Goal: Task Accomplishment & Management: Manage account settings

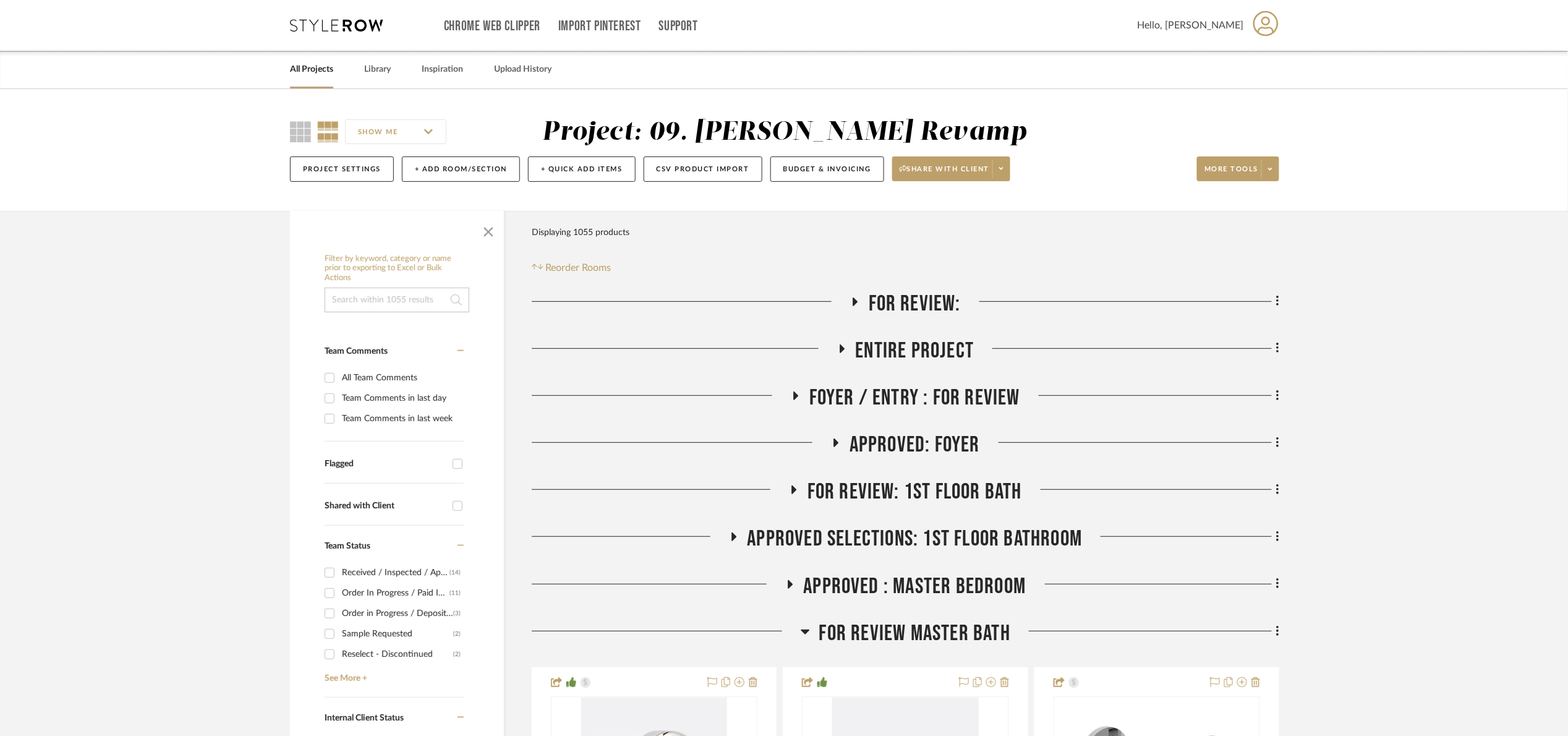
click at [926, 299] on span "For Review:" at bounding box center [915, 304] width 92 height 27
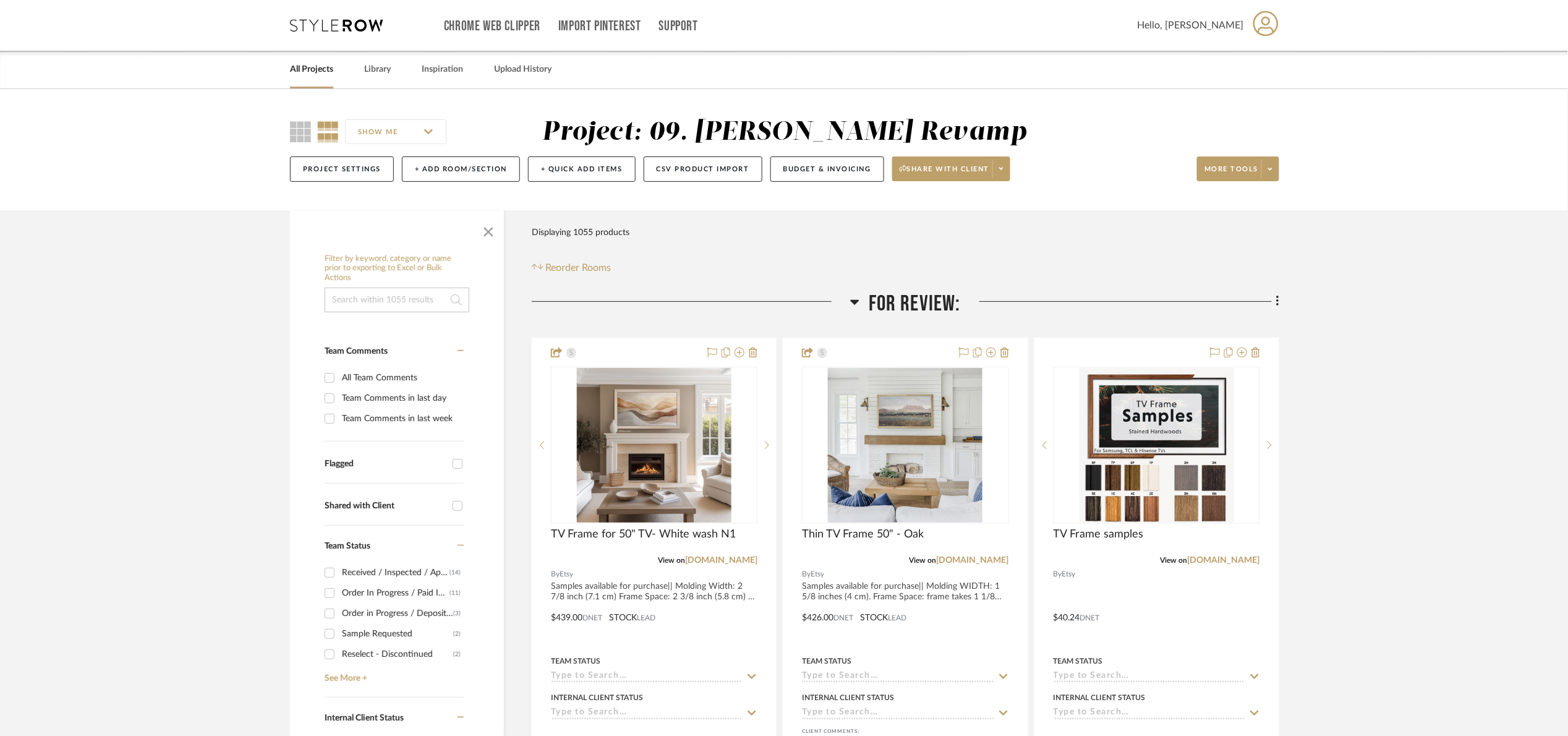
click at [884, 313] on span "For Review:" at bounding box center [915, 304] width 92 height 27
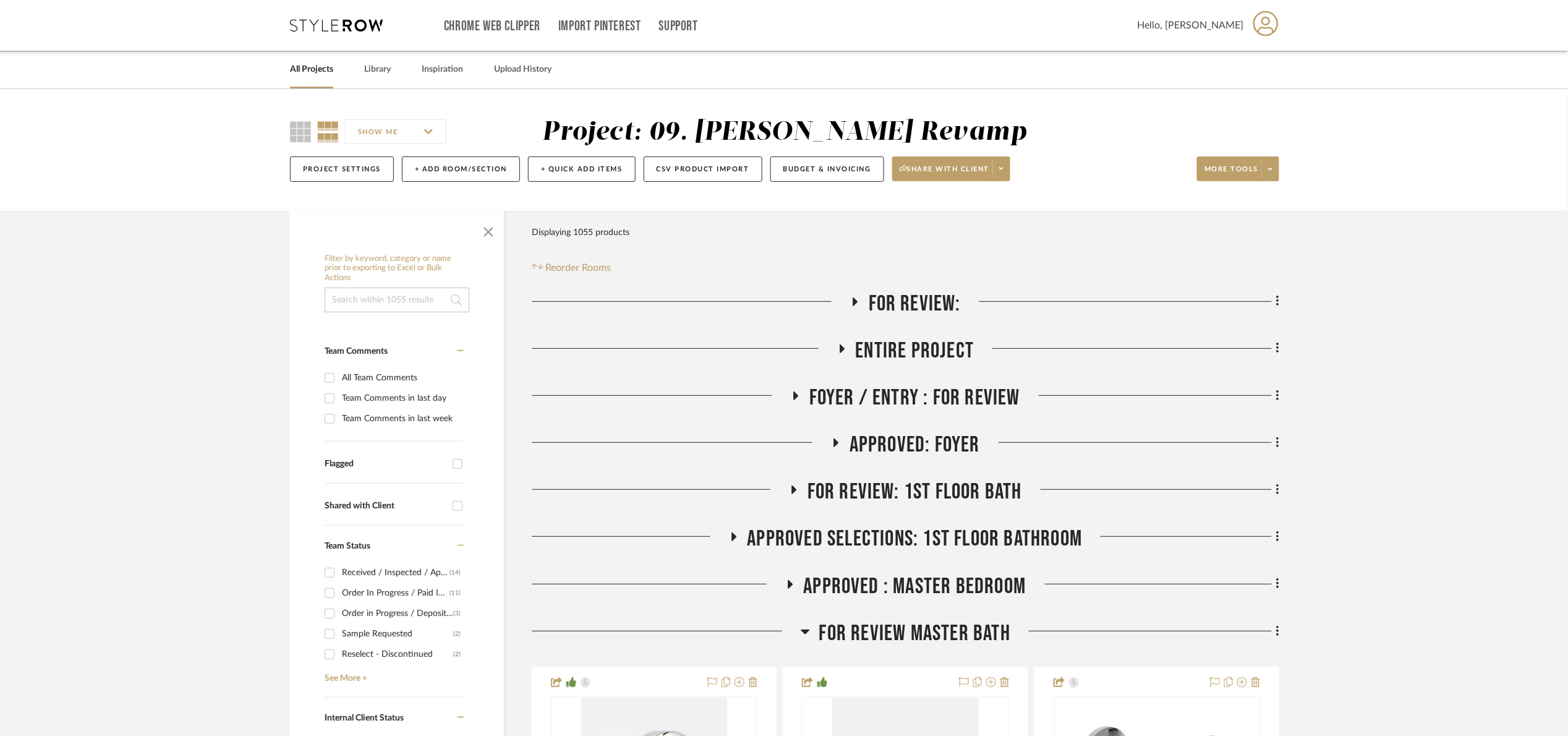
click at [305, 78] on div "All Projects" at bounding box center [311, 69] width 43 height 37
click at [301, 72] on link "All Projects" at bounding box center [311, 69] width 43 height 17
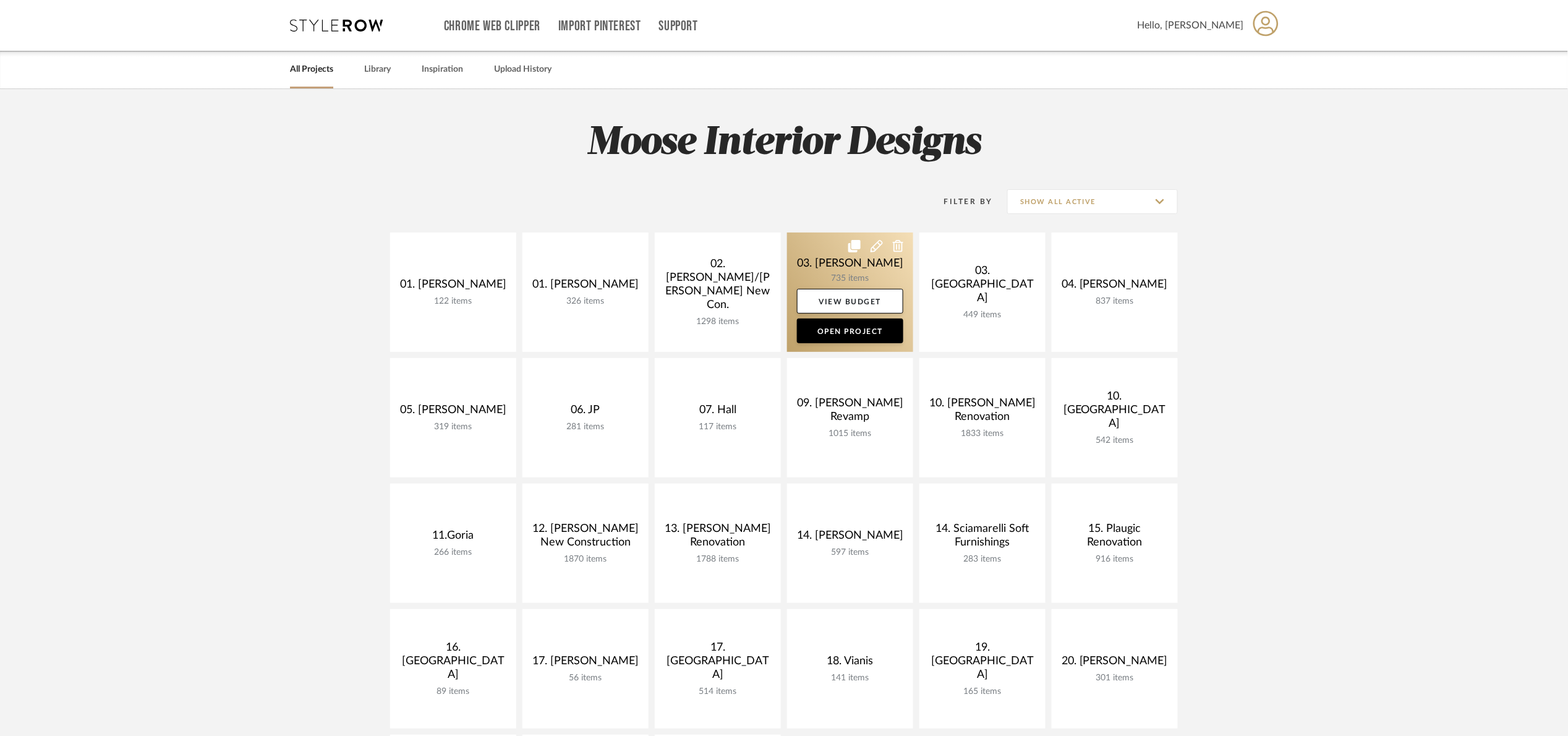
click at [813, 261] on link at bounding box center [850, 292] width 126 height 119
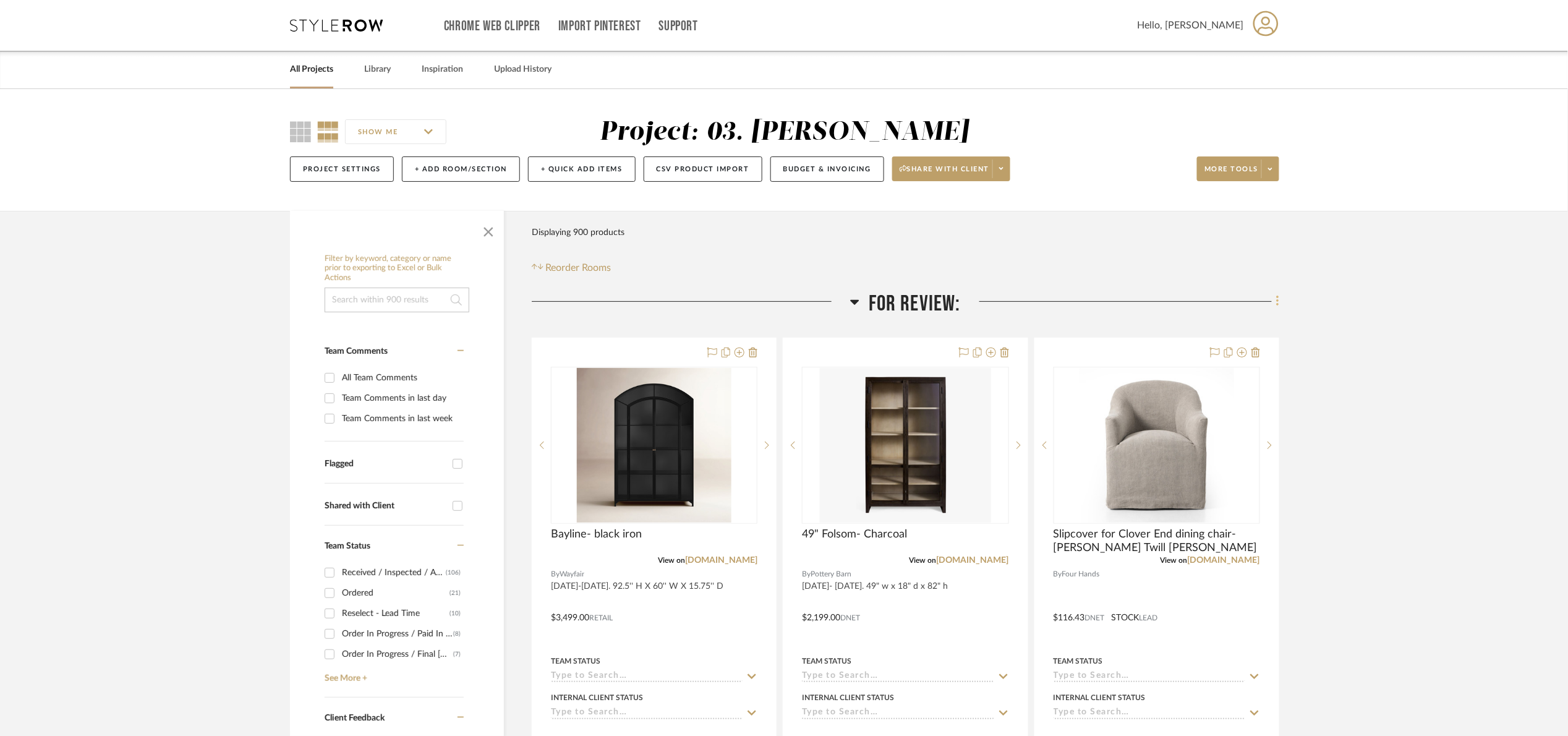
click at [1277, 302] on icon at bounding box center [1277, 301] width 2 height 11
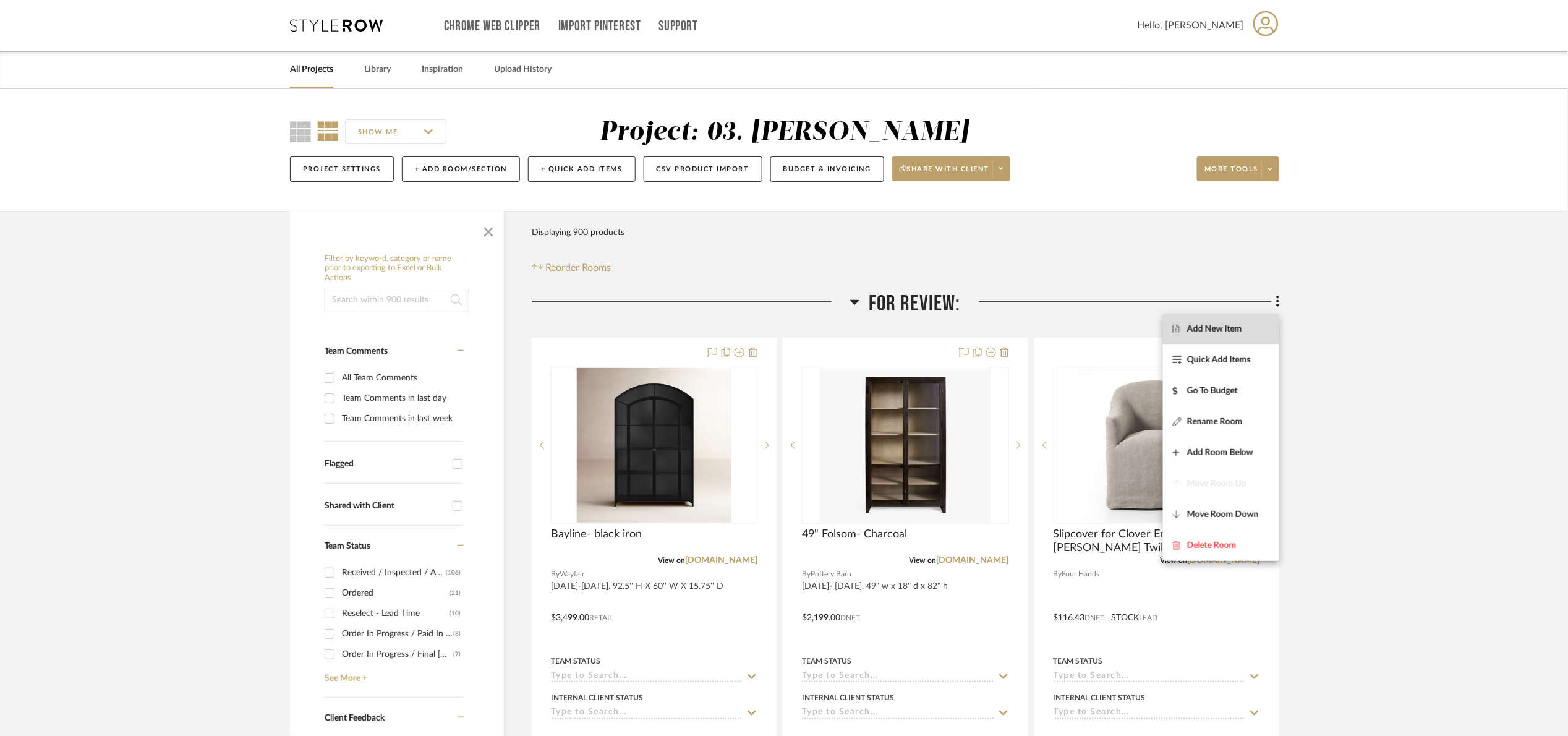
click at [1252, 328] on span "Add New Item" at bounding box center [1221, 328] width 97 height 11
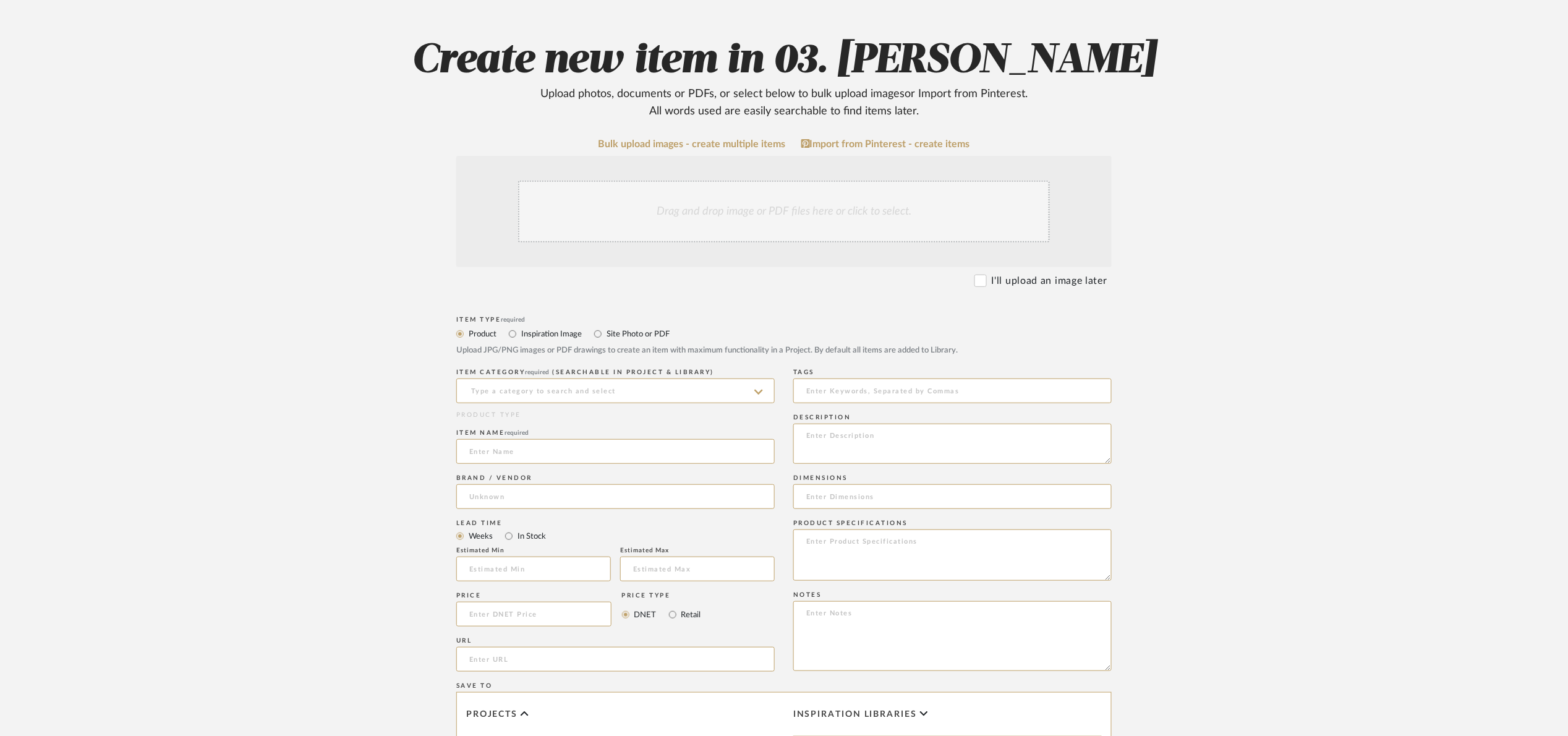
scroll to position [36, 0]
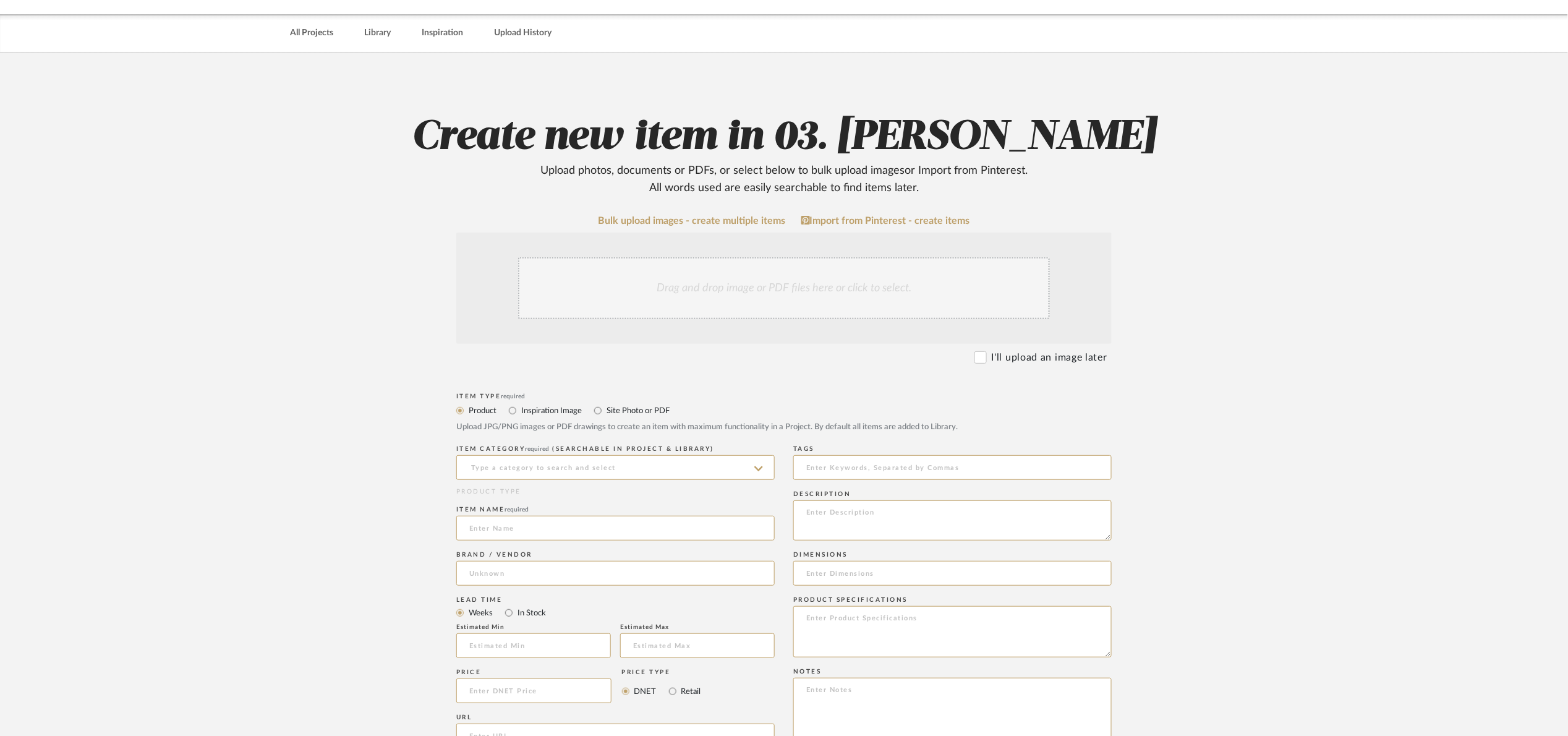
click at [680, 294] on div "Drag and drop image or PDF files here or click to select." at bounding box center [784, 288] width 532 height 62
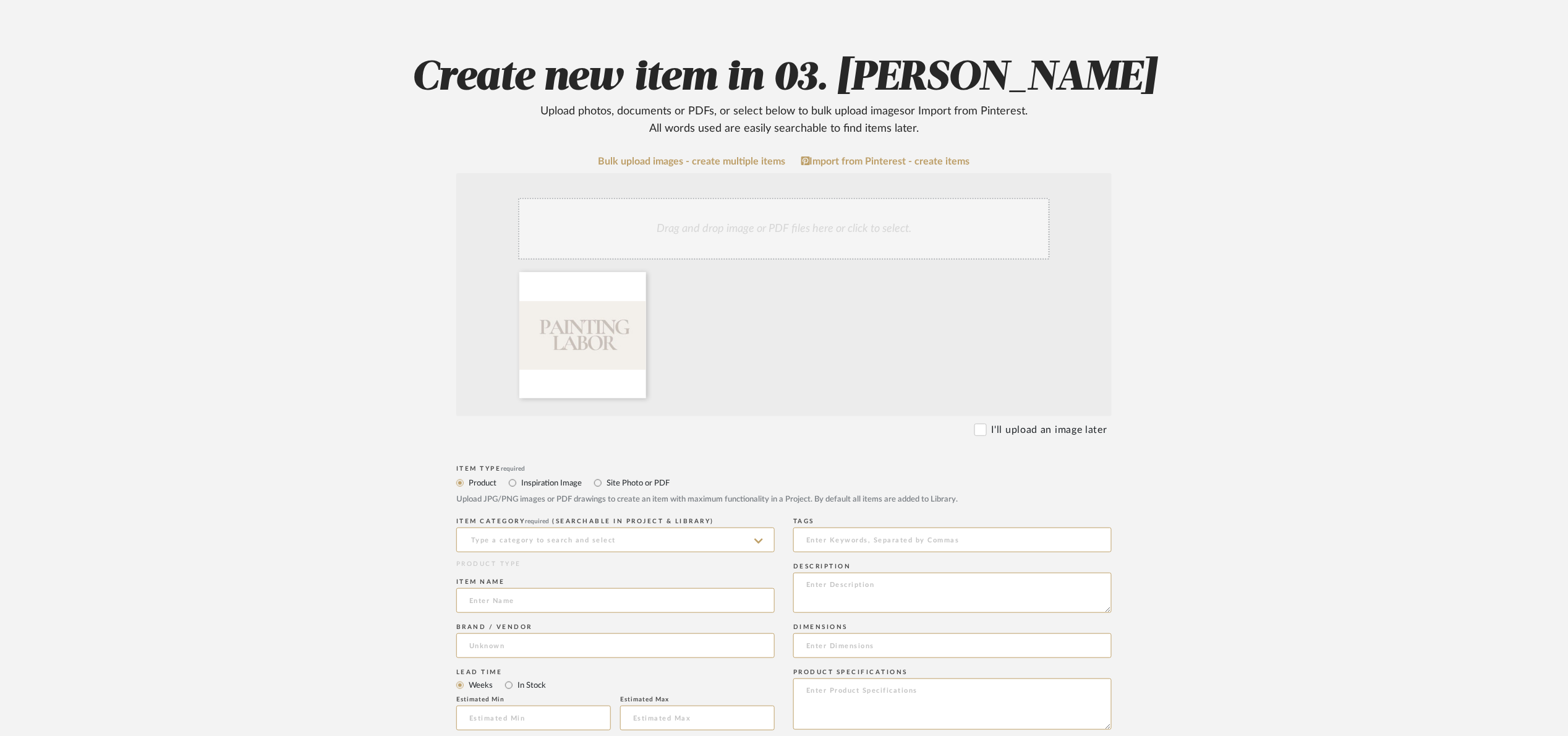
scroll to position [222, 0]
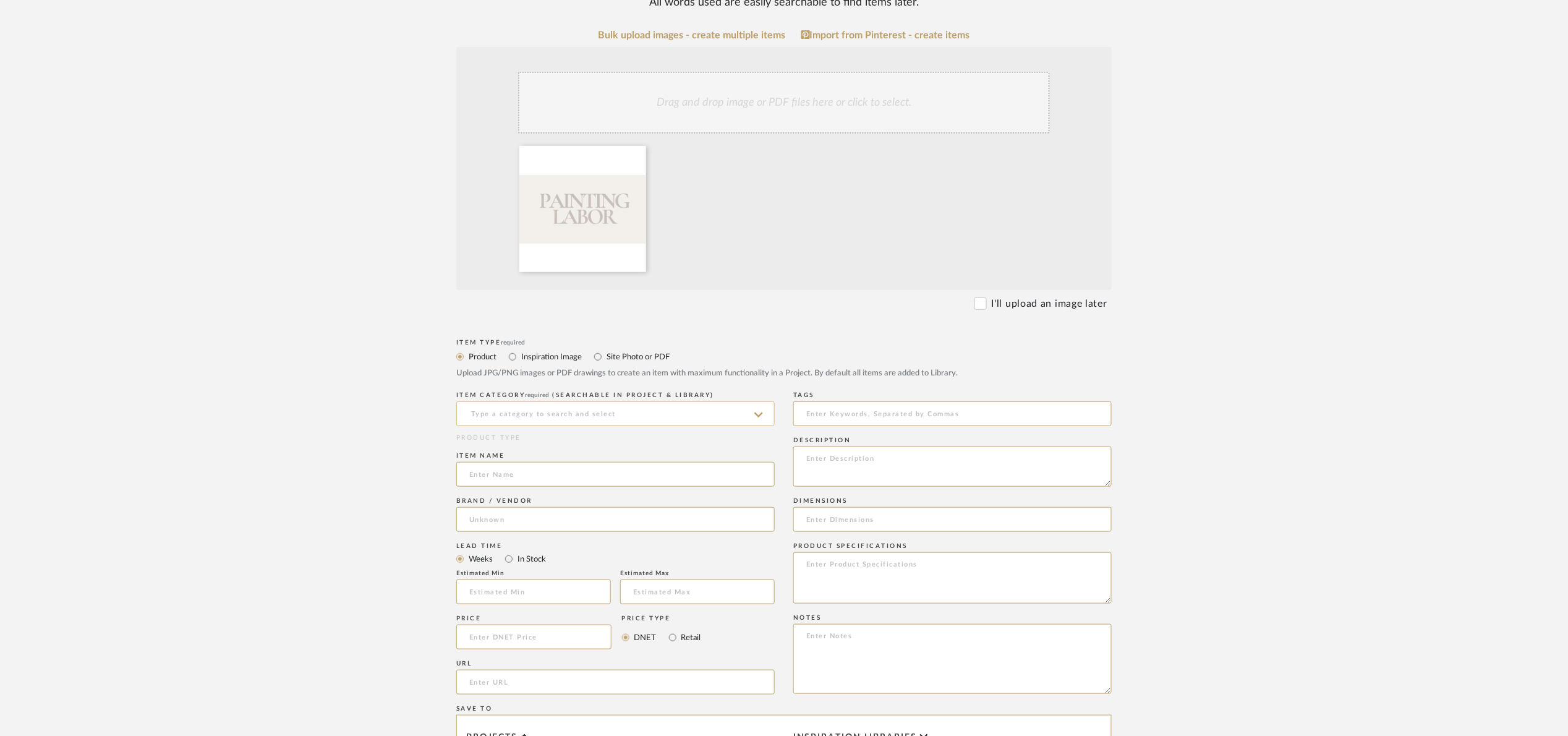
click at [551, 407] on input at bounding box center [616, 414] width 319 height 25
click at [510, 497] on div "Paint" at bounding box center [616, 508] width 317 height 32
type input "Paint"
click at [506, 482] on input at bounding box center [616, 475] width 319 height 25
type input "P"
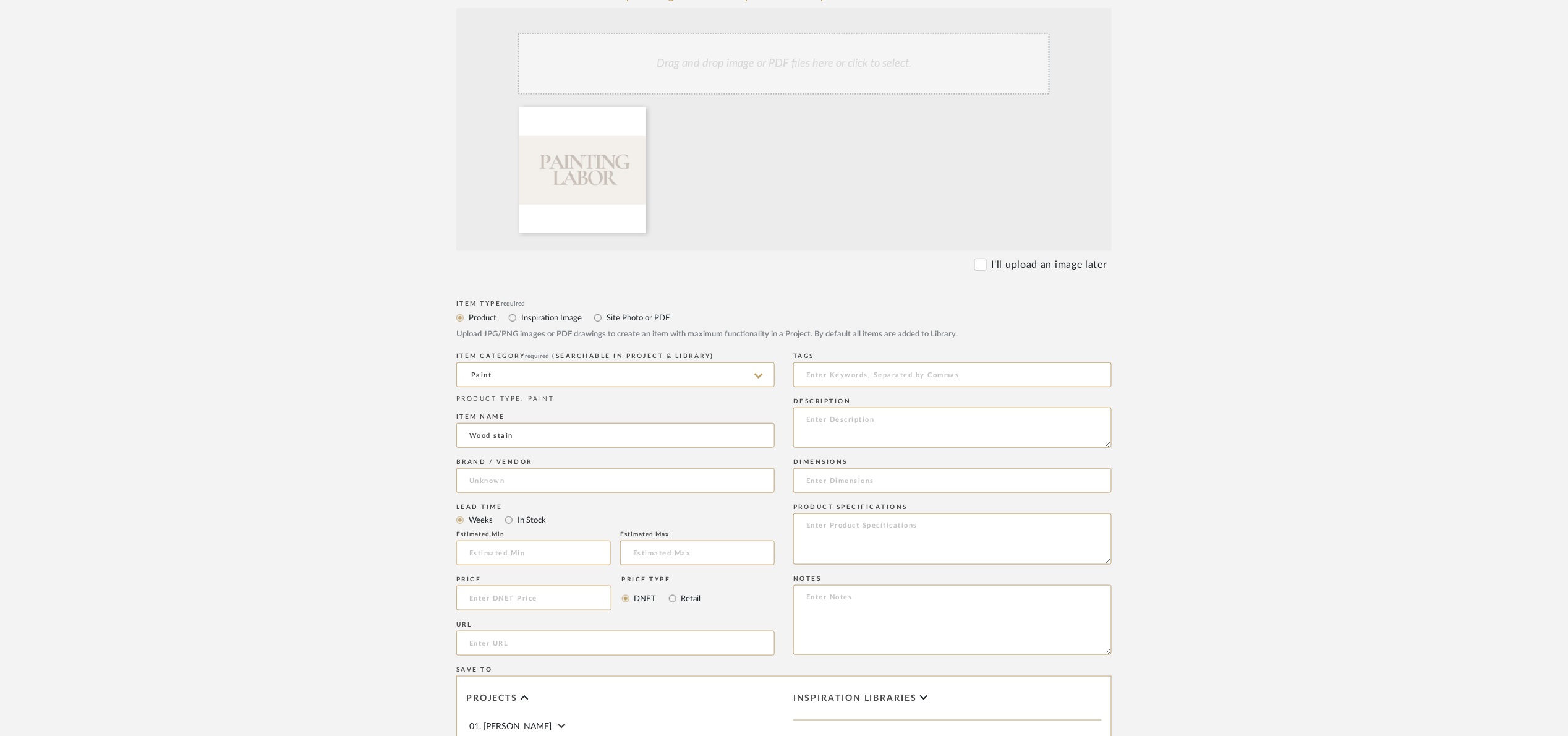
scroll to position [315, 0]
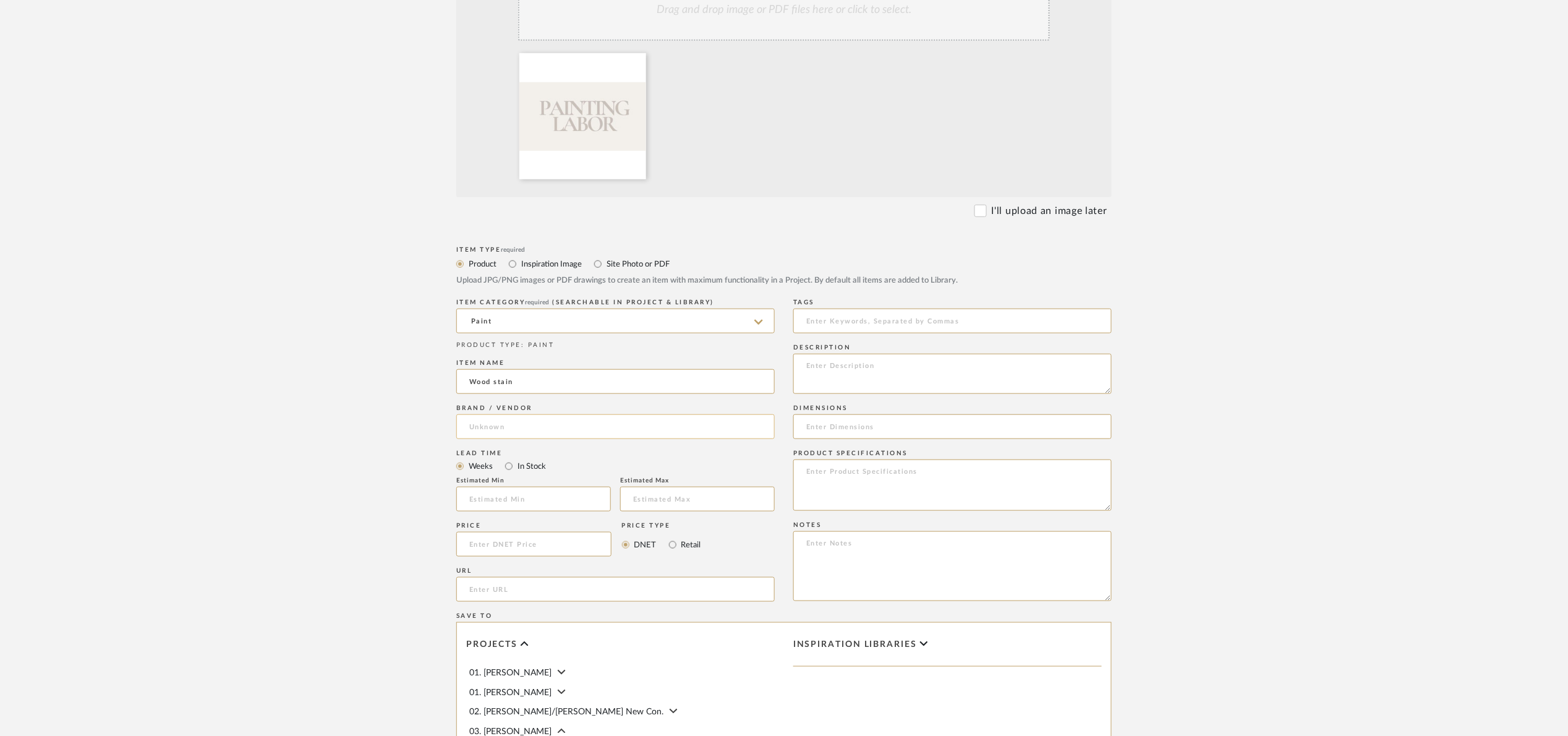
type input "Wood stain"
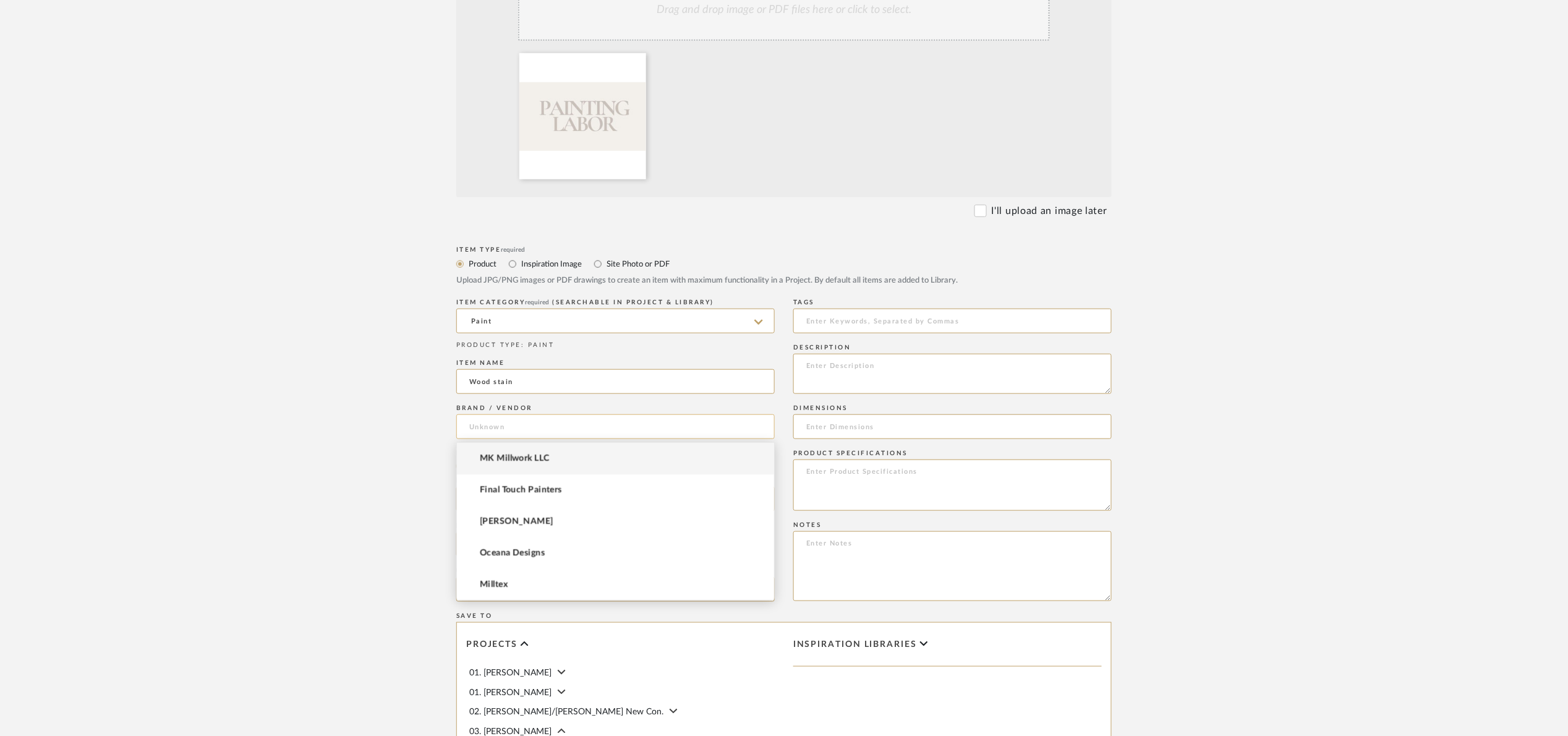
click at [501, 433] on input at bounding box center [616, 427] width 319 height 25
click at [555, 492] on span "Final Touch Painters" at bounding box center [521, 490] width 82 height 11
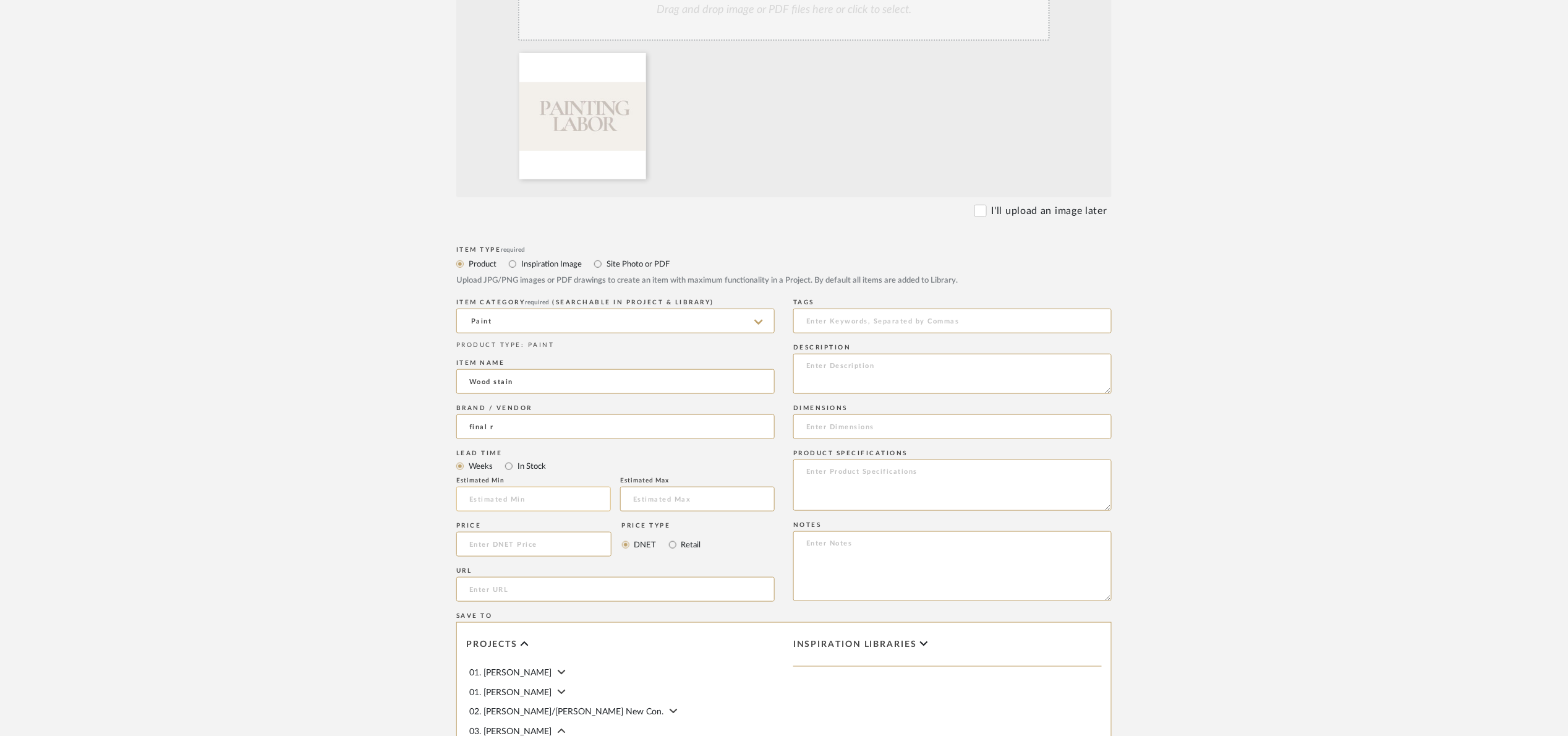
type input "Final Touch Painters"
click at [518, 465] on label "In Stock" at bounding box center [531, 467] width 30 height 14
click at [516, 465] on input "In Stock" at bounding box center [509, 467] width 15 height 15
radio input "true"
drag, startPoint x: 508, startPoint y: 541, endPoint x: 530, endPoint y: 539, distance: 22.1
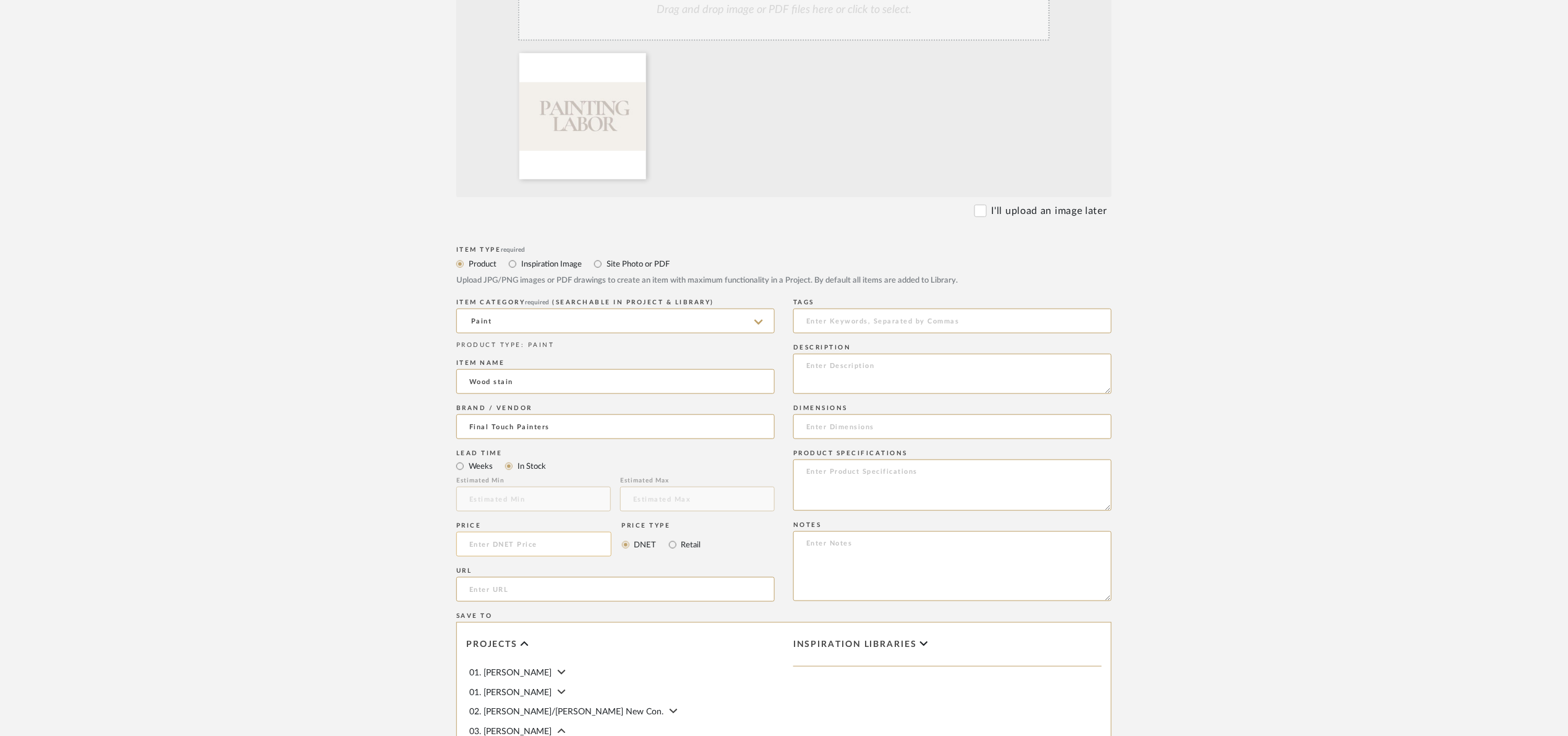
click at [508, 542] on input at bounding box center [534, 545] width 155 height 25
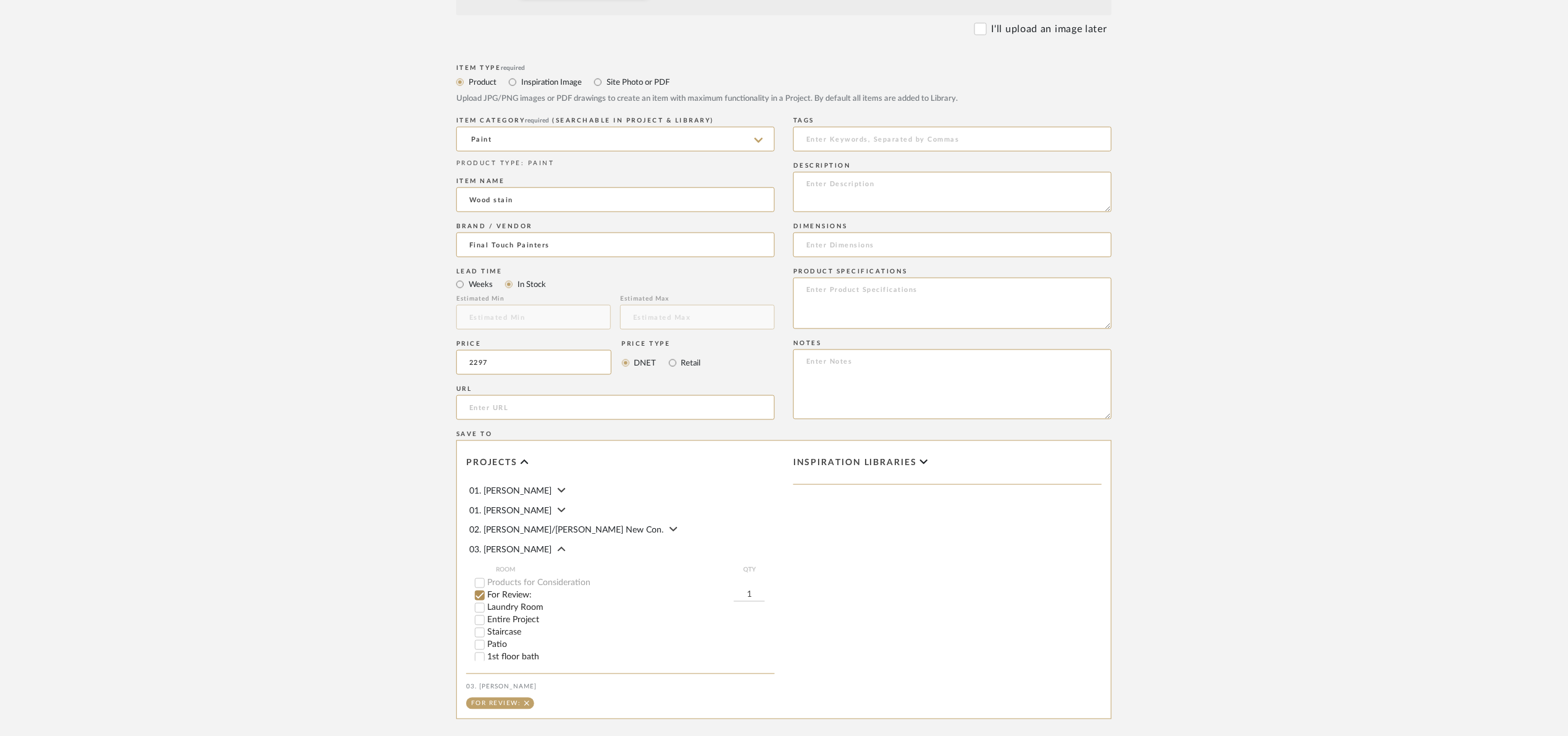
scroll to position [632, 0]
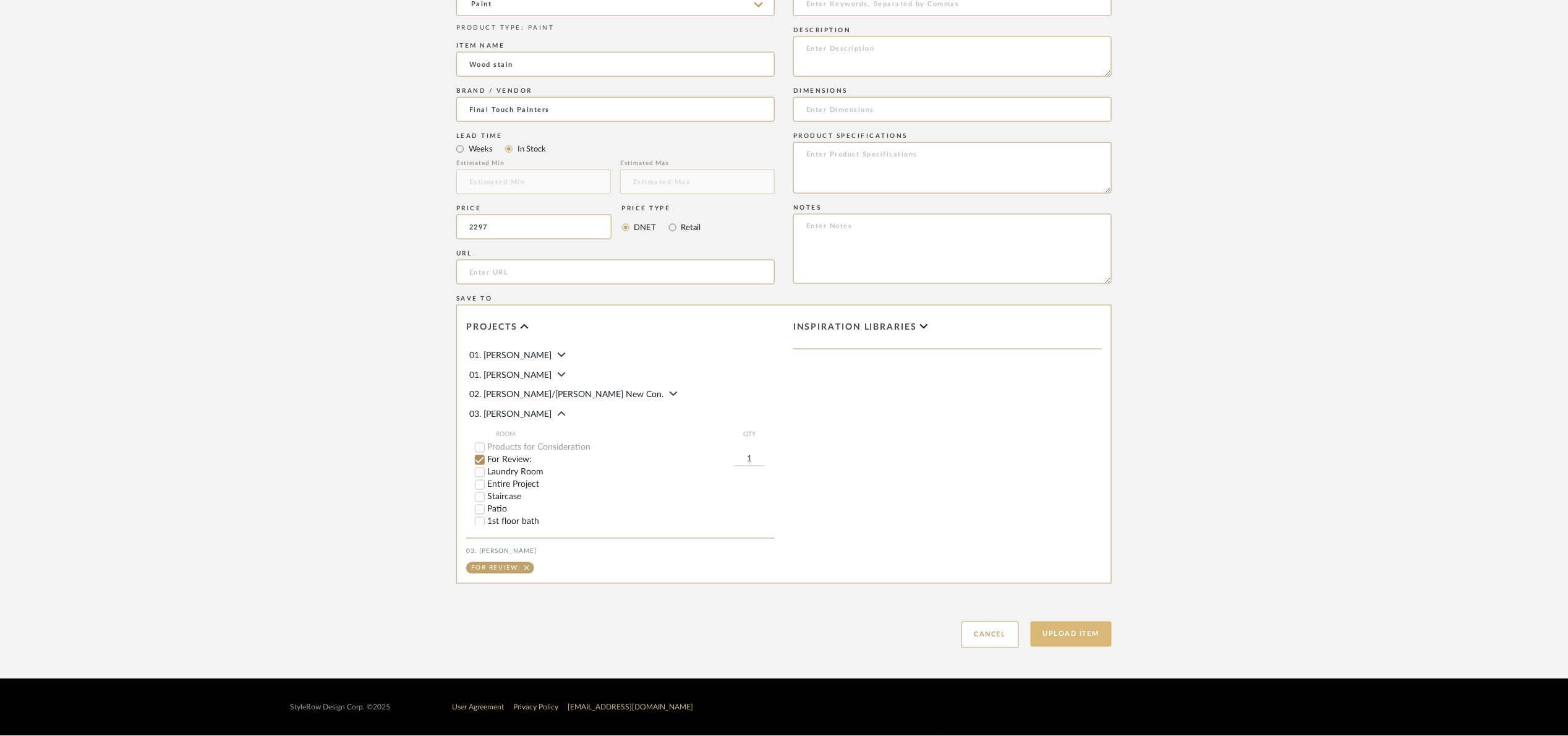
type input "$2,297.00"
click at [1098, 624] on button "Upload Item" at bounding box center [1072, 634] width 82 height 26
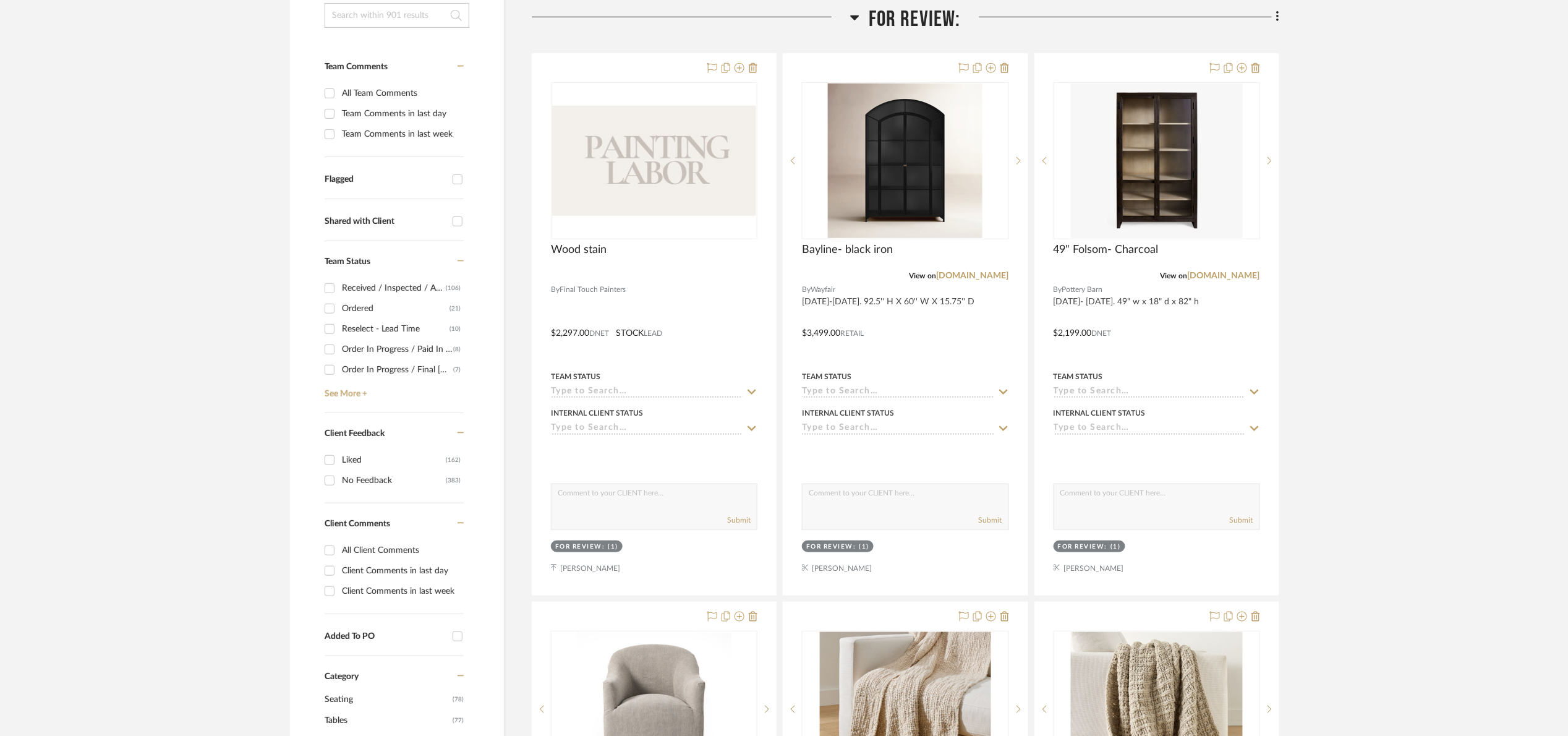
scroll to position [291, 0]
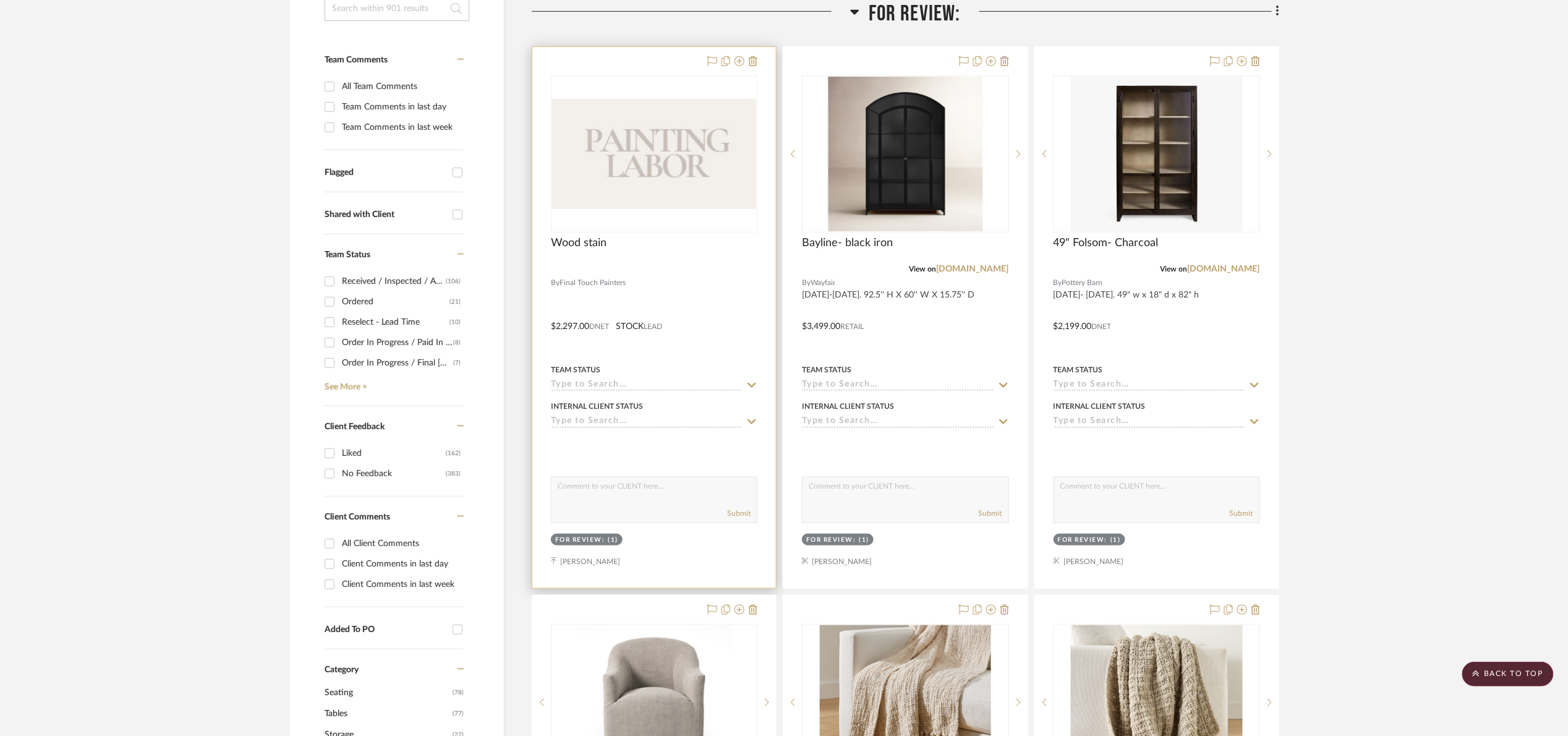
click at [667, 143] on img "0" at bounding box center [654, 154] width 204 height 110
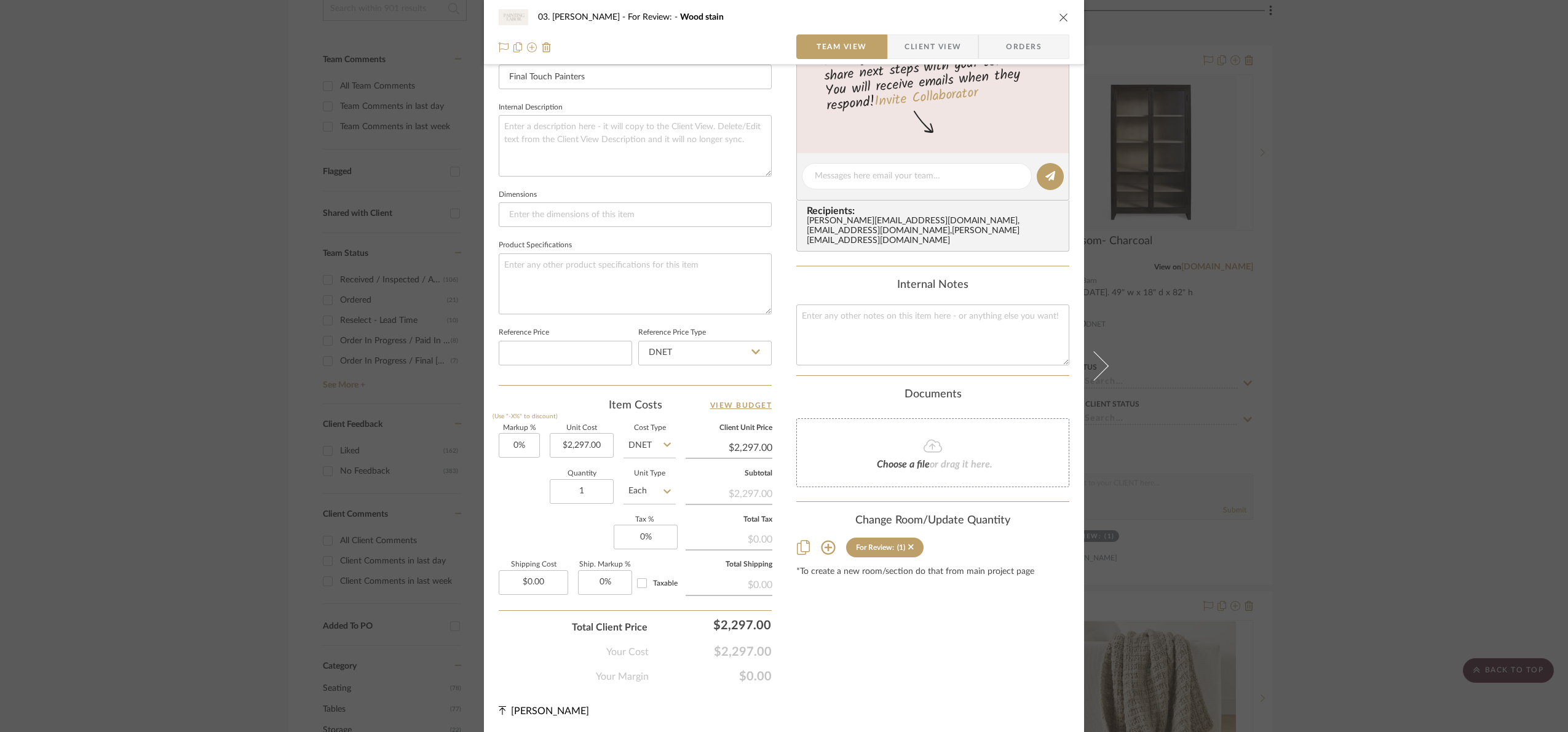
scroll to position [412, 0]
drag, startPoint x: 1489, startPoint y: 305, endPoint x: 1187, endPoint y: 244, distance: 308.1
click at [1489, 305] on div "03. [PERSON_NAME] For Review: Wood stain Team View Client View Orders Team-Faci…" at bounding box center [784, 366] width 1568 height 732
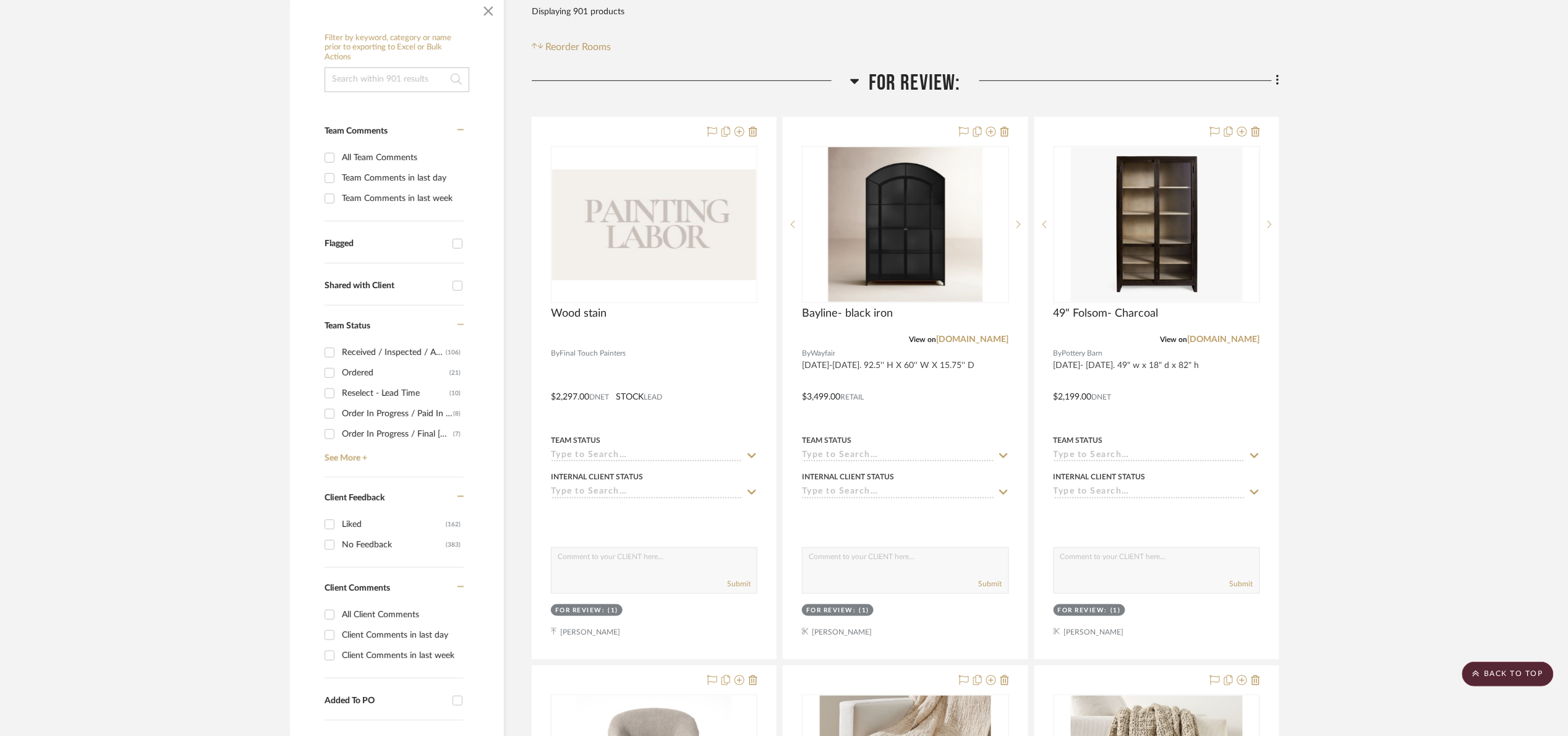
scroll to position [106, 0]
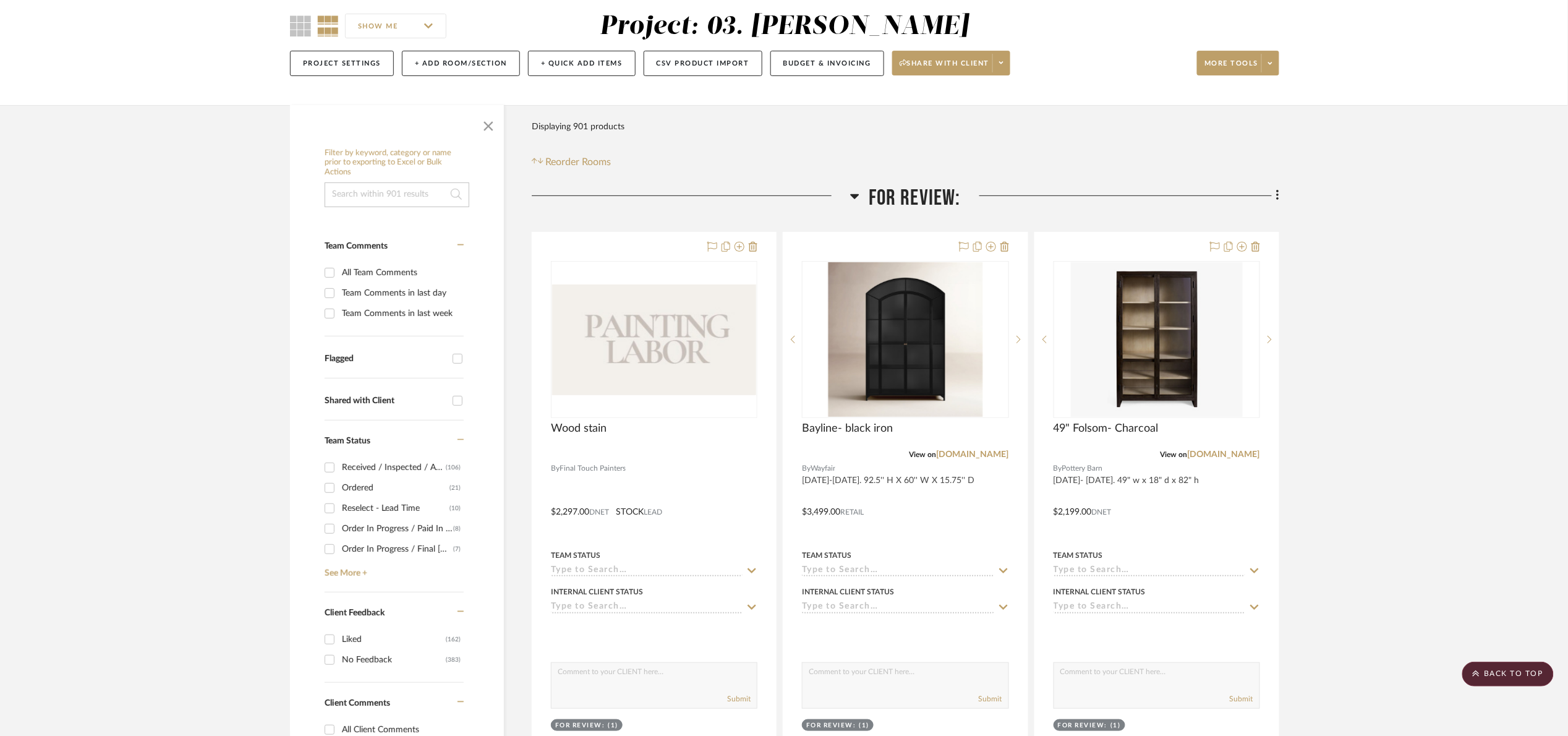
click at [380, 196] on input at bounding box center [397, 194] width 145 height 25
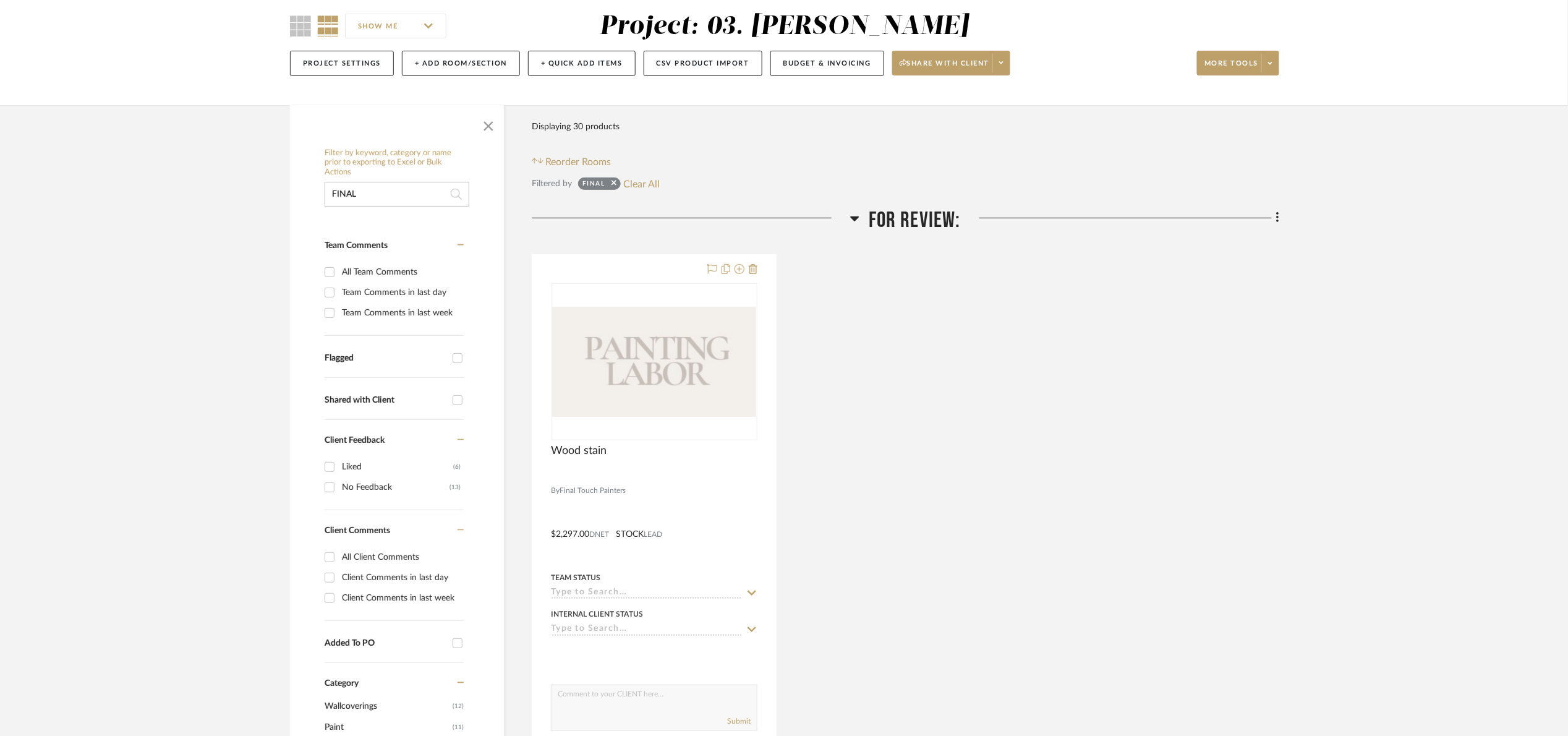
type input "FINAL"
click at [918, 213] on span "For Review:" at bounding box center [915, 220] width 92 height 27
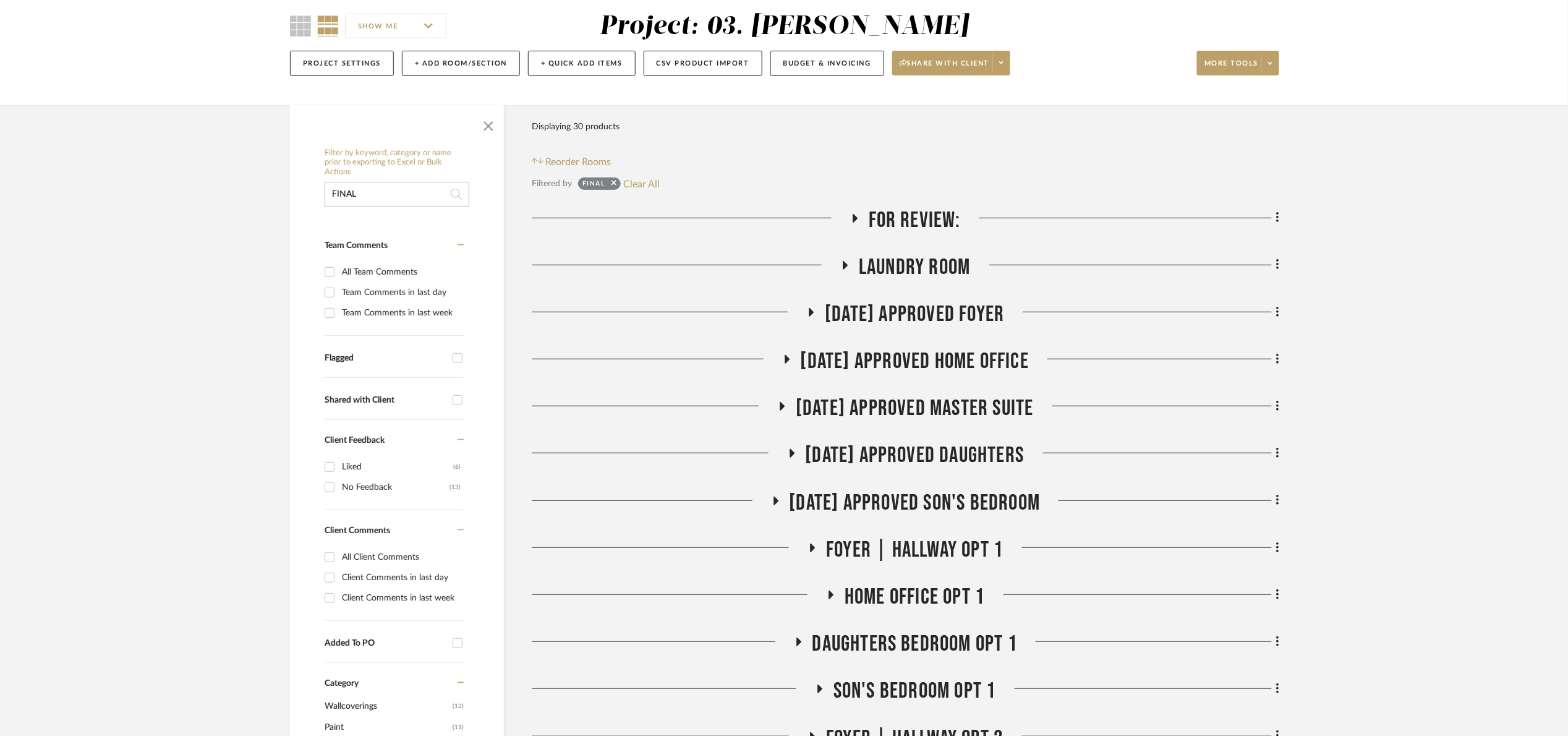
click at [909, 273] on span "Laundry Room" at bounding box center [914, 267] width 111 height 27
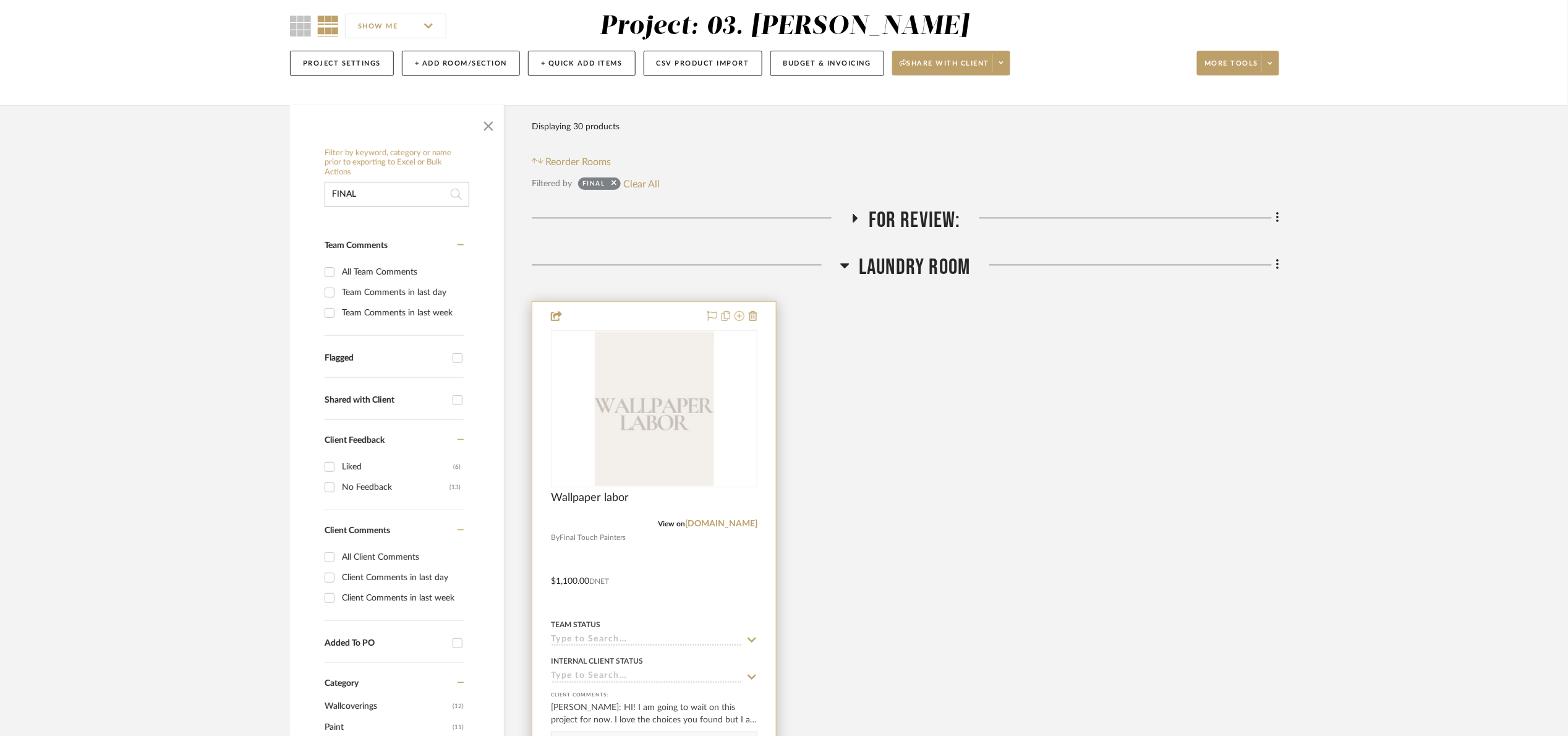
click at [0, 0] on img at bounding box center [0, 0] width 0 height 0
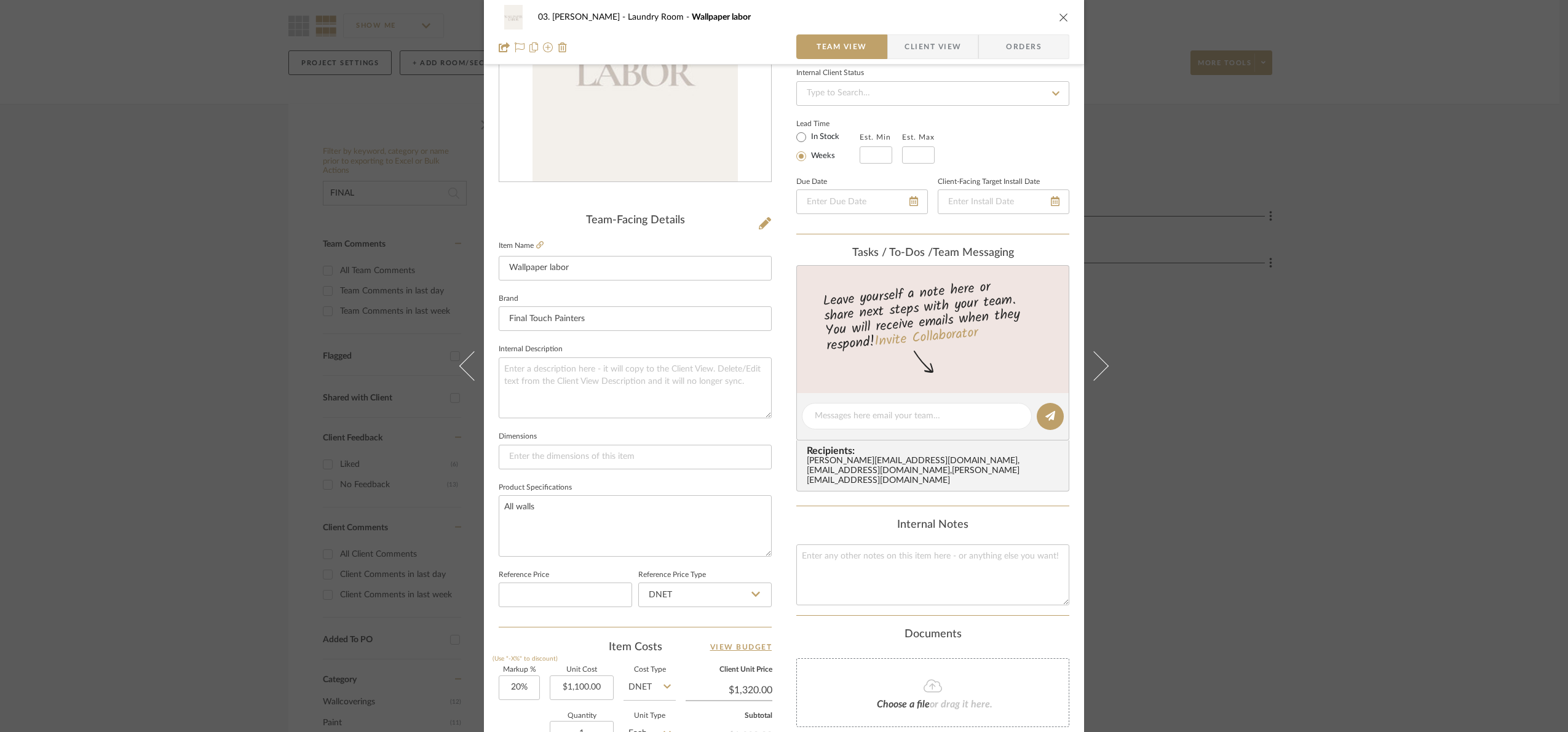
scroll to position [414, 0]
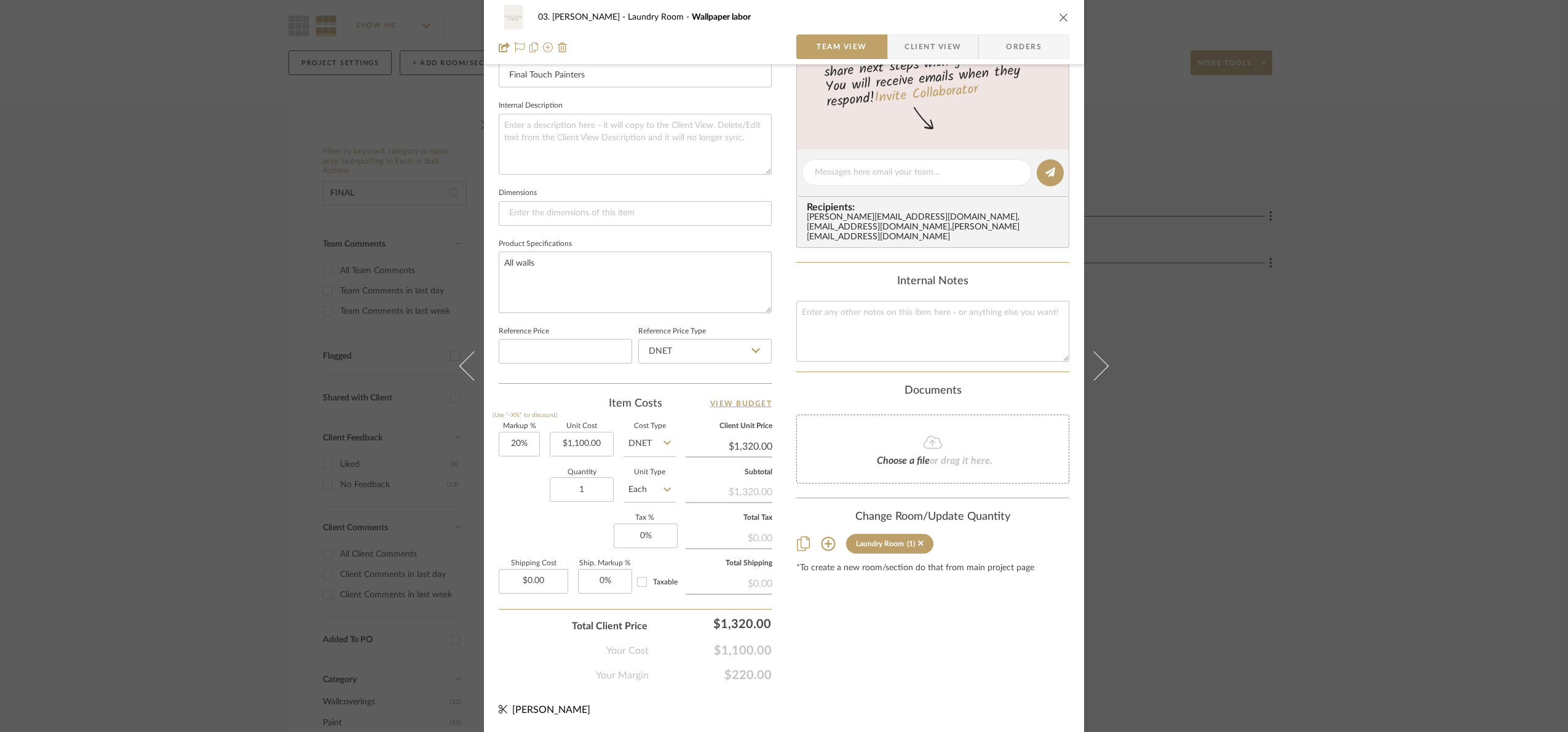
click at [1375, 444] on div "03. [PERSON_NAME] Room Wallpaper labor Team View Client View Orders Team-Facing…" at bounding box center [784, 366] width 1568 height 732
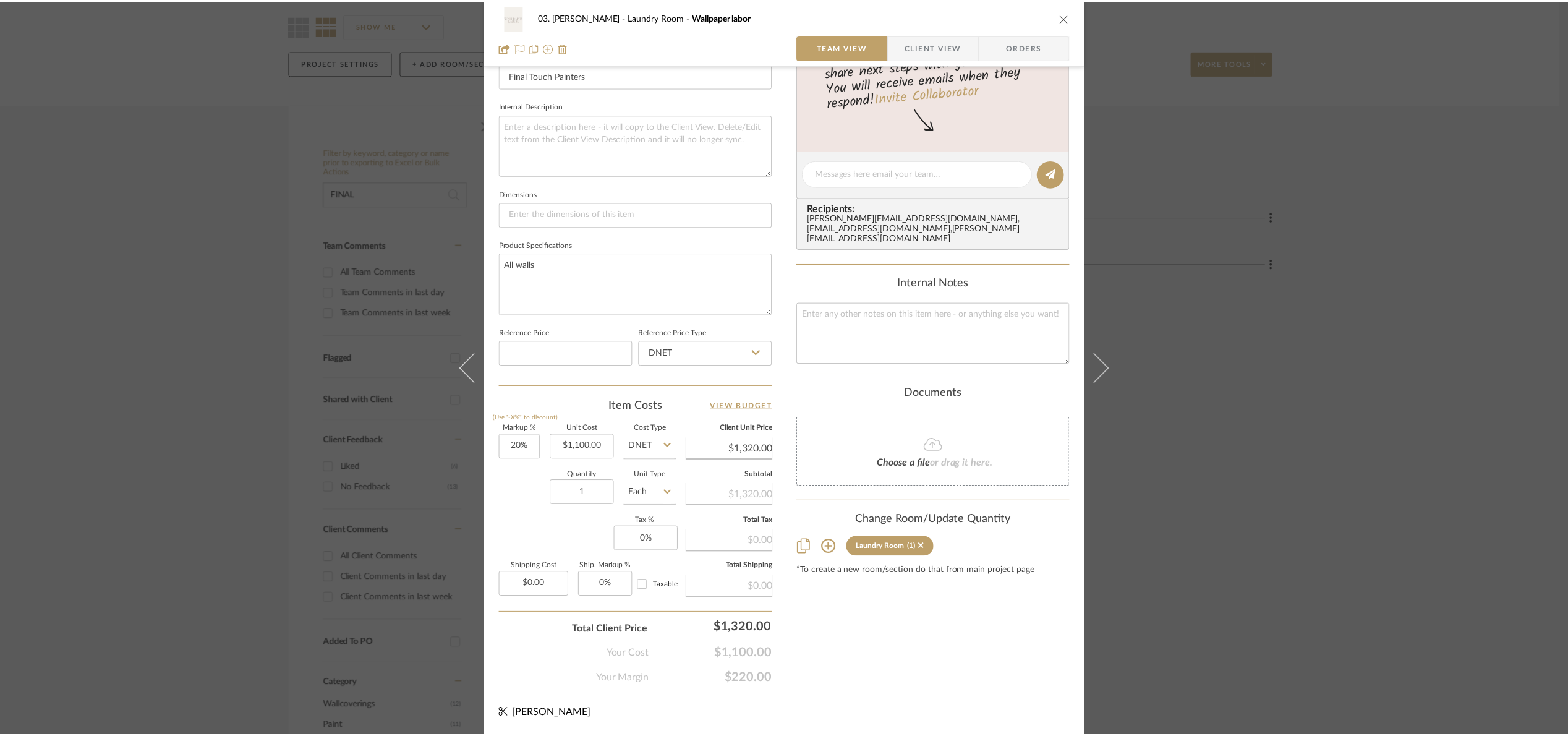
scroll to position [106, 0]
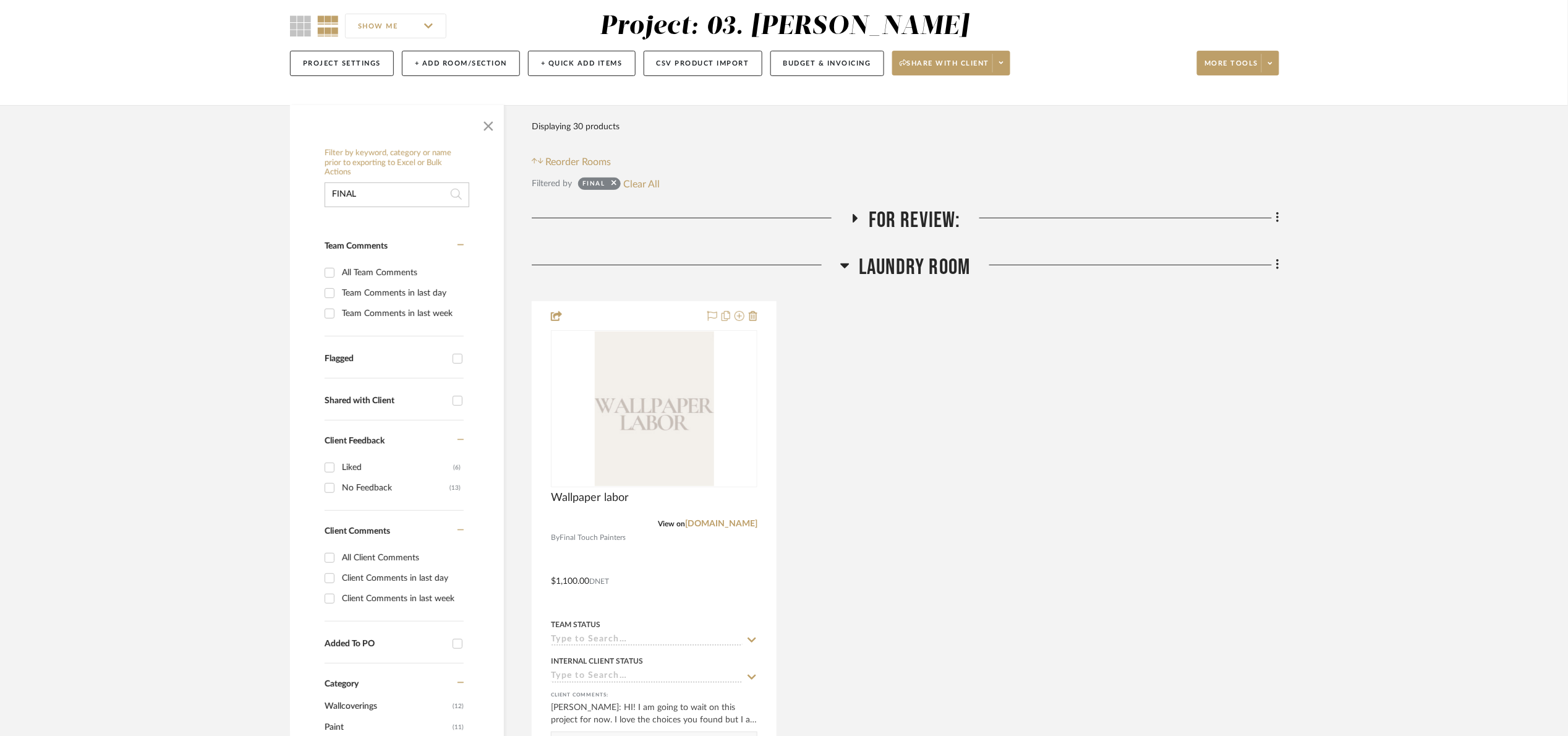
click at [917, 214] on span "For Review:" at bounding box center [915, 220] width 92 height 27
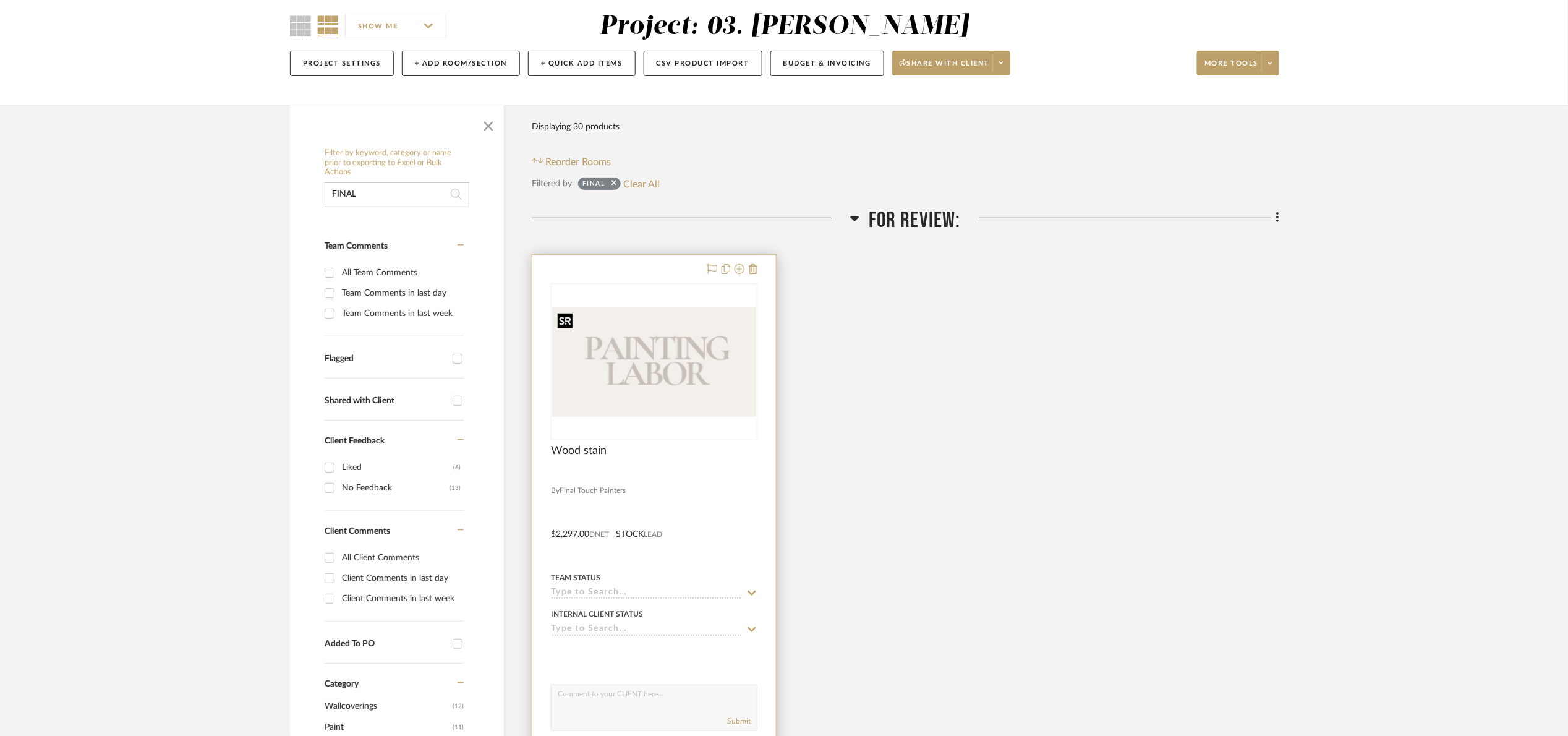
click at [0, 0] on img at bounding box center [0, 0] width 0 height 0
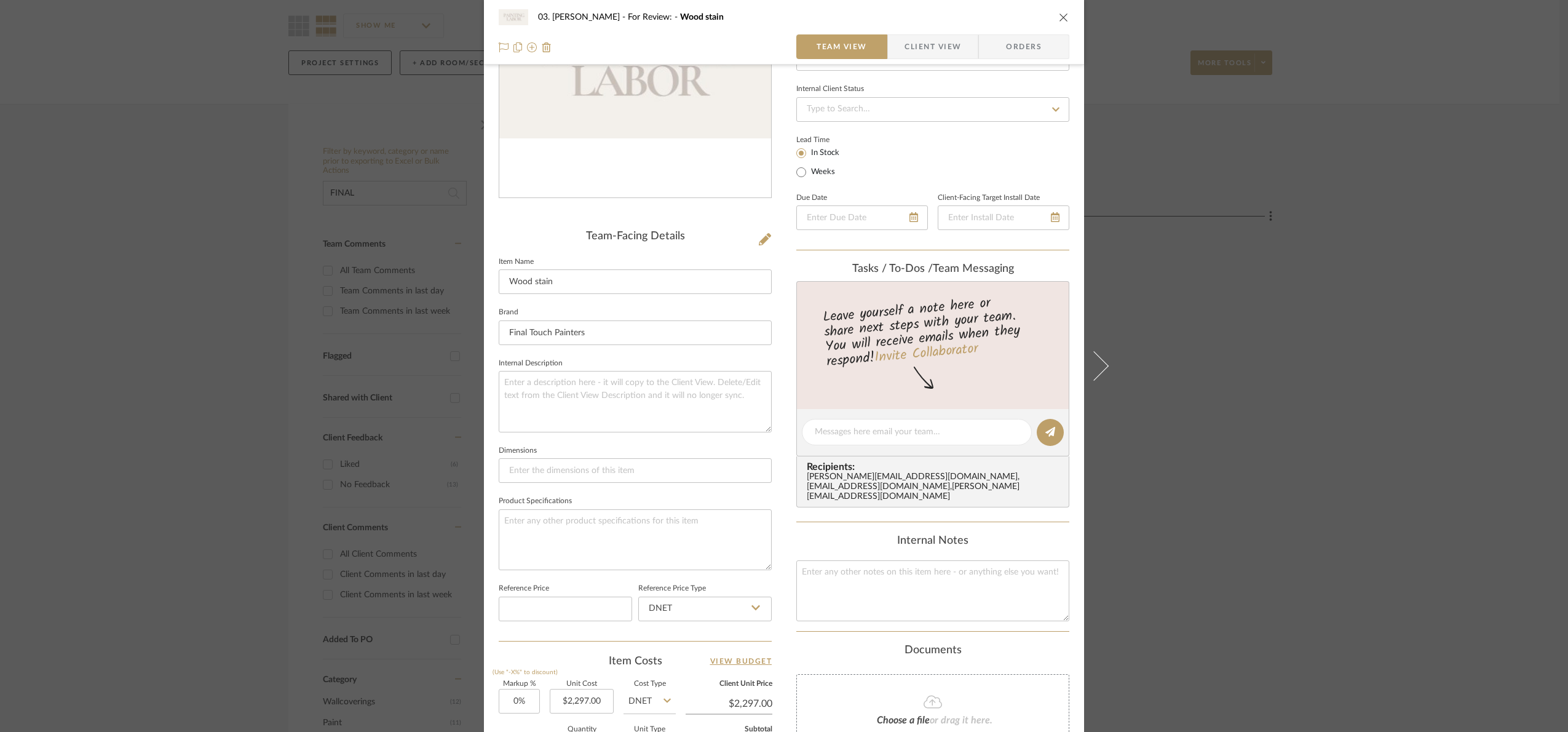
scroll to position [412, 0]
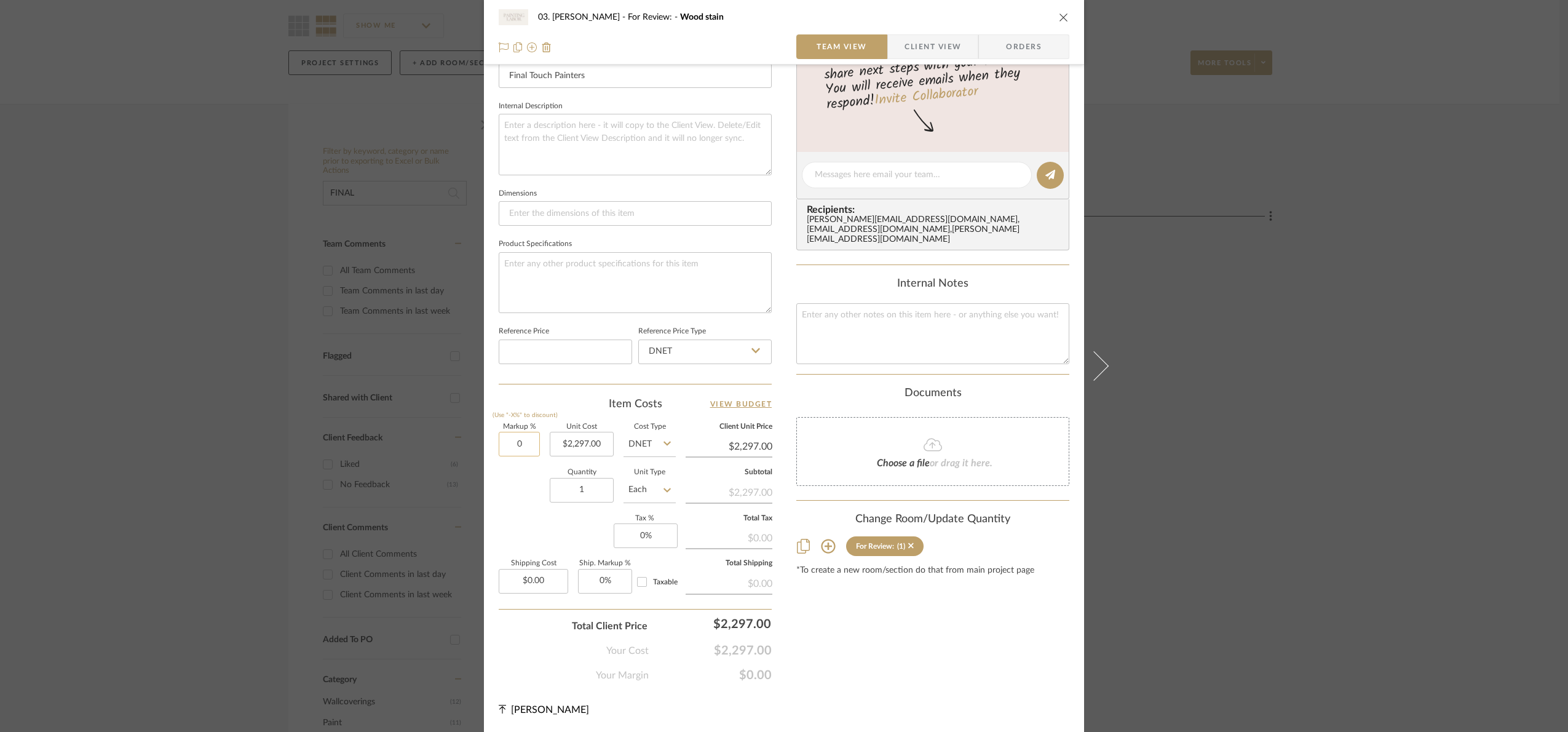
click at [508, 435] on input "0" at bounding box center [519, 444] width 41 height 25
type input "20%"
click at [536, 514] on div "Markup % (Use "-X%" to discount) 20% Unit Cost $2,297.00 Cost Type DNET Client …" at bounding box center [635, 513] width 273 height 179
type input "$2,756.40"
click at [577, 133] on textarea at bounding box center [635, 144] width 273 height 61
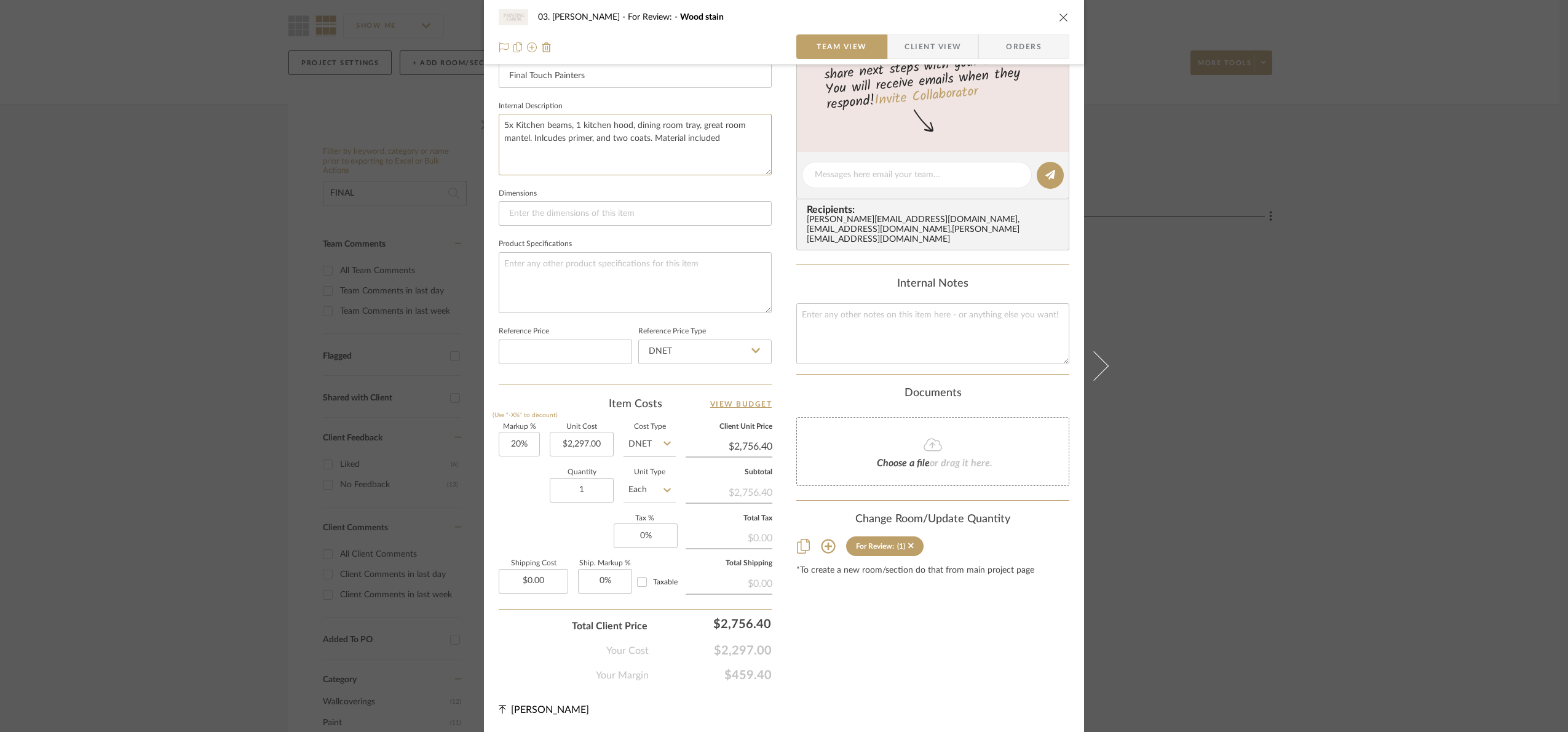
type textarea "5x Kitchen beams, 1 kitchen hood, dining room tray, great room mantel. Inlcudes…"
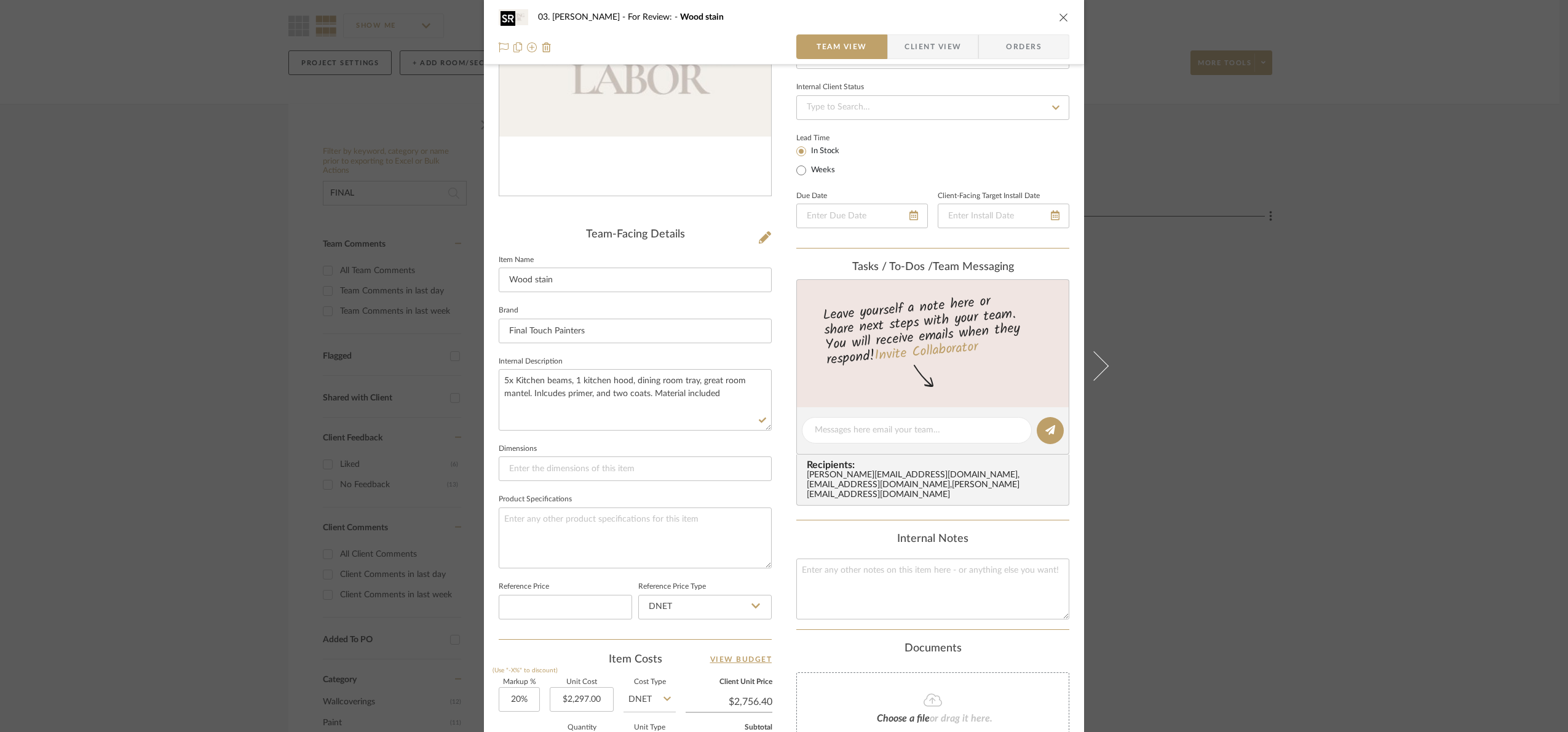
scroll to position [0, 0]
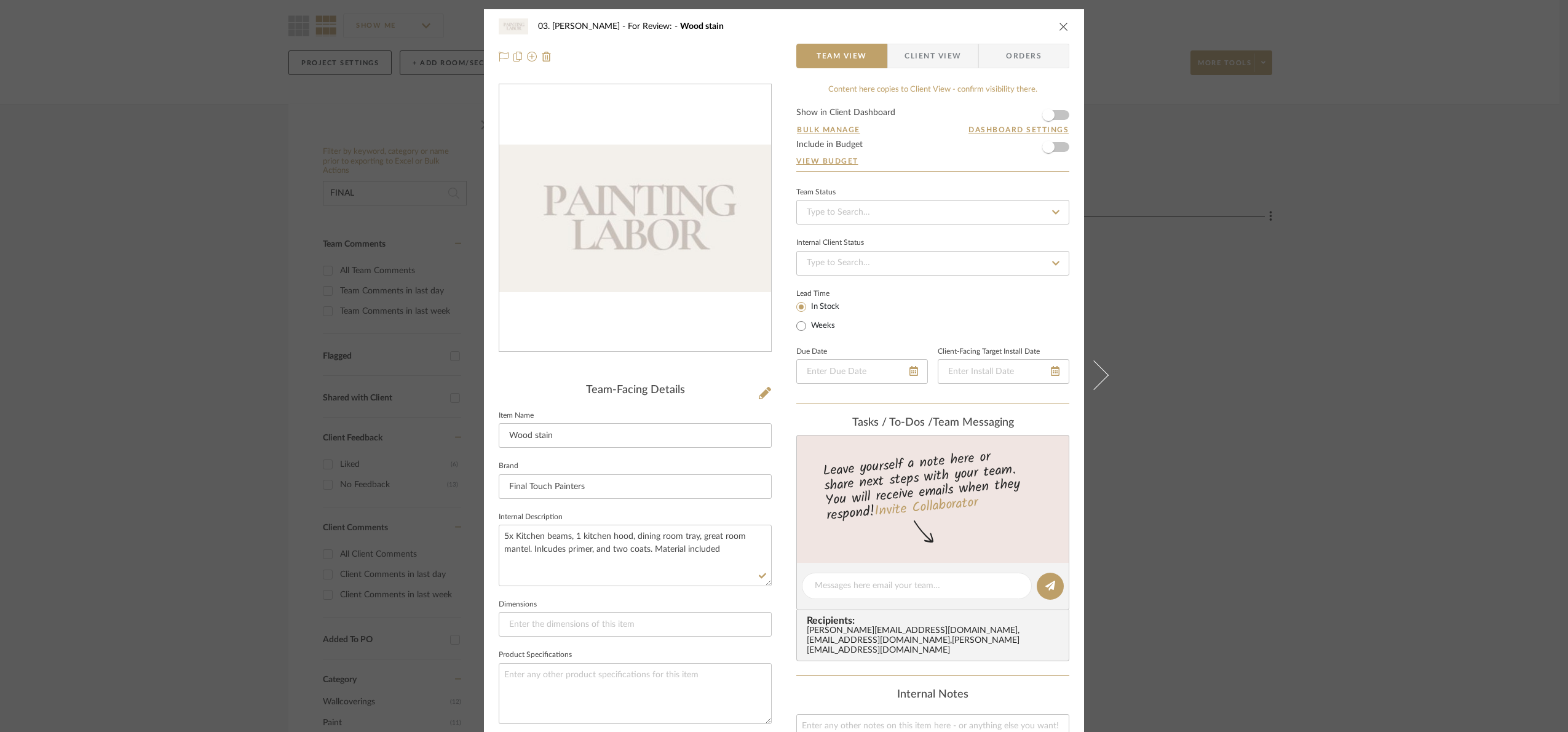
click at [1061, 117] on form "Show in Client Dashboard Bulk Manage Dashboard Settings Include in Budget View …" at bounding box center [933, 139] width 273 height 63
click at [1049, 117] on span "button" at bounding box center [1048, 115] width 12 height 12
click at [901, 51] on div "Confirmation This item has been added to the Dashboard." at bounding box center [784, 28] width 289 height 47
click at [948, 63] on span "Client View" at bounding box center [932, 56] width 56 height 25
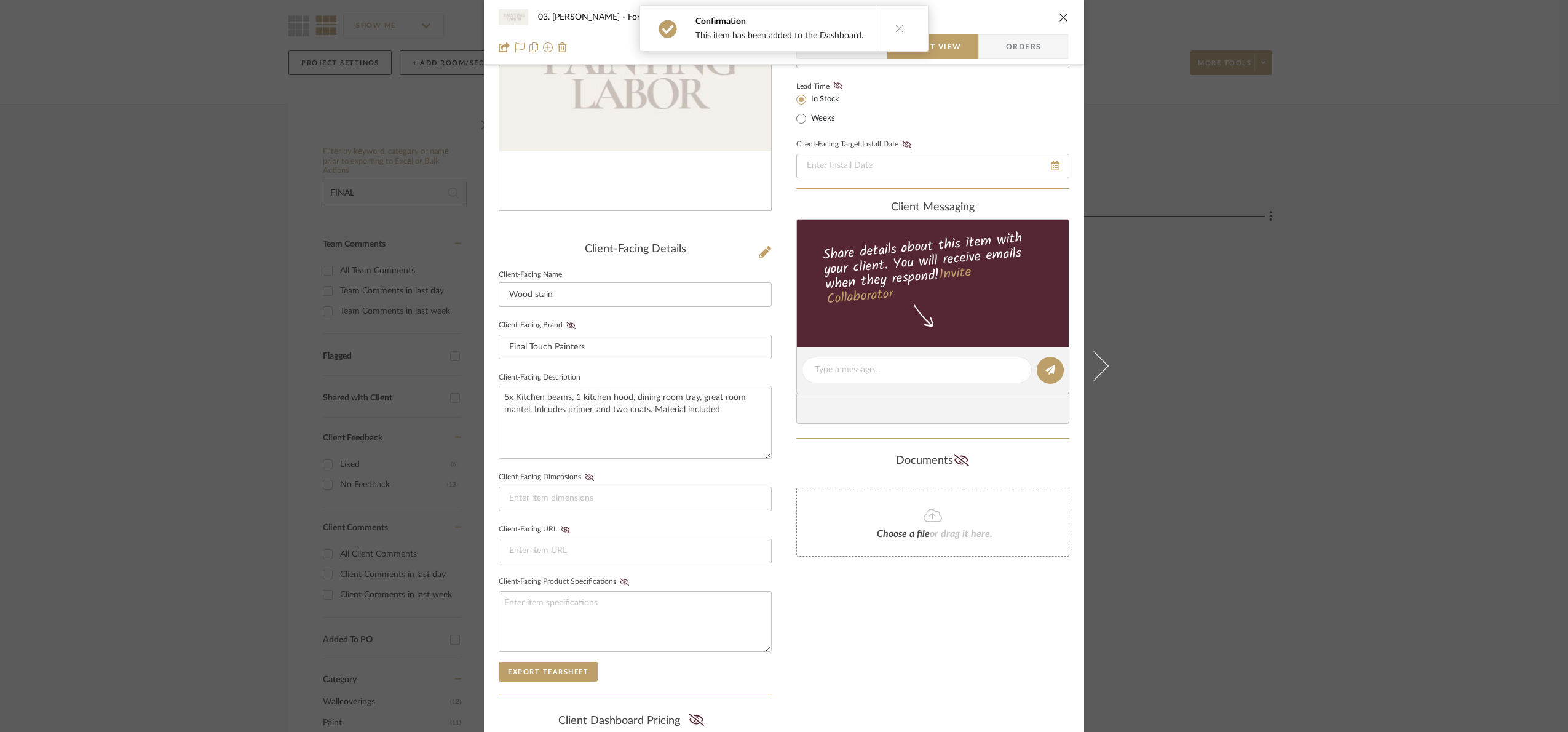
scroll to position [305, 0]
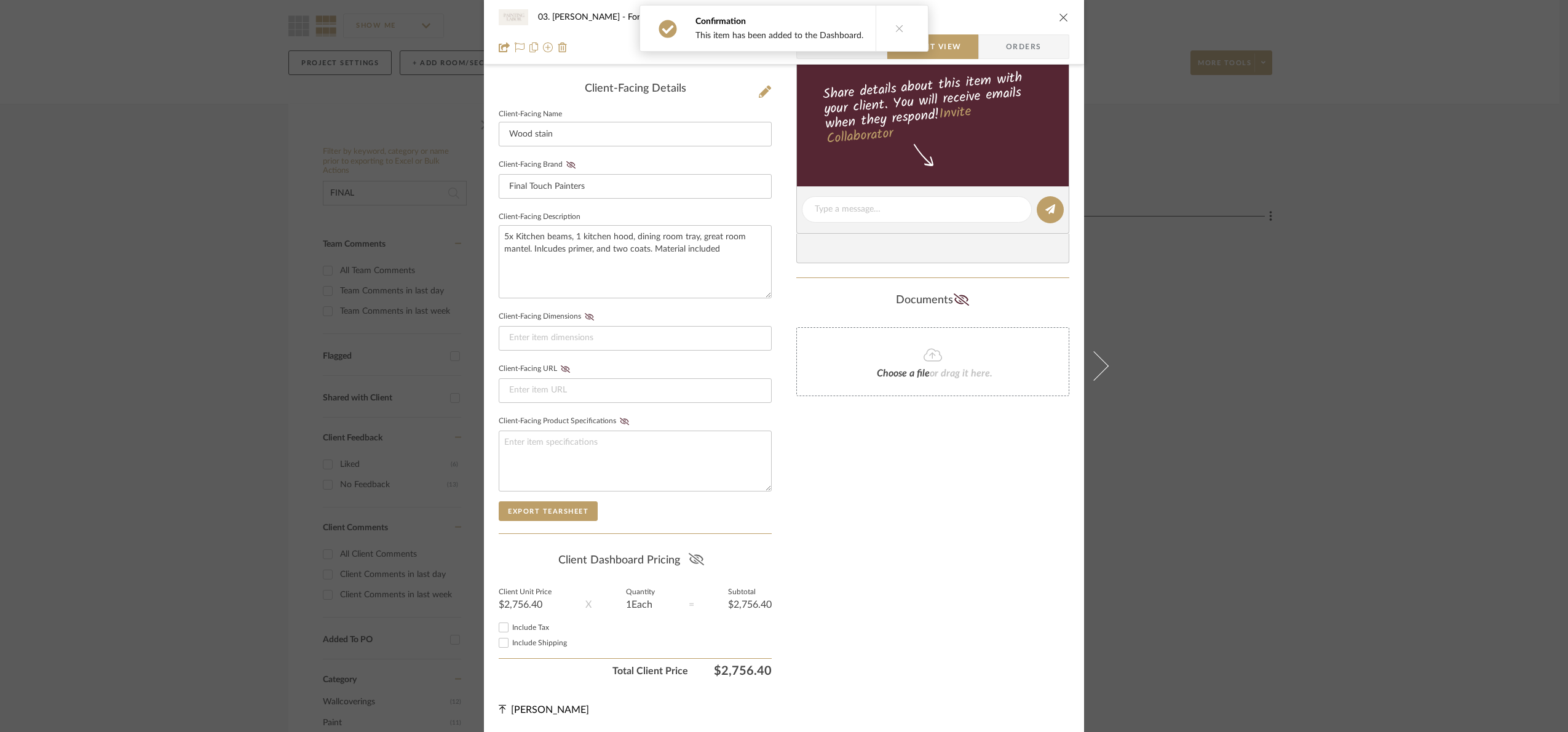
click at [692, 561] on icon at bounding box center [695, 559] width 16 height 12
click at [1443, 425] on div "03. [PERSON_NAME] For Review: Wood stain Team View Client View Orders Client-Fa…" at bounding box center [784, 366] width 1568 height 732
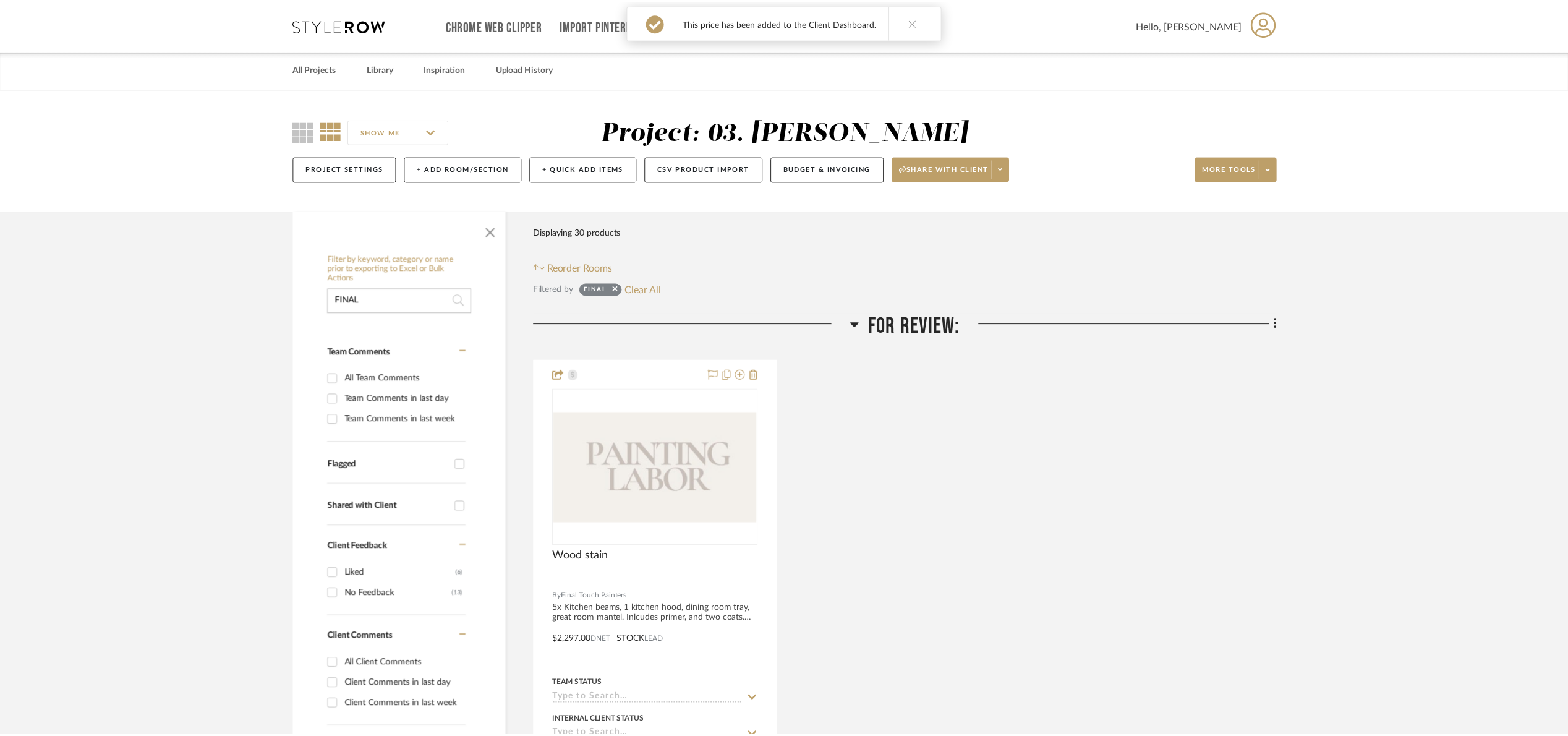
scroll to position [106, 0]
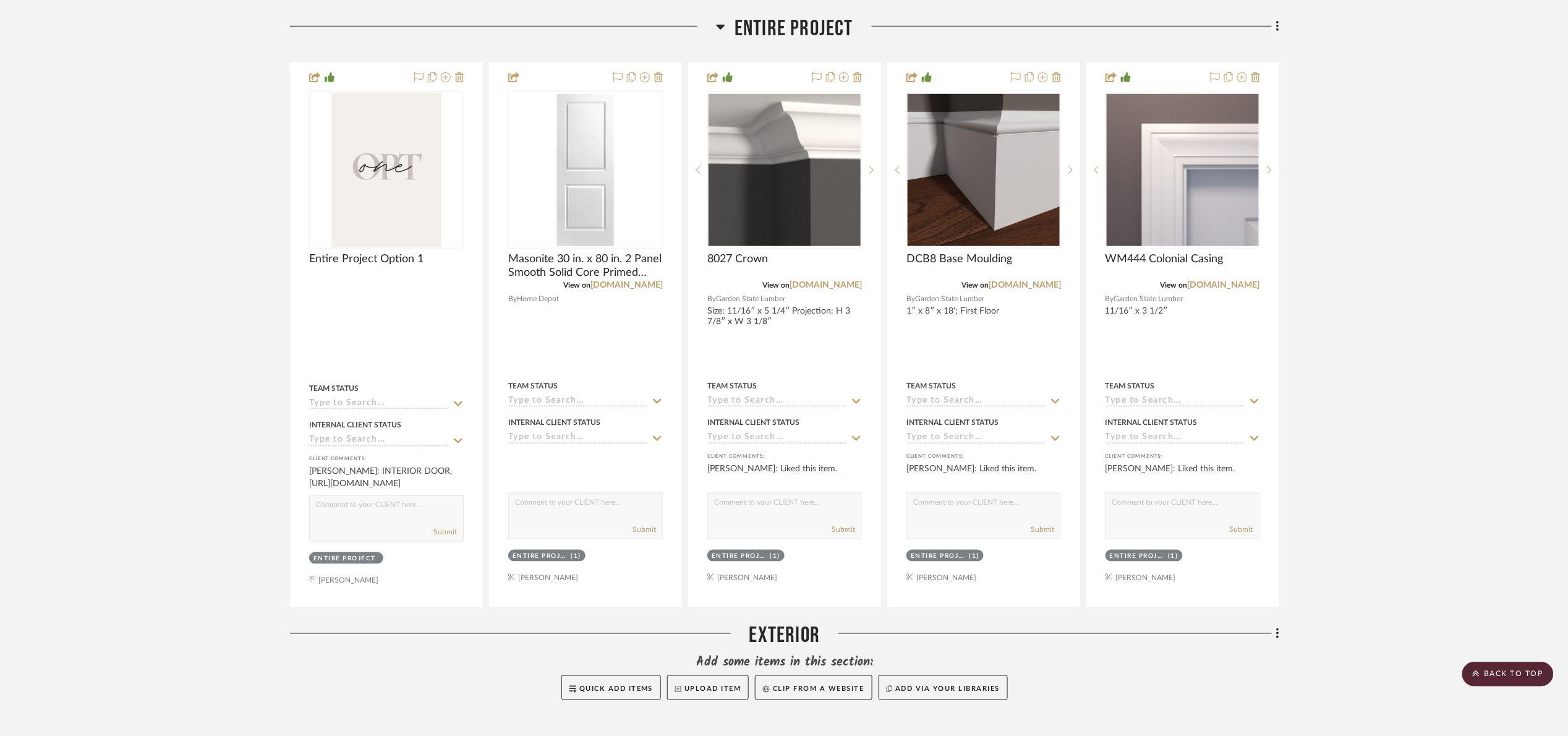
click at [810, 36] on span "Entire Project" at bounding box center [794, 29] width 119 height 27
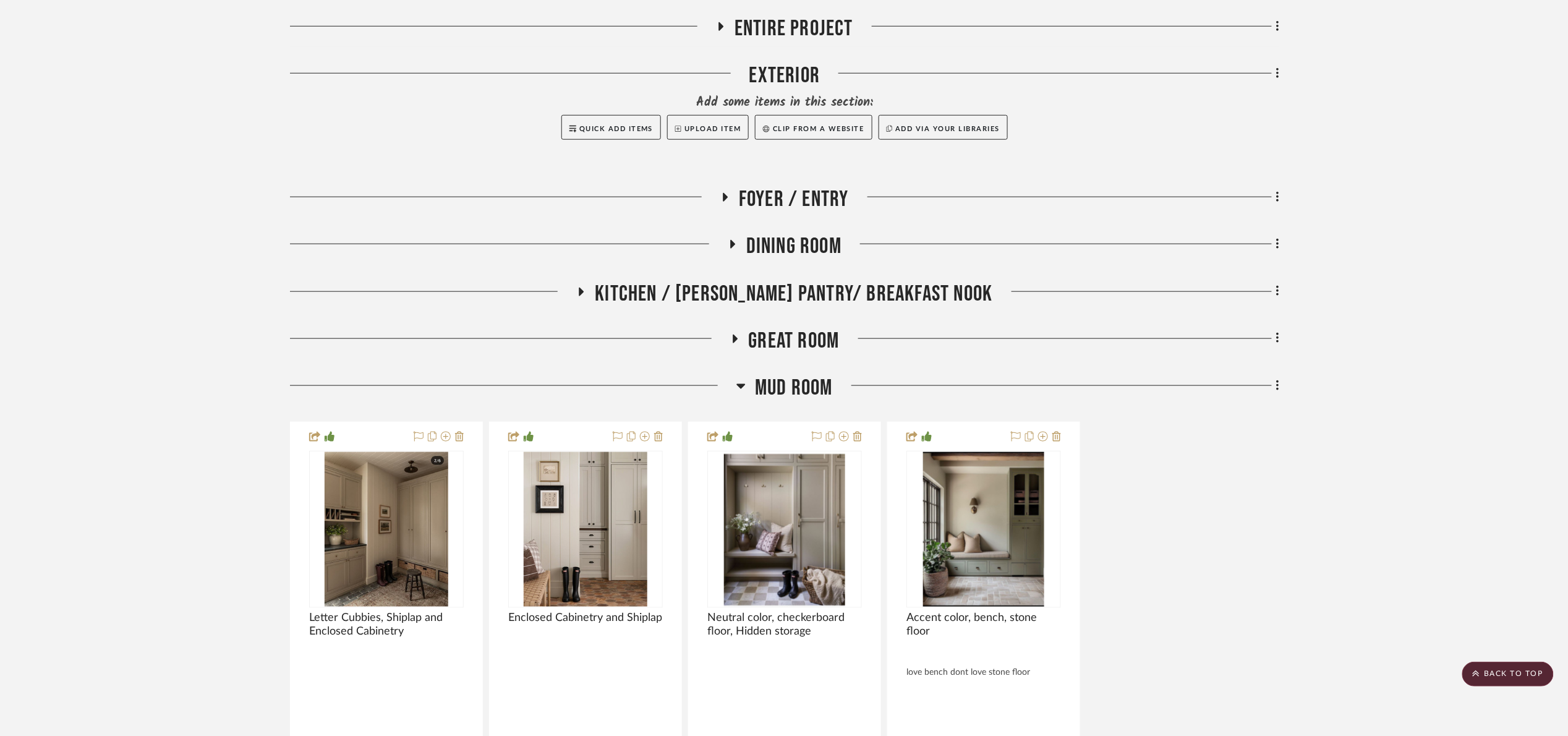
click at [806, 386] on span "Mud Room" at bounding box center [793, 388] width 78 height 27
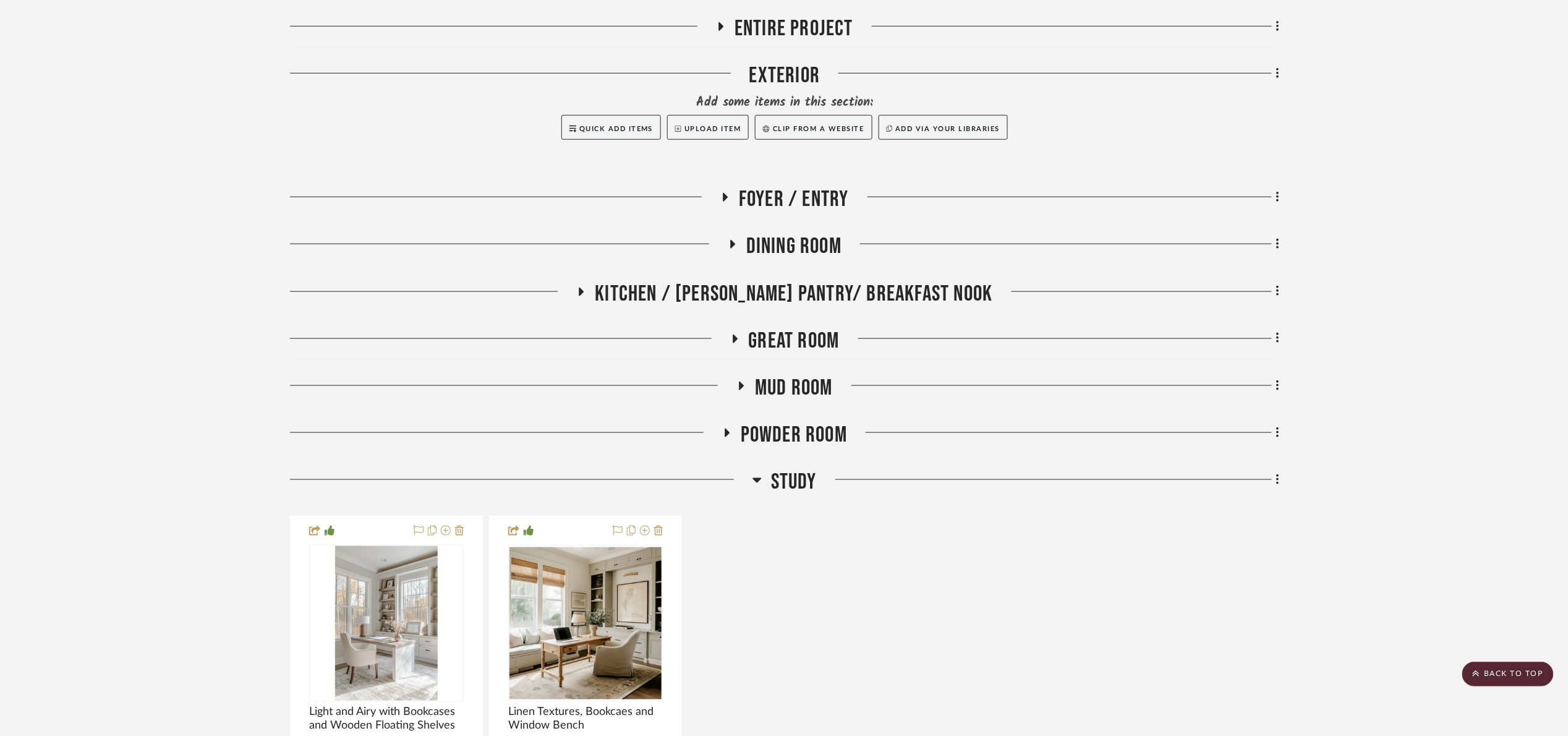
click at [793, 488] on span "Study" at bounding box center [793, 482] width 46 height 27
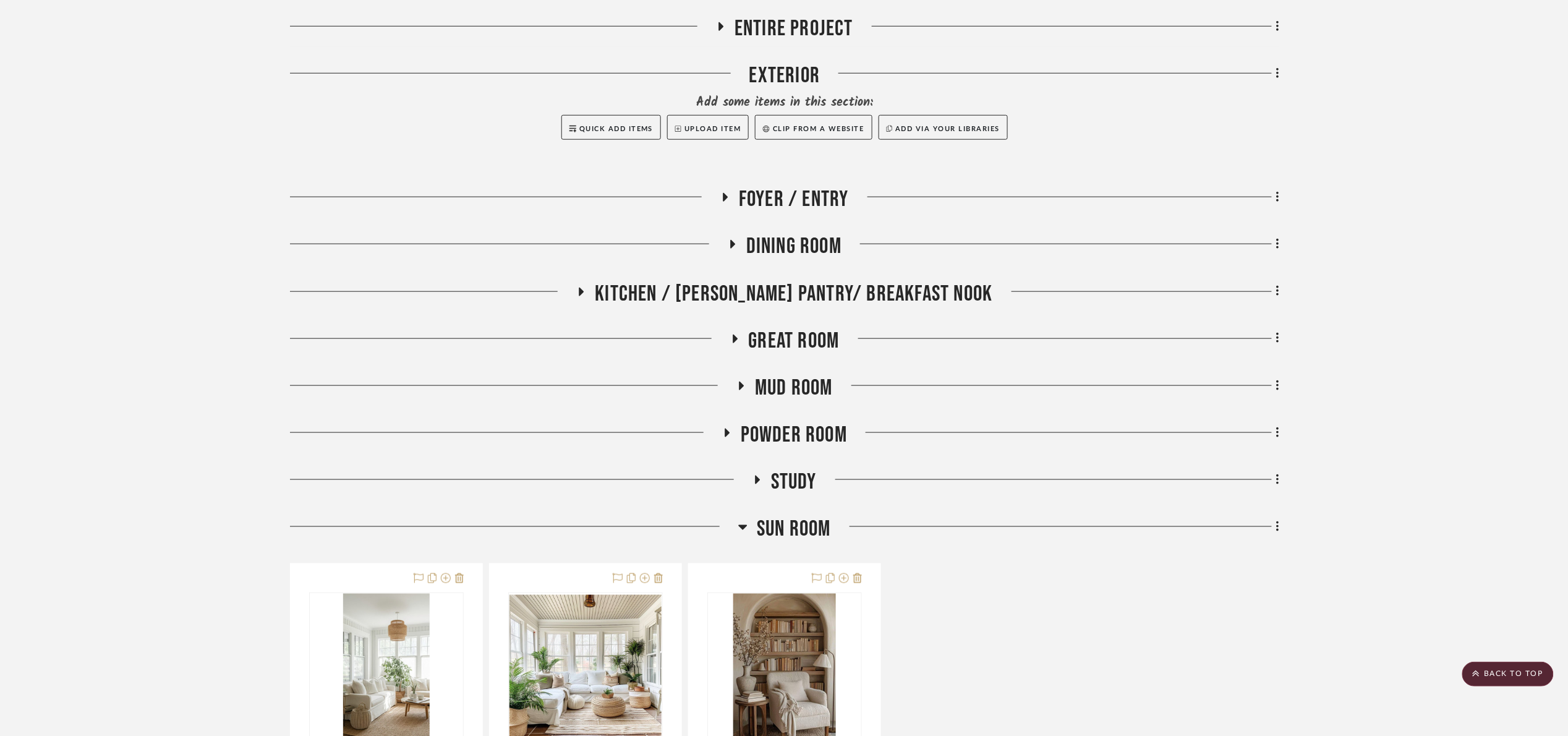
click at [796, 447] on span "Powder Room" at bounding box center [794, 435] width 107 height 27
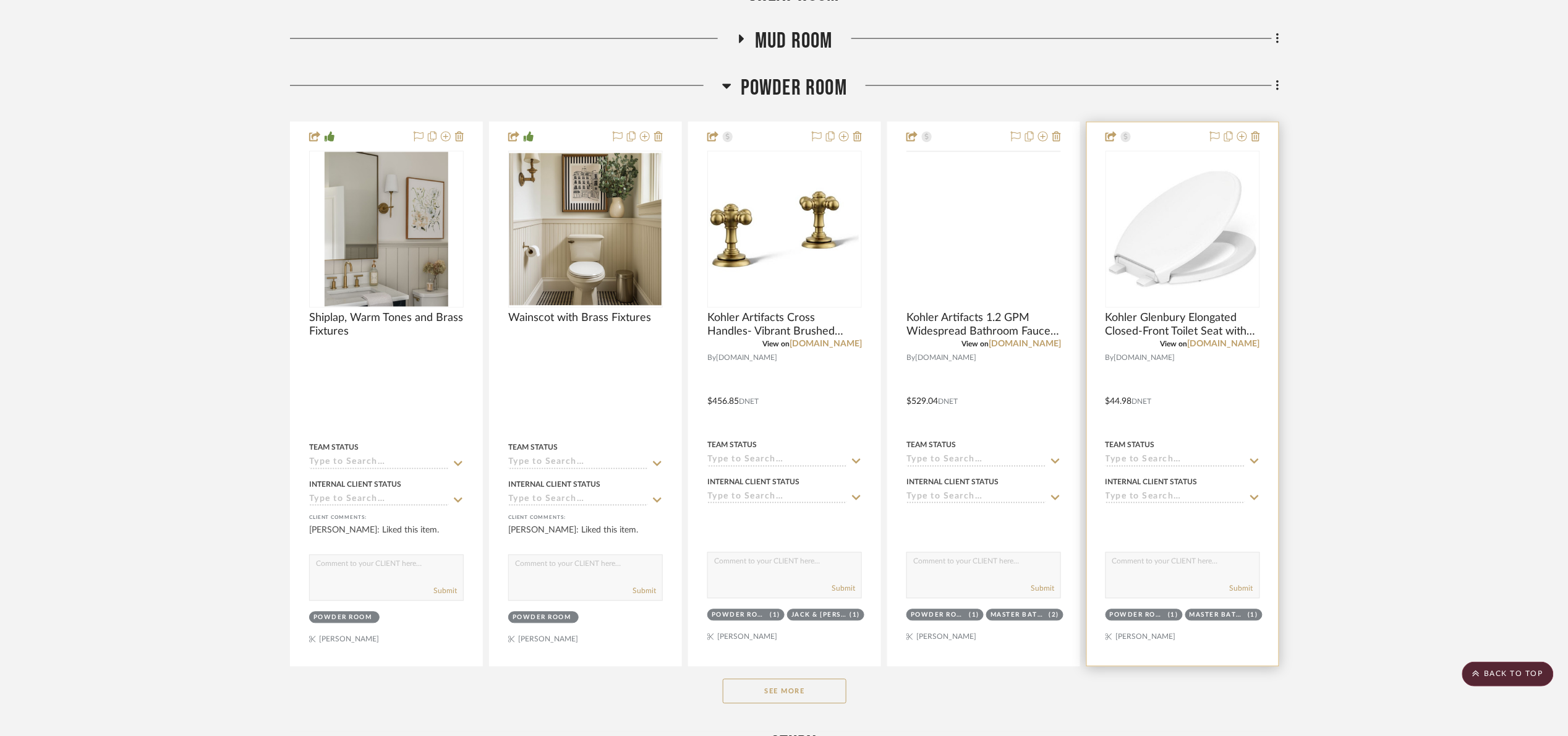
scroll to position [835, 0]
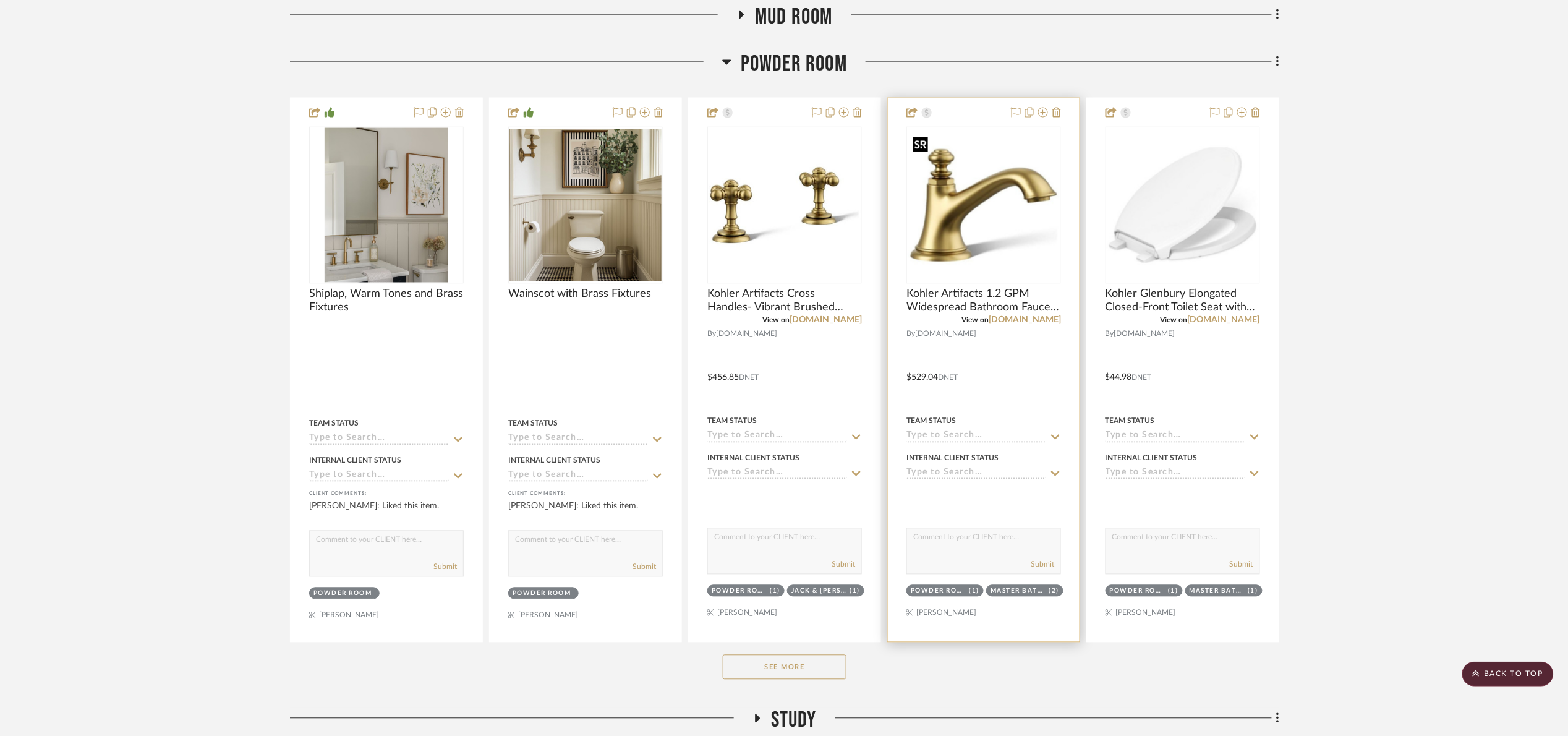
click at [1041, 195] on img "0" at bounding box center [984, 205] width 152 height 152
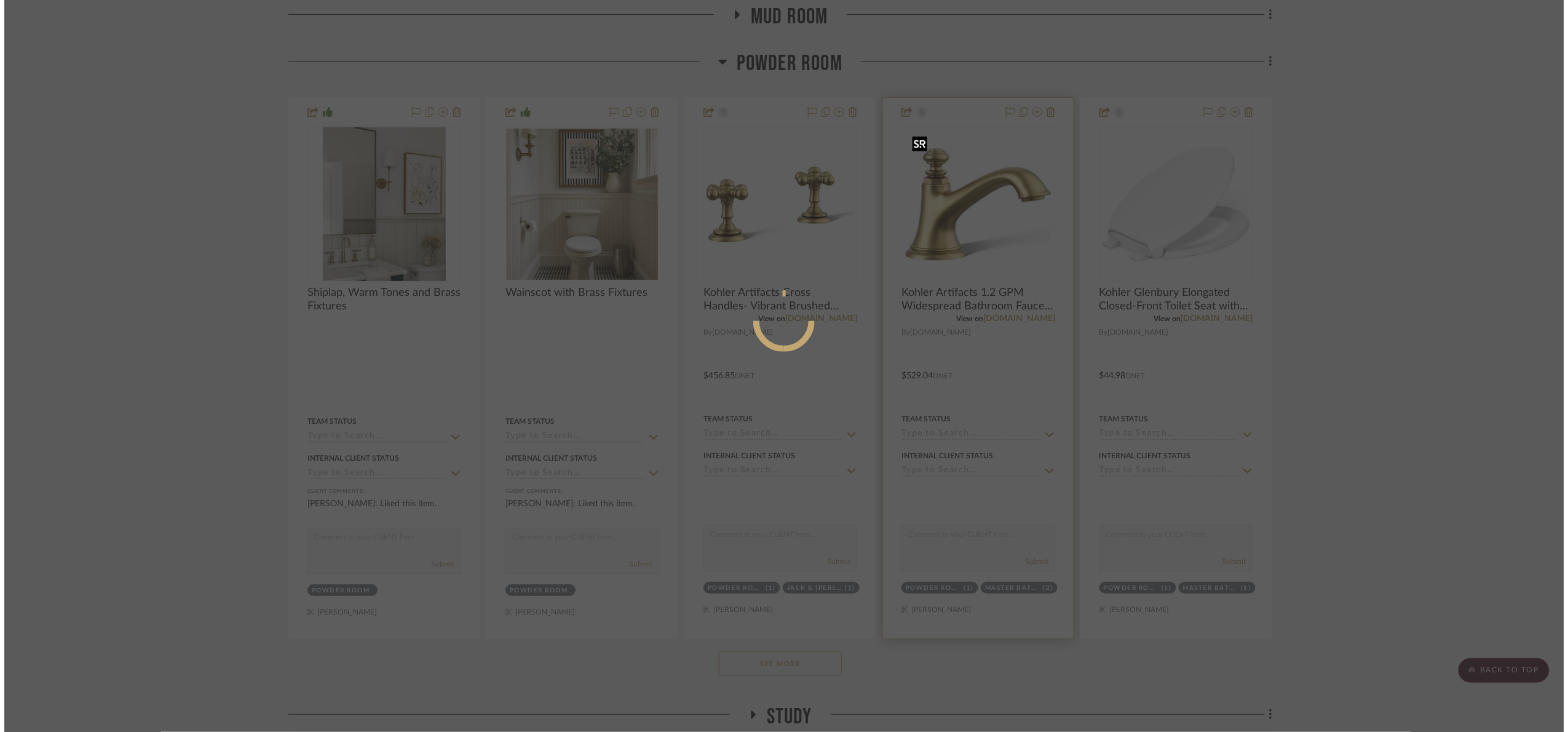
scroll to position [0, 0]
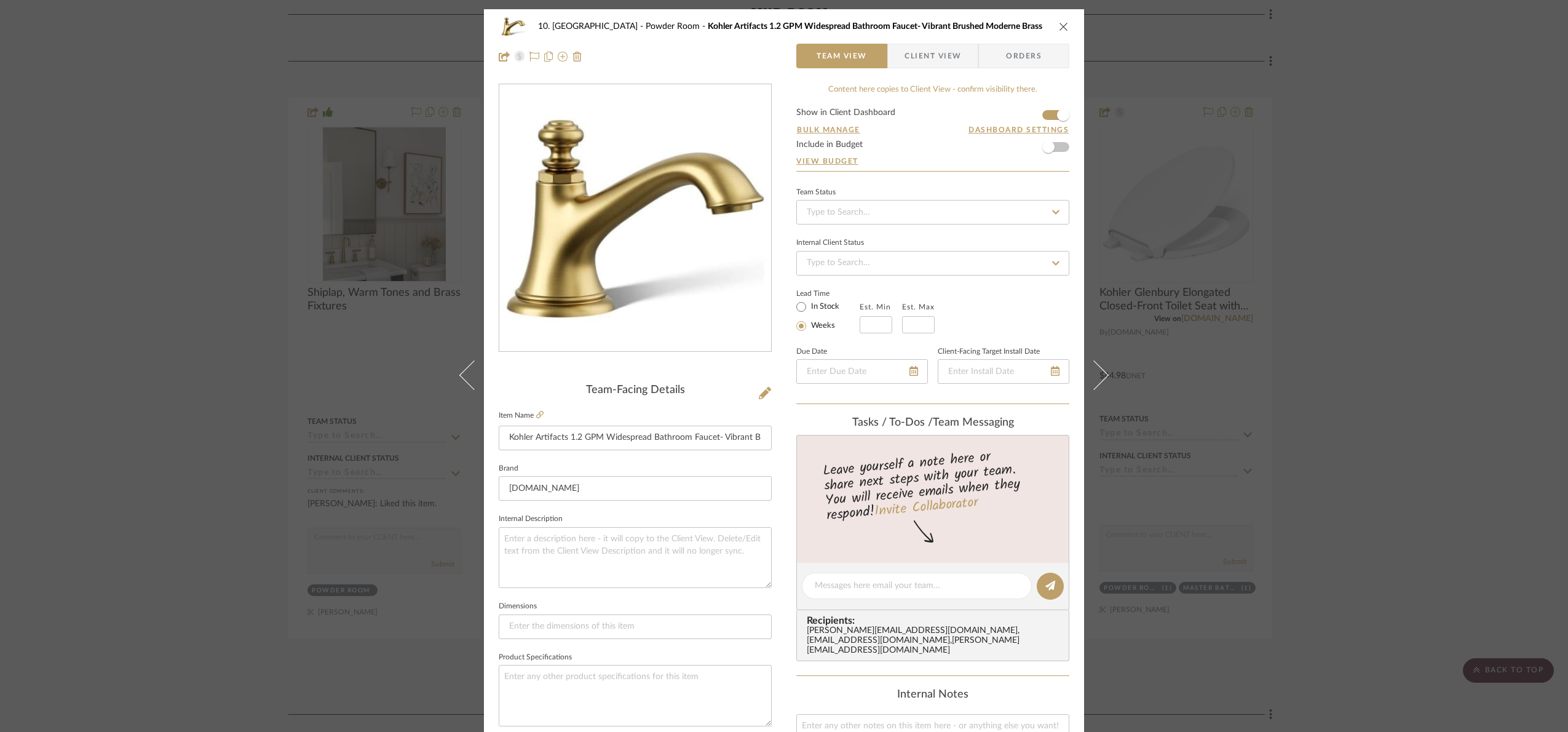
click at [709, 231] on img "0" at bounding box center [635, 218] width 267 height 267
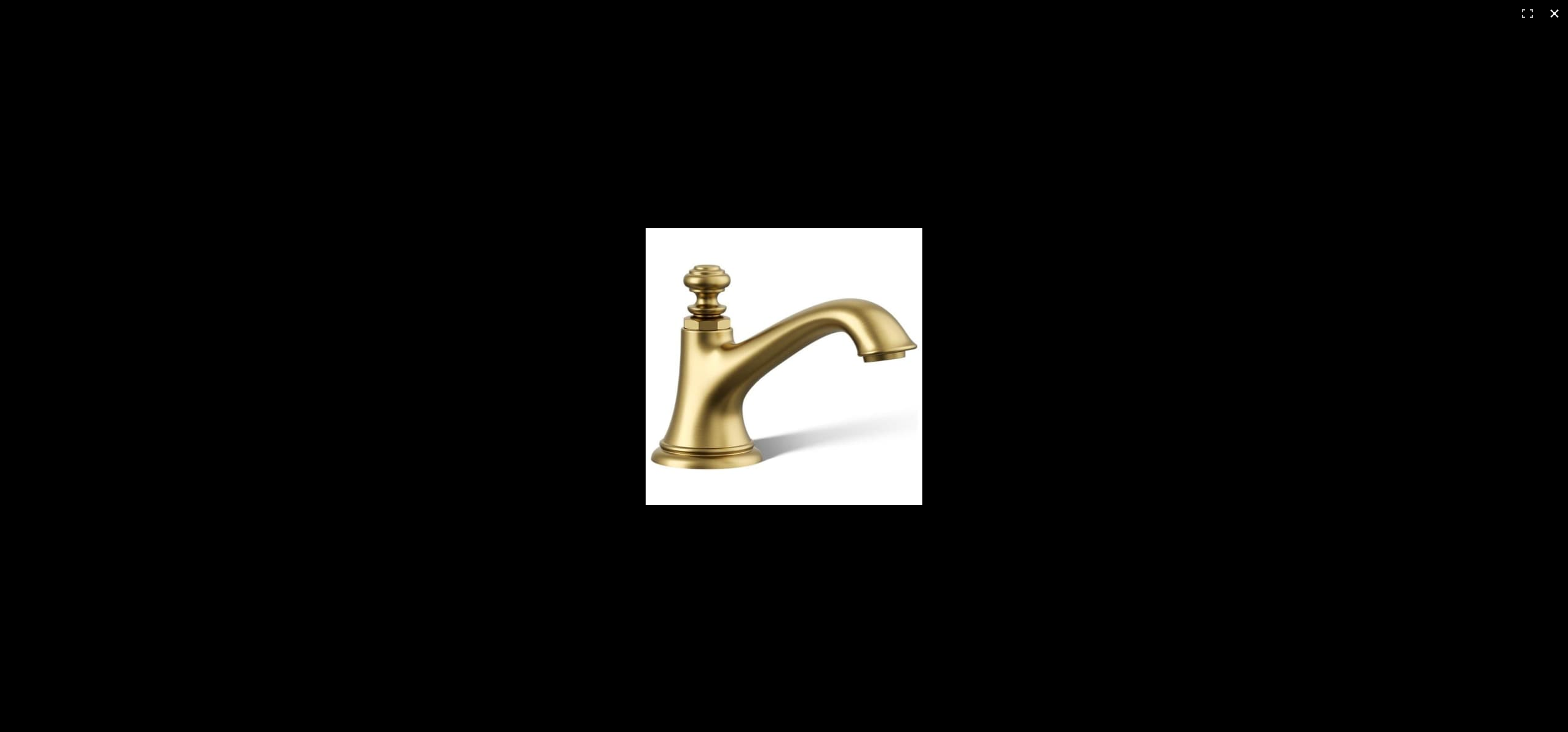
click at [879, 132] on div at bounding box center [784, 366] width 1568 height 732
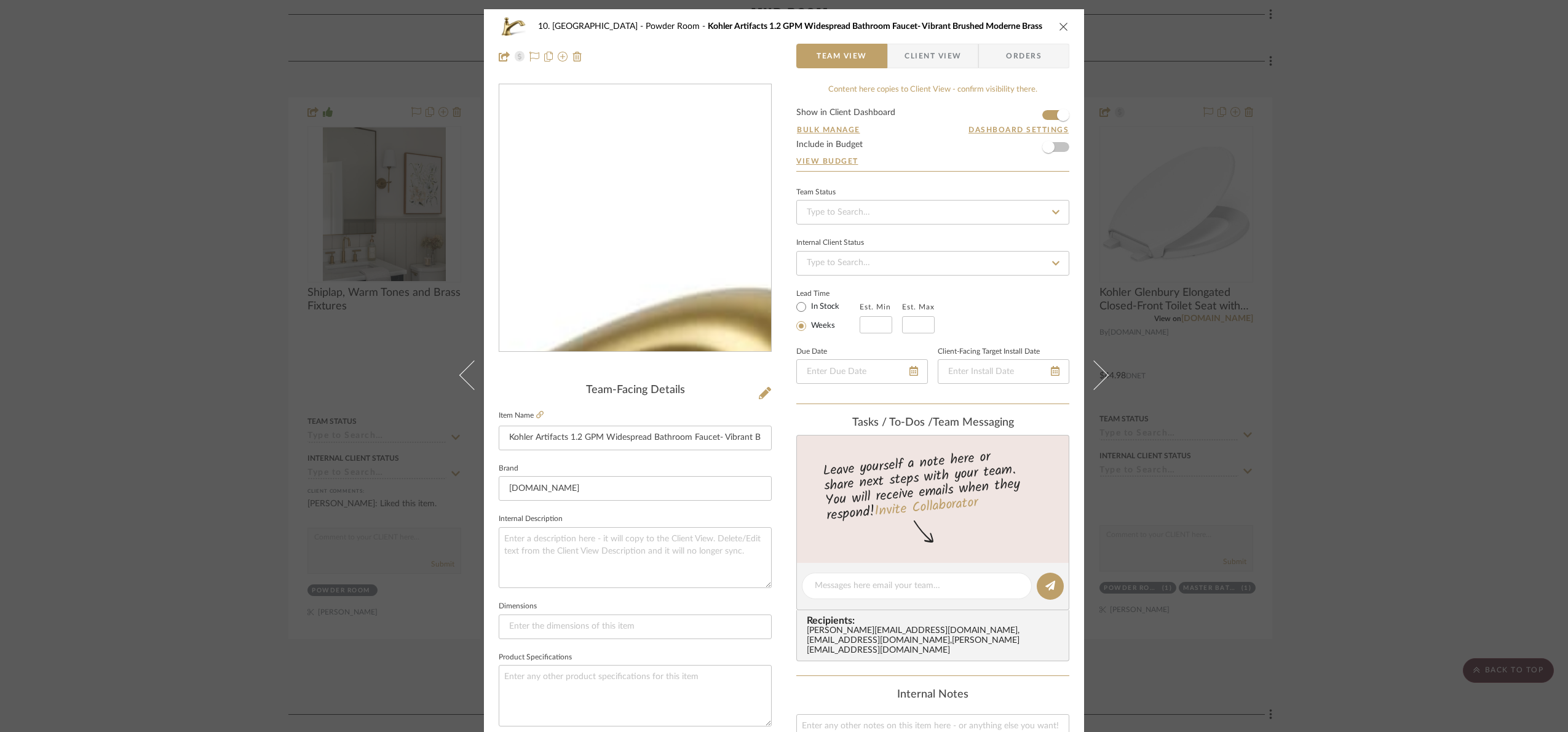
click at [657, 123] on img "0" at bounding box center [635, 218] width 267 height 267
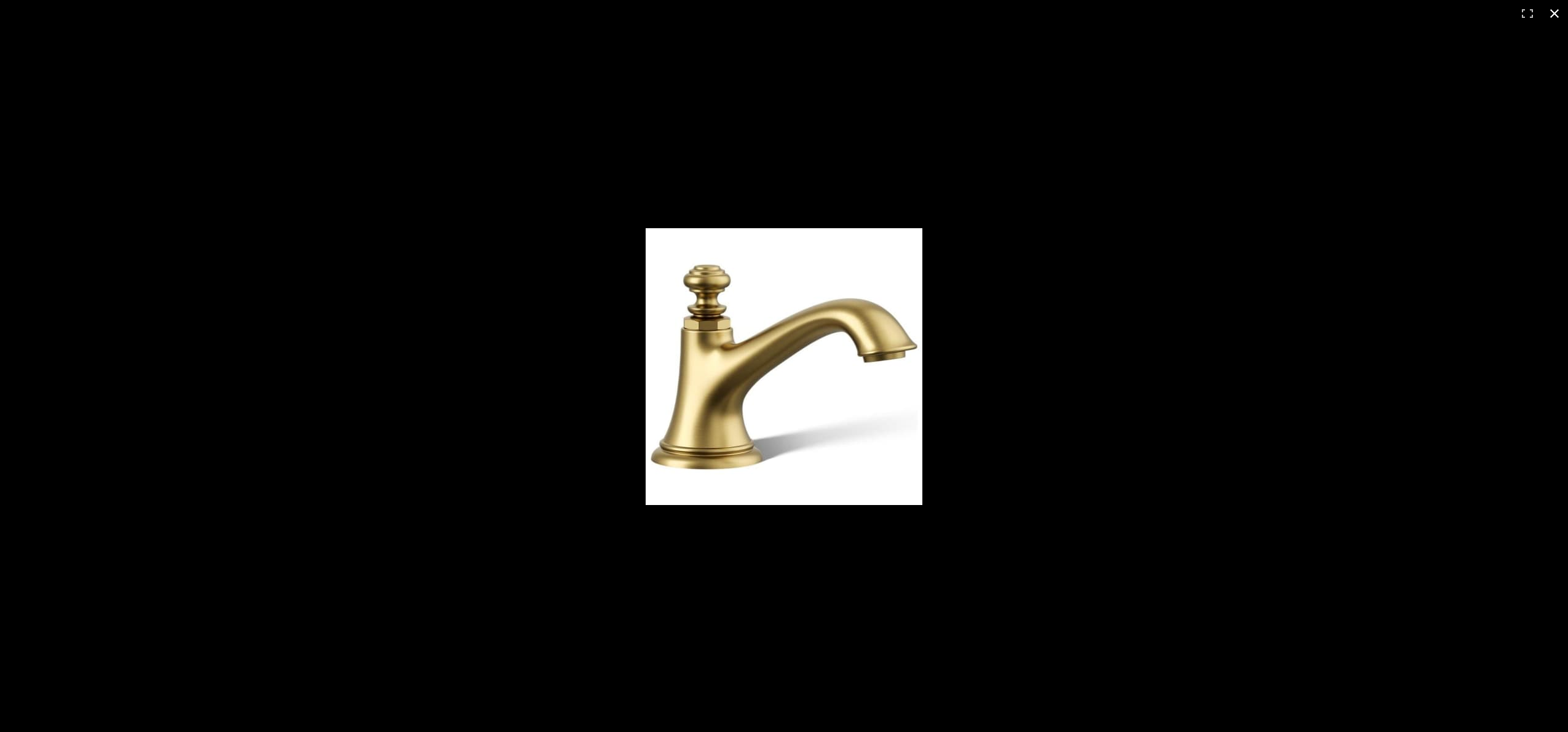
click at [1332, 119] on div at bounding box center [784, 366] width 1568 height 732
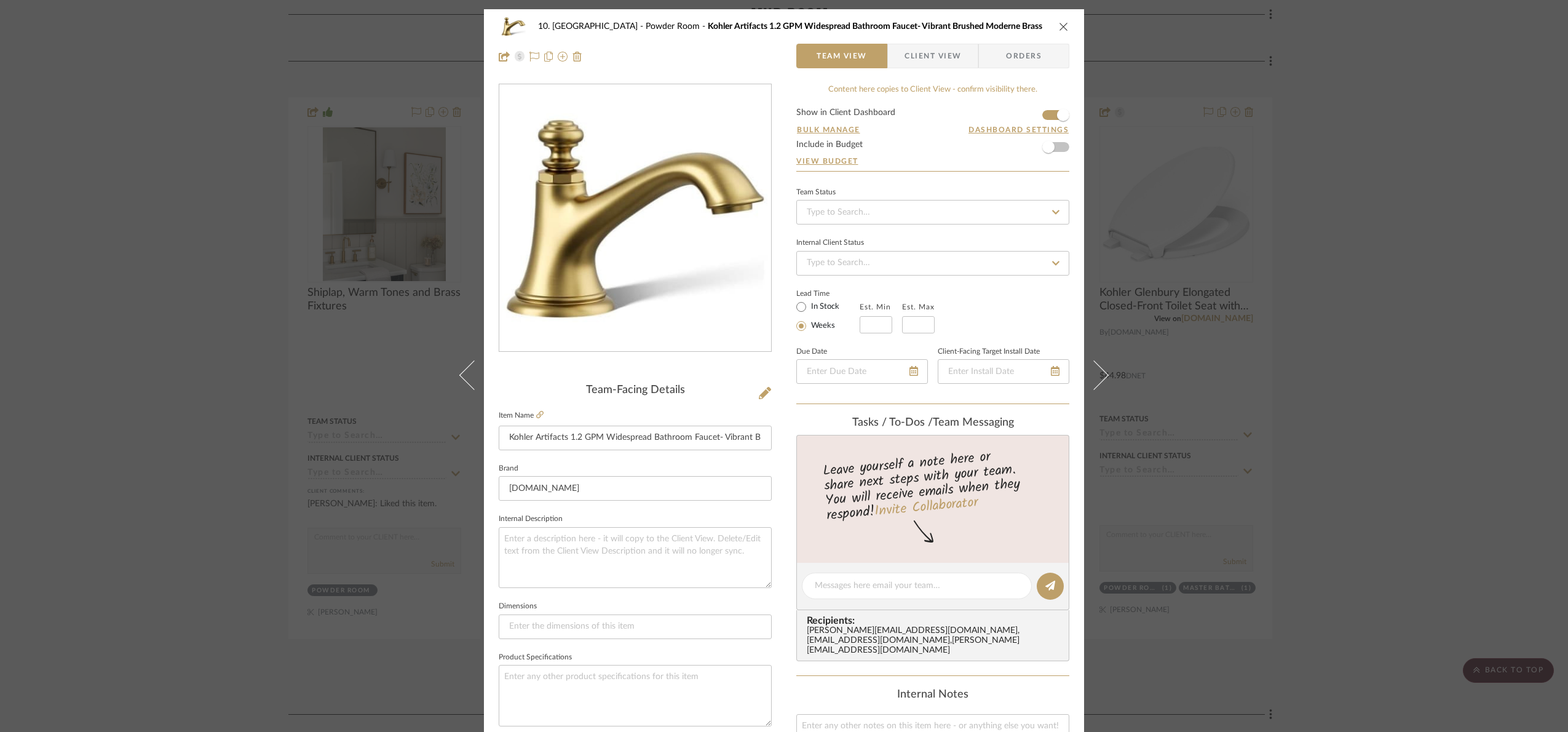
click at [1376, 153] on div "10. Vignola Powder Room Kohler Artifacts 1.2 GPM Widespread Bathroom Faucet- Vi…" at bounding box center [784, 366] width 1568 height 732
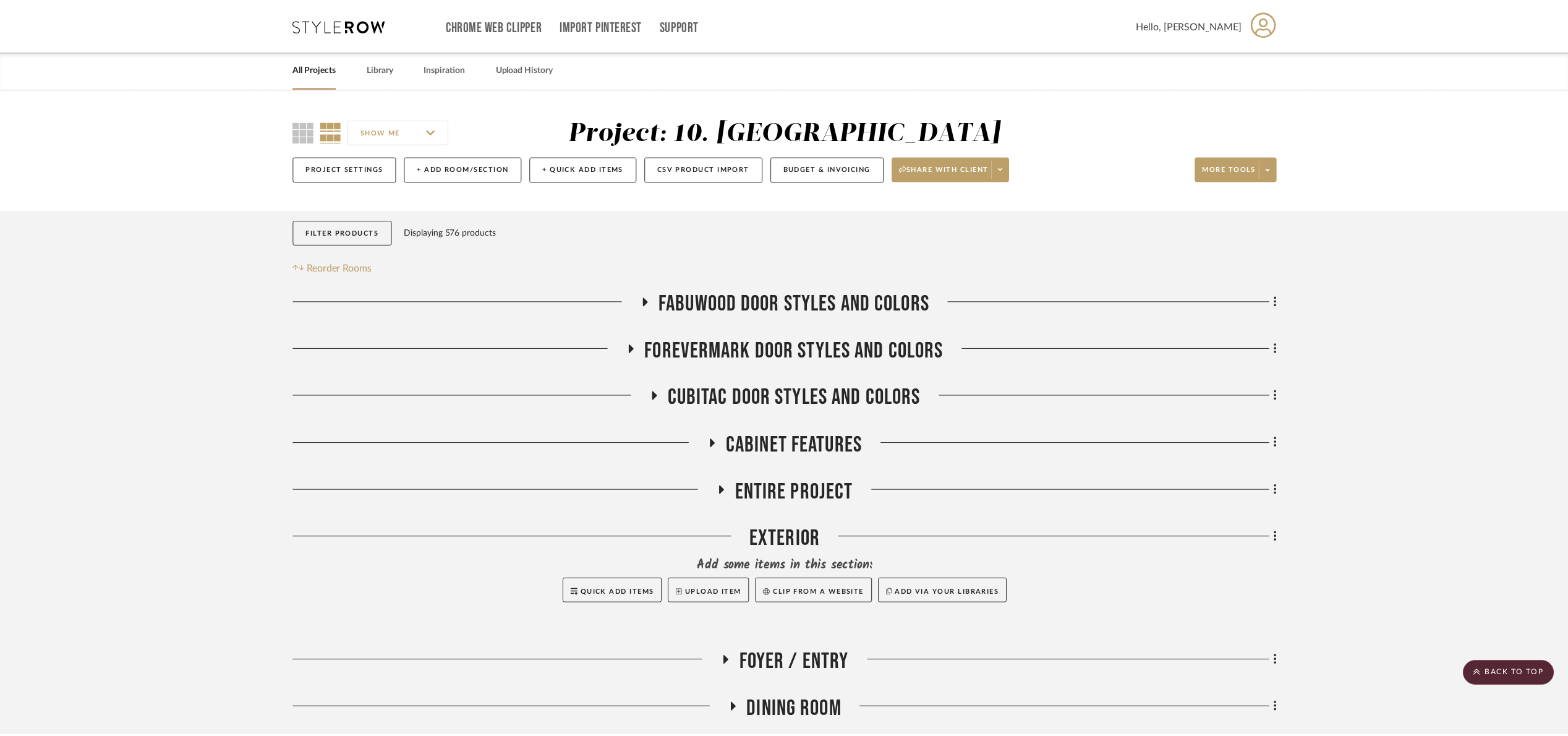
scroll to position [835, 0]
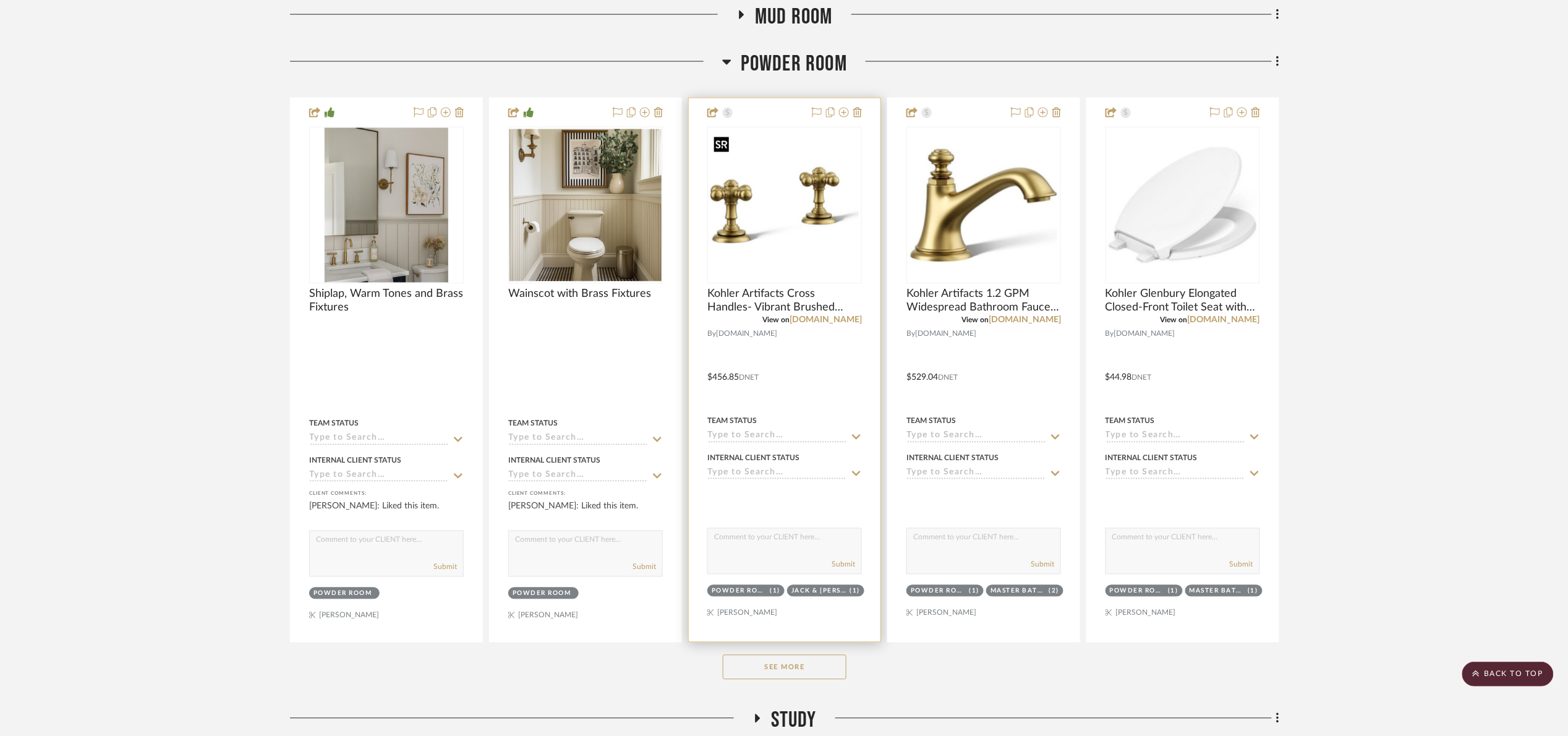
click at [836, 187] on img "0" at bounding box center [785, 205] width 152 height 152
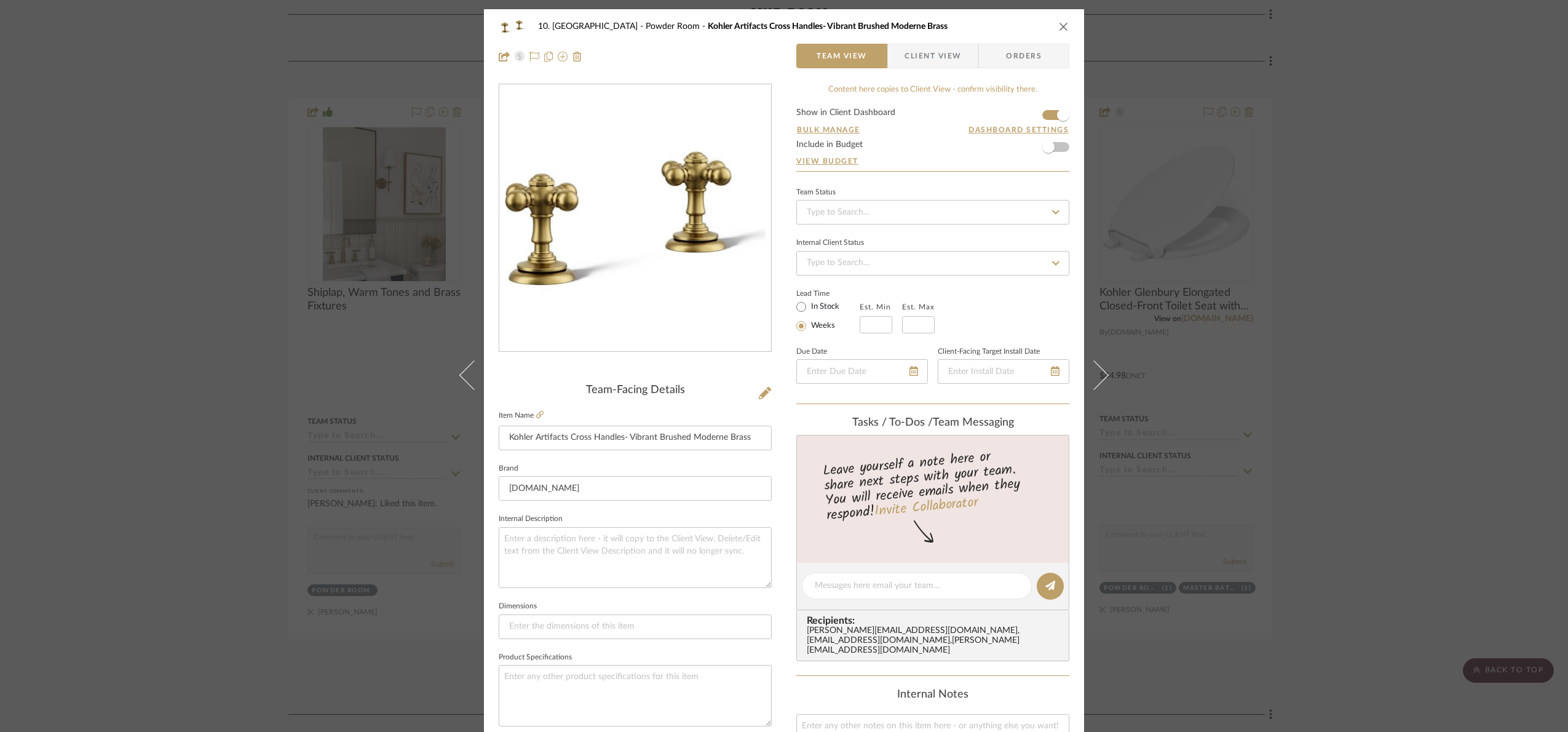
click at [566, 255] on img "0" at bounding box center [635, 218] width 267 height 267
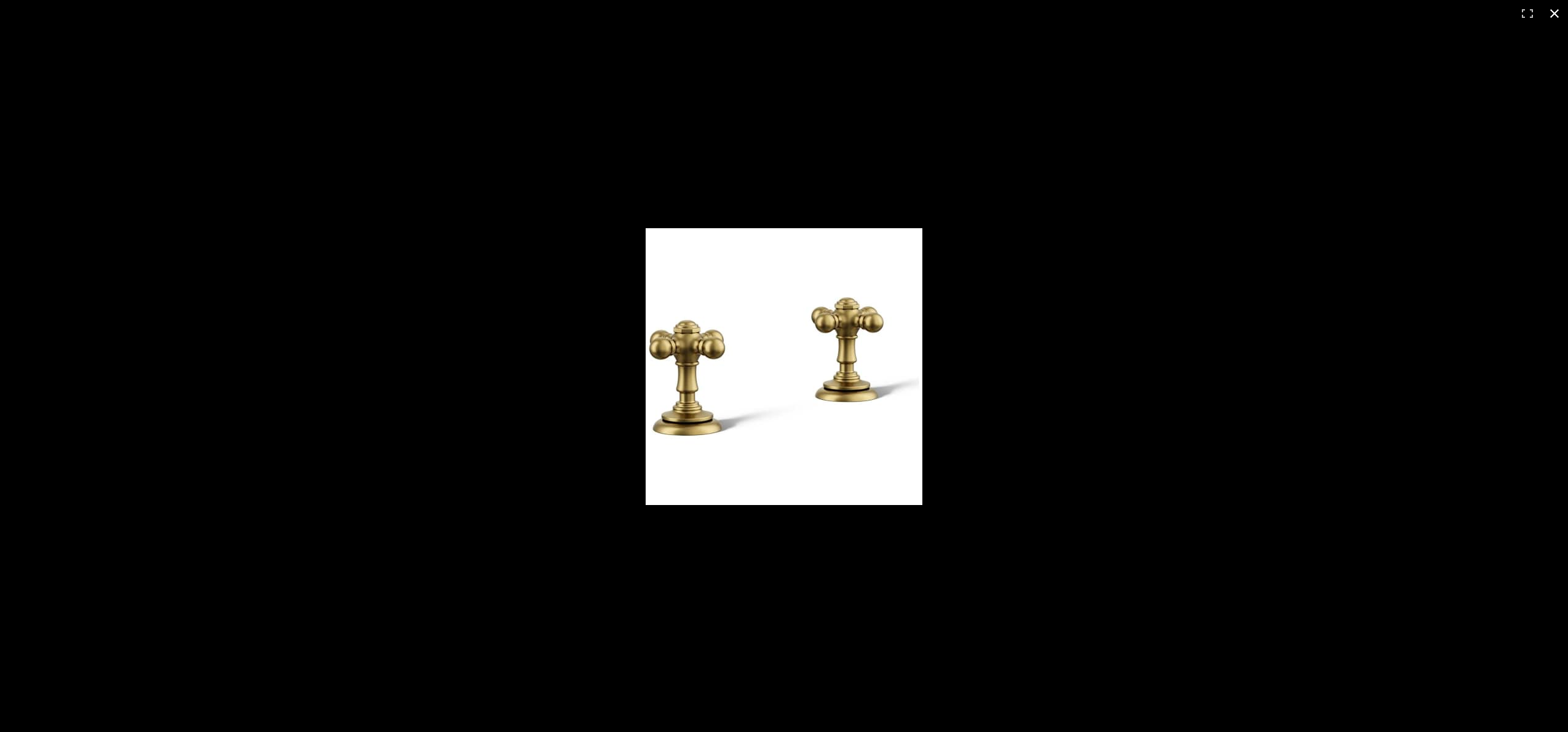
click at [1464, 72] on div at bounding box center [784, 366] width 1568 height 732
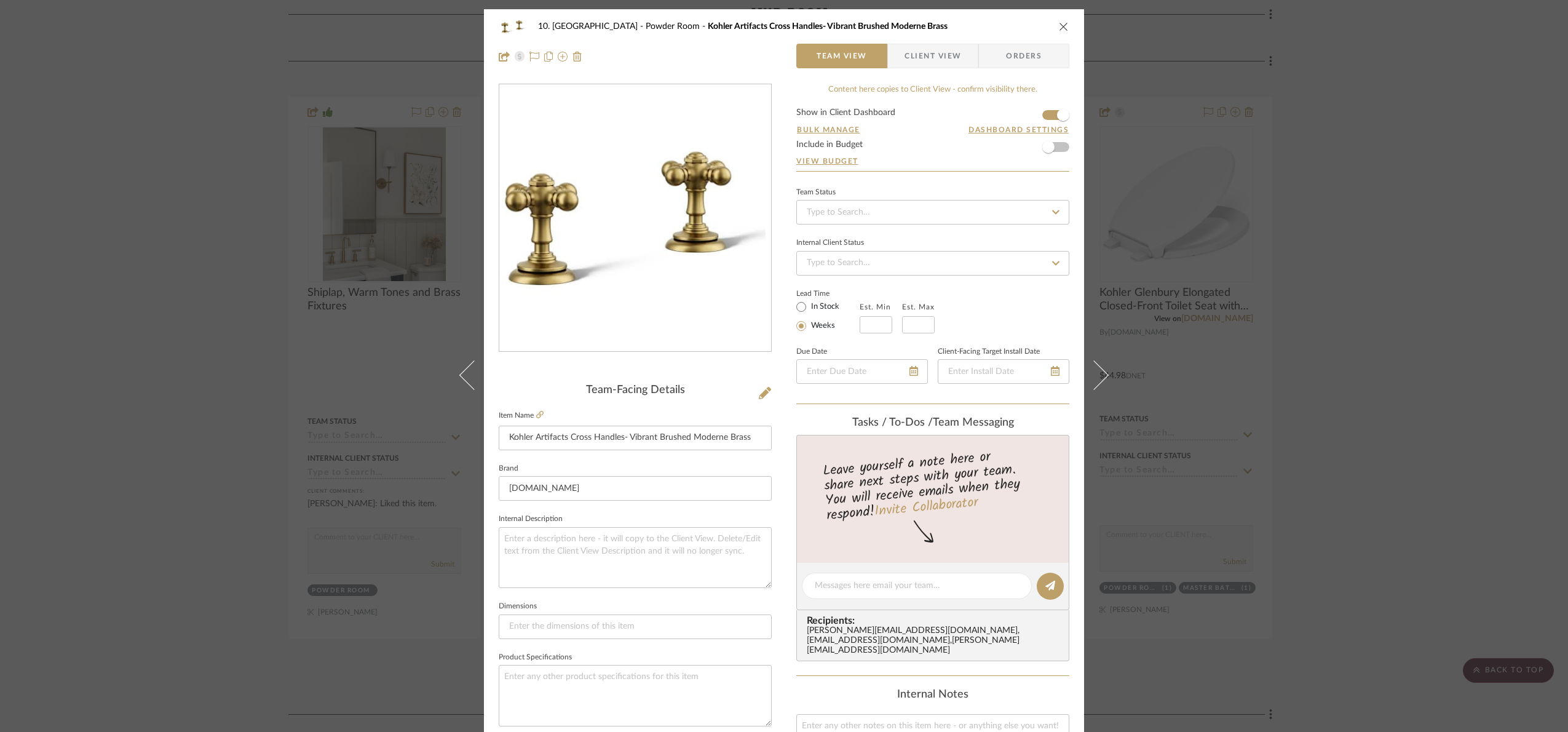
click at [1520, 134] on div "10. Vignola Powder Room Kohler Artifacts Cross Handles- Vibrant Brushed Moderne…" at bounding box center [784, 366] width 1568 height 732
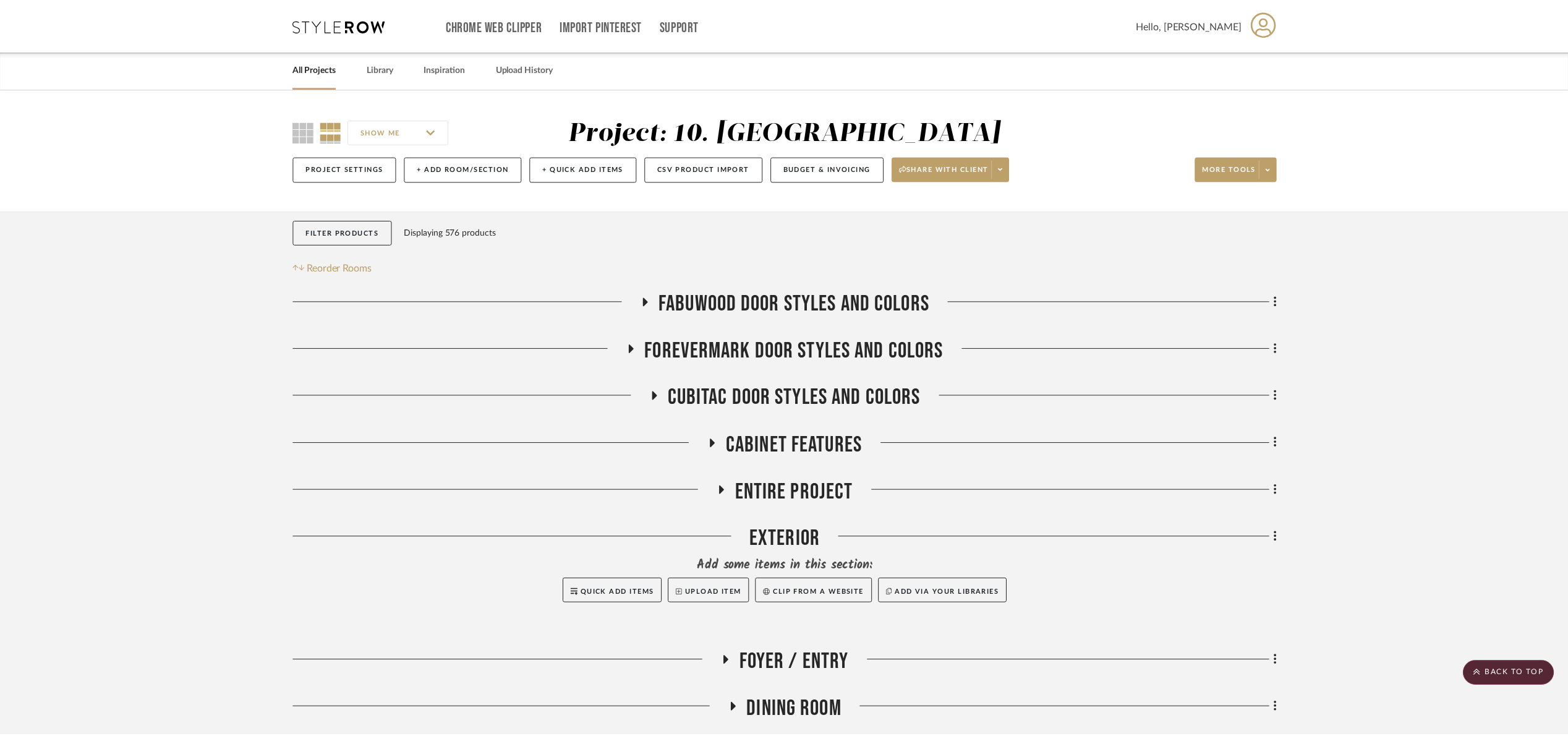
scroll to position [835, 0]
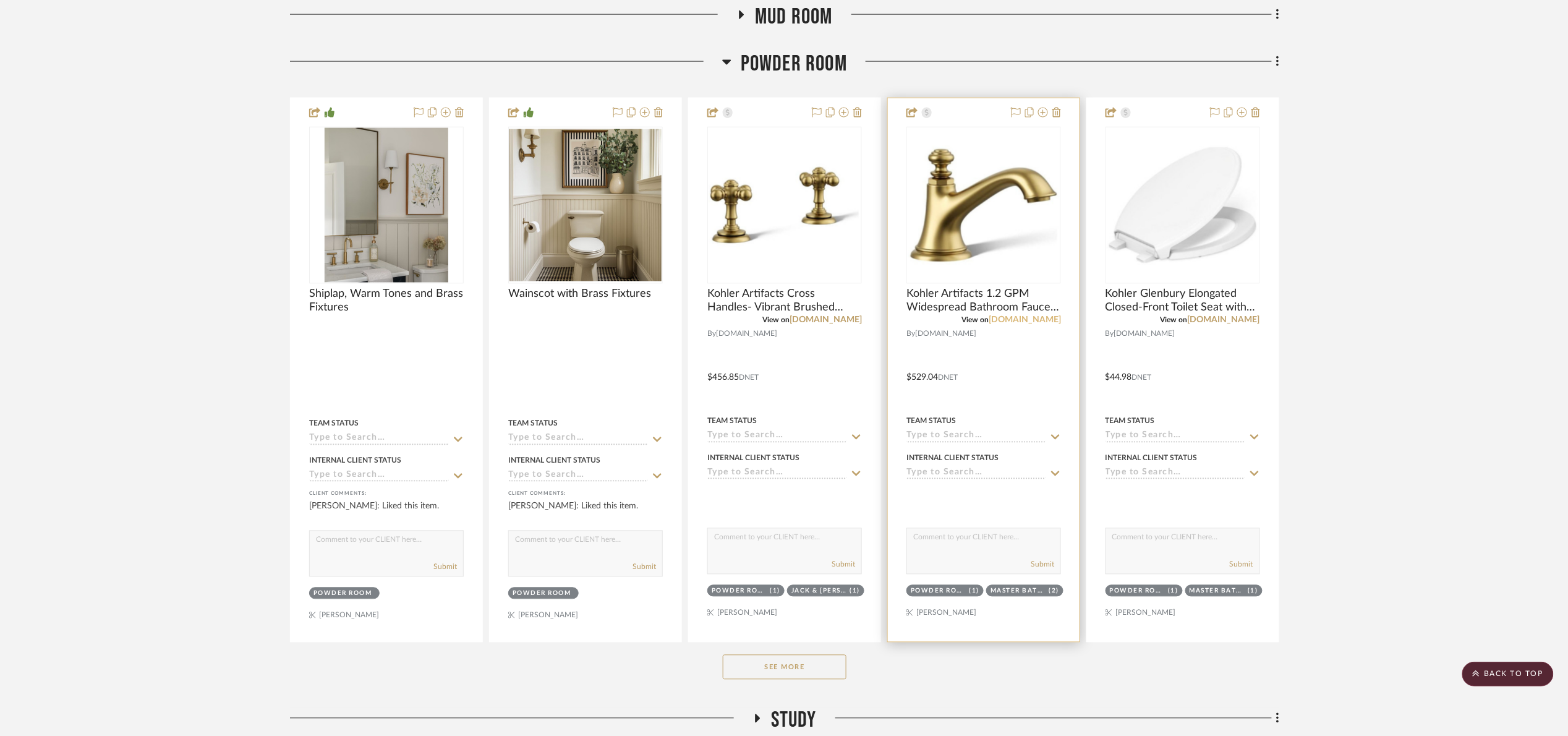
click at [1037, 318] on link "[DOMAIN_NAME]" at bounding box center [1025, 321] width 72 height 9
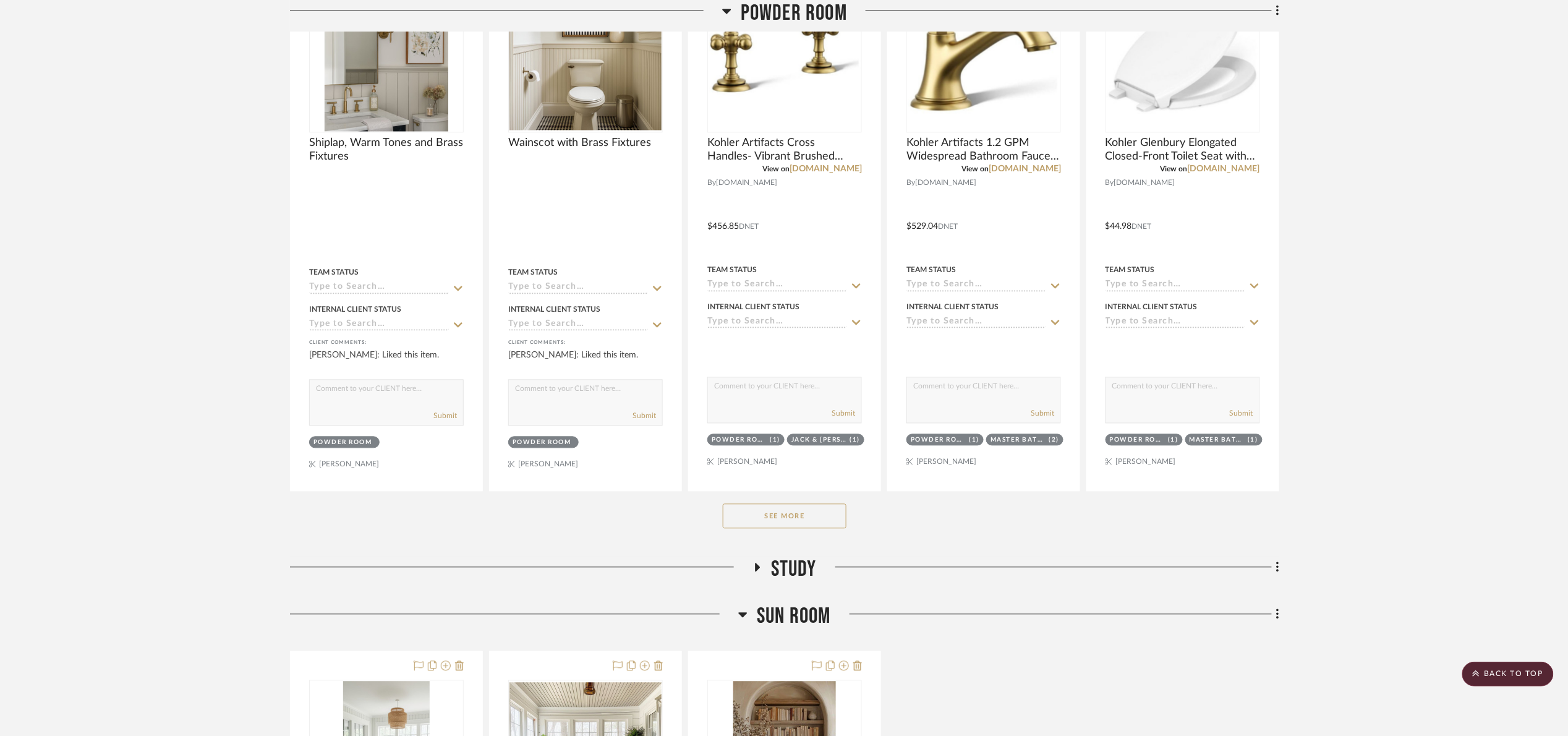
scroll to position [1020, 0]
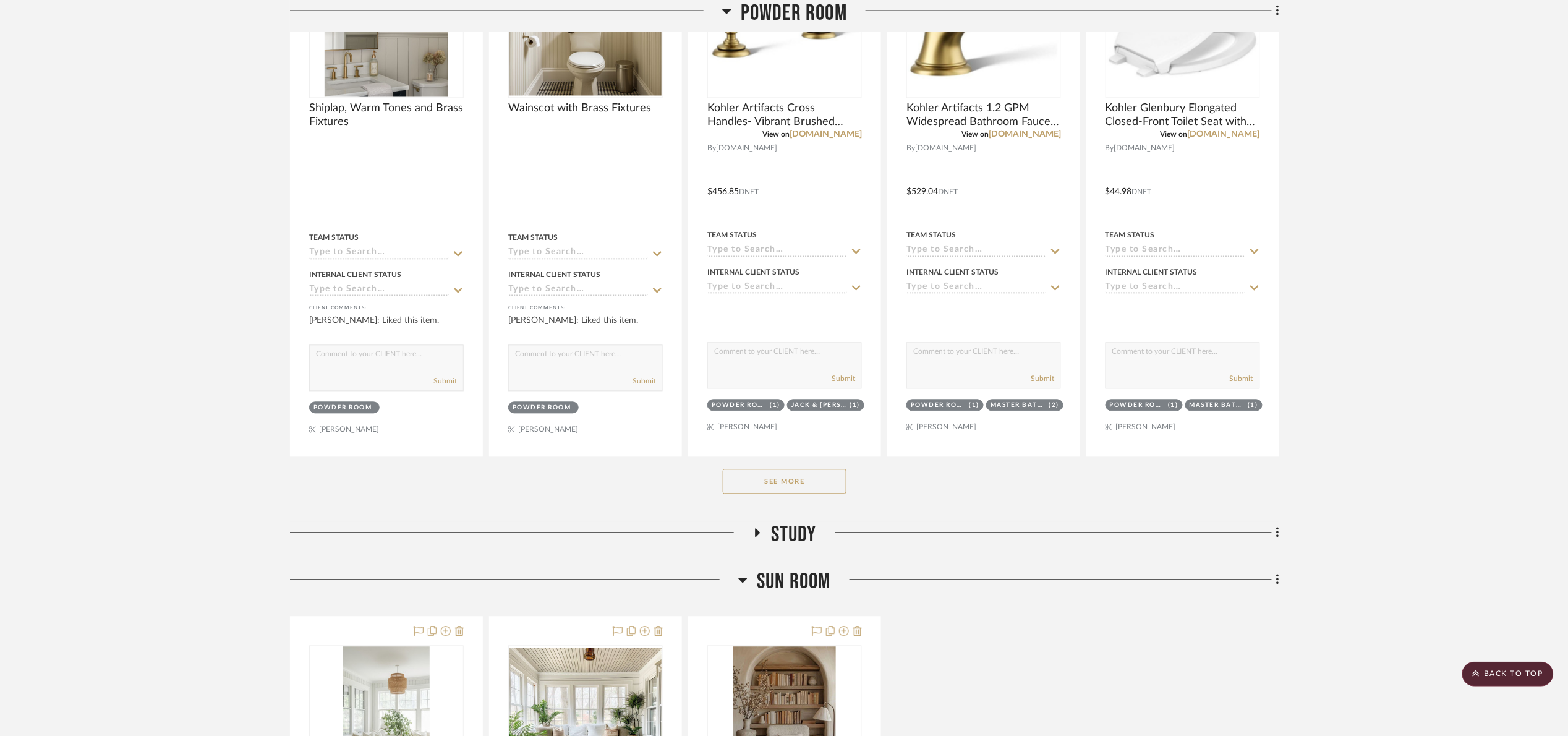
click at [827, 478] on button "See More" at bounding box center [785, 482] width 123 height 25
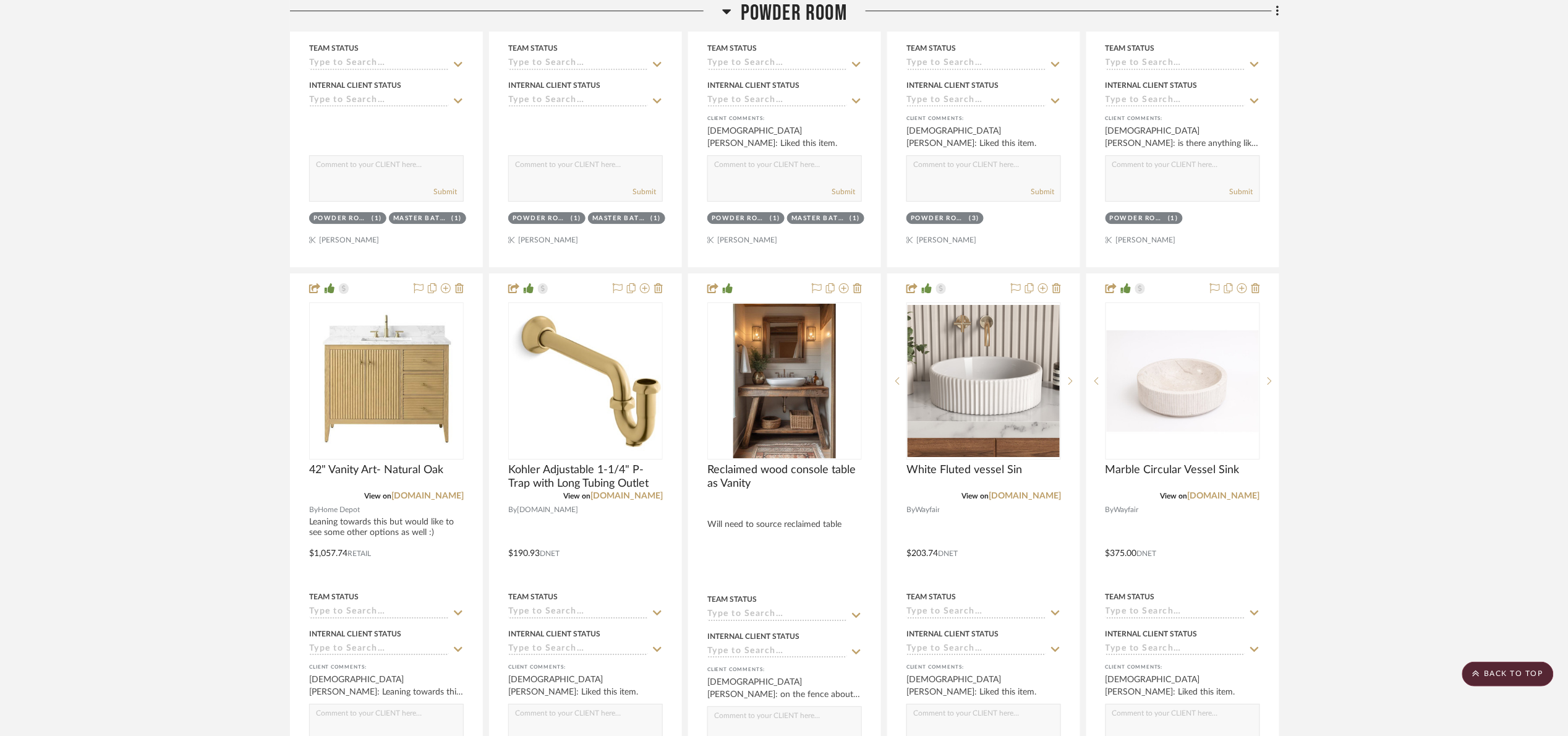
scroll to position [1762, 0]
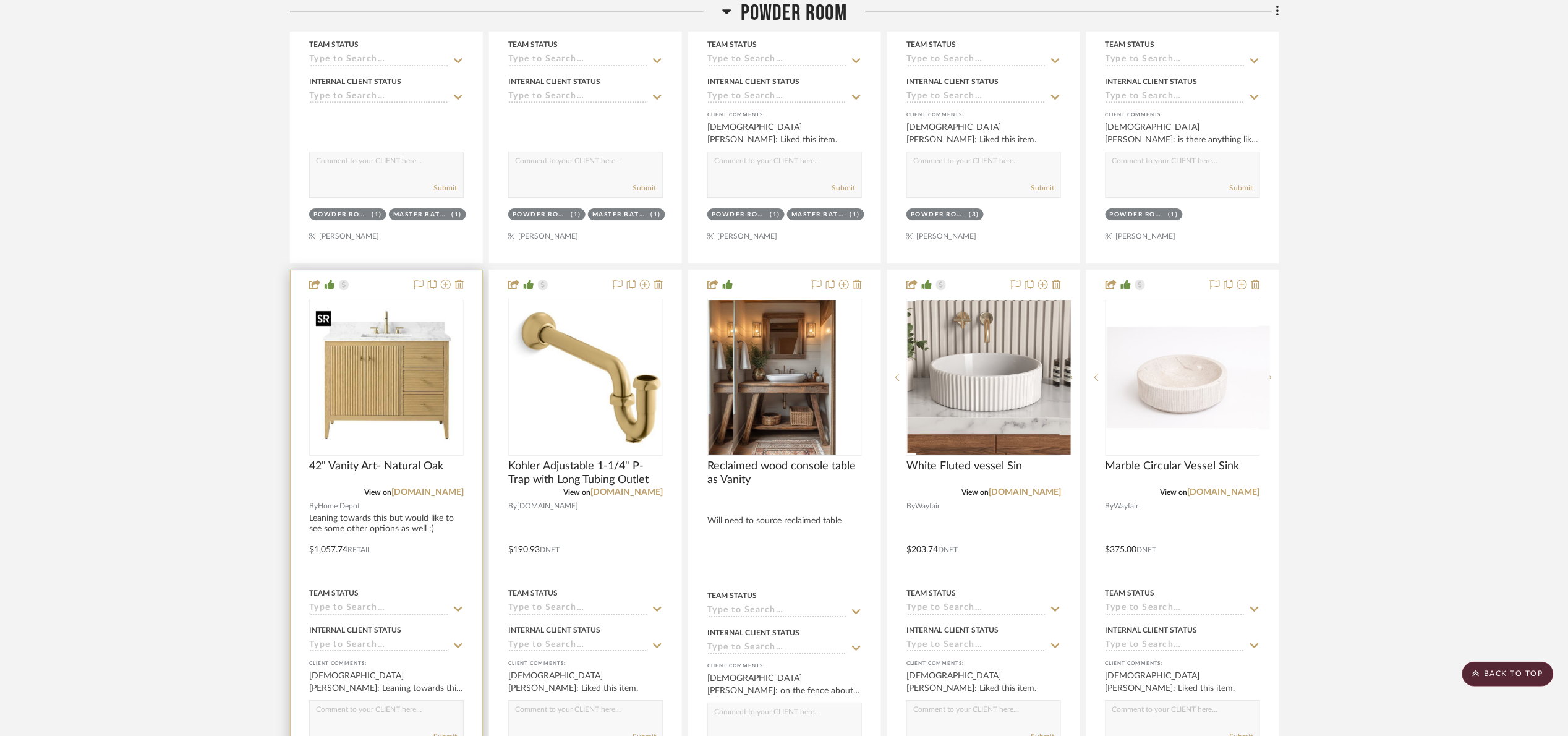
click at [0, 0] on img at bounding box center [0, 0] width 0 height 0
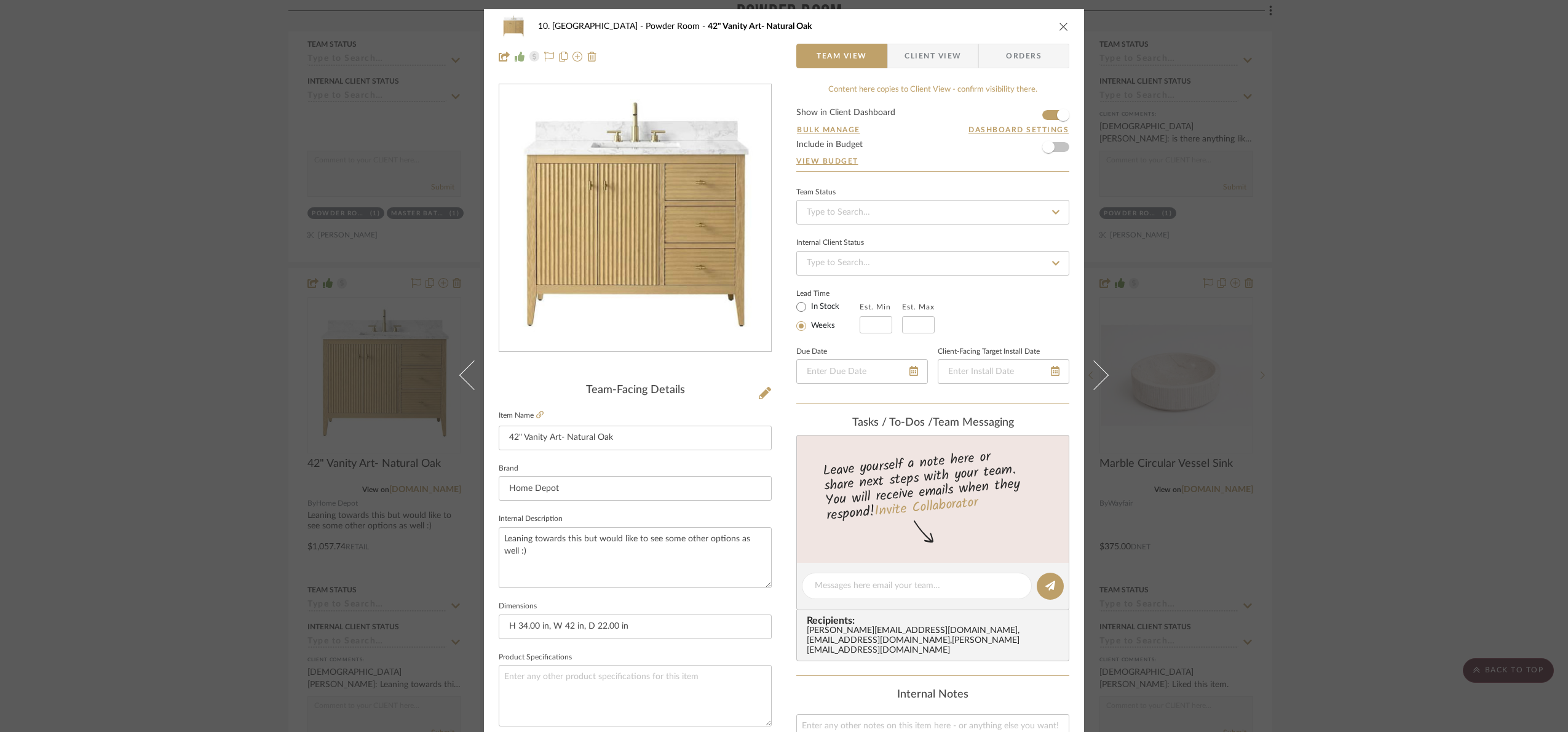
click at [649, 134] on img "0" at bounding box center [635, 218] width 267 height 267
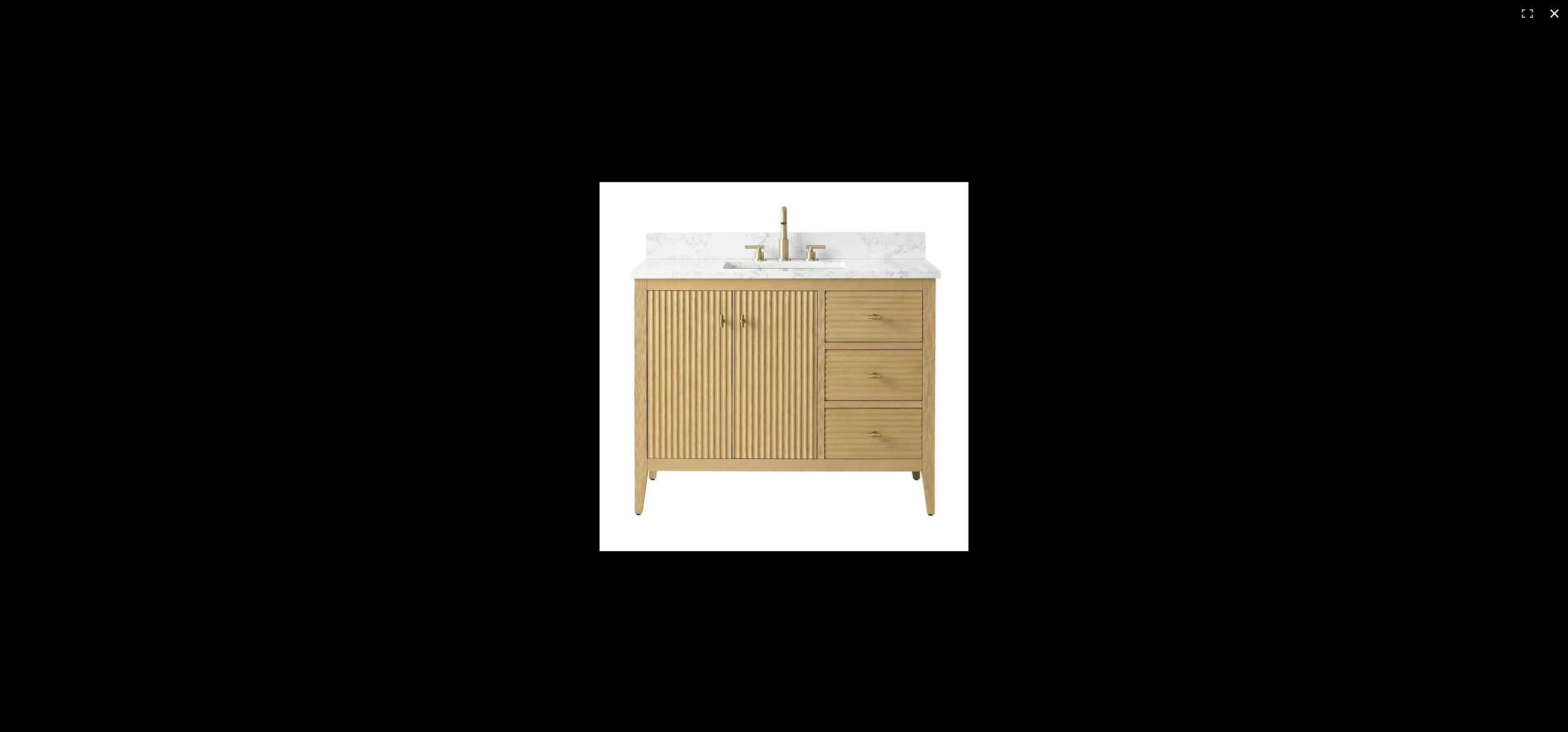
click at [850, 1] on div "1 / 1" at bounding box center [784, 14] width 1568 height 27
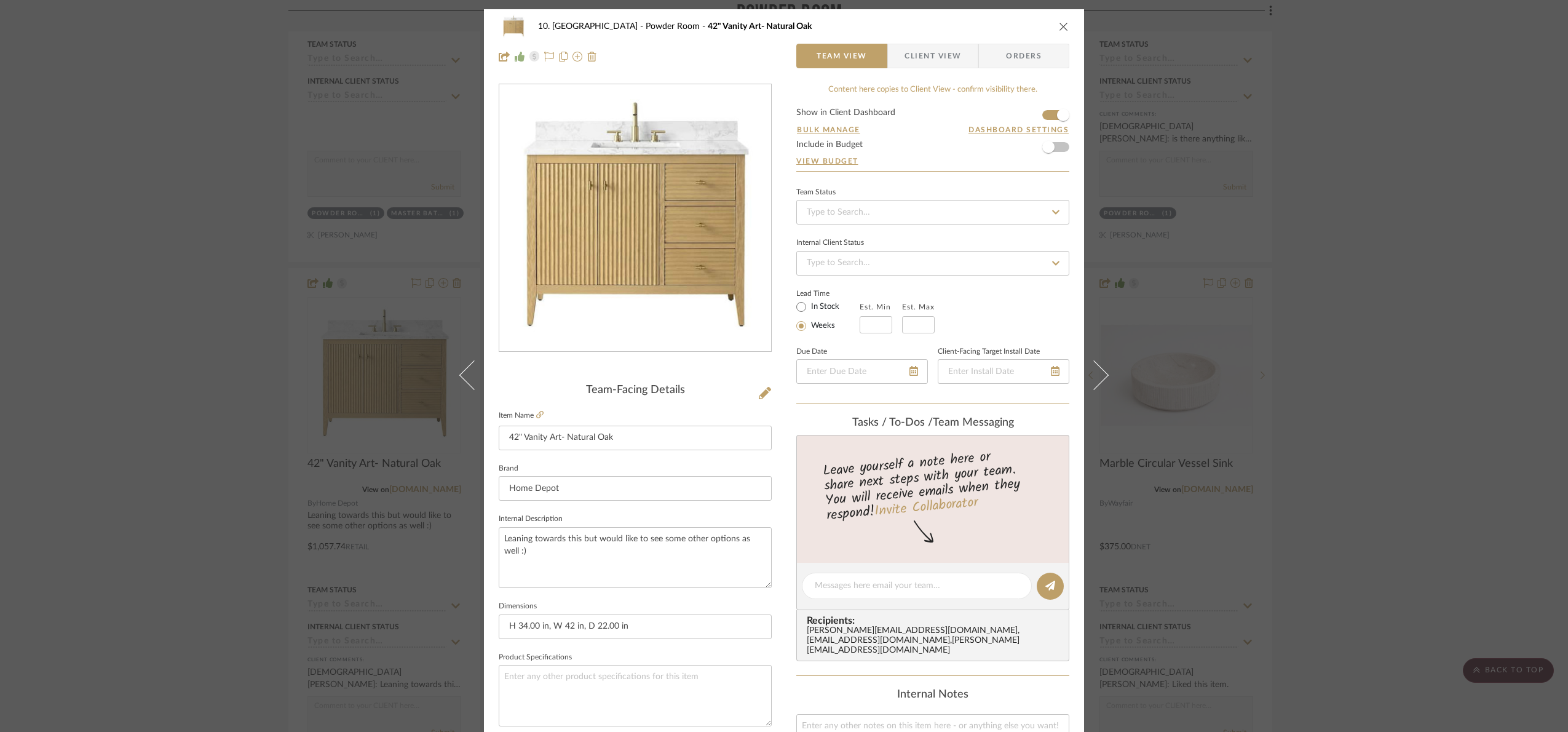
click at [1532, 259] on div "10. Vignola Powder Room 42" Vanity Art- Natural Oak Team View Client View Order…" at bounding box center [784, 366] width 1568 height 732
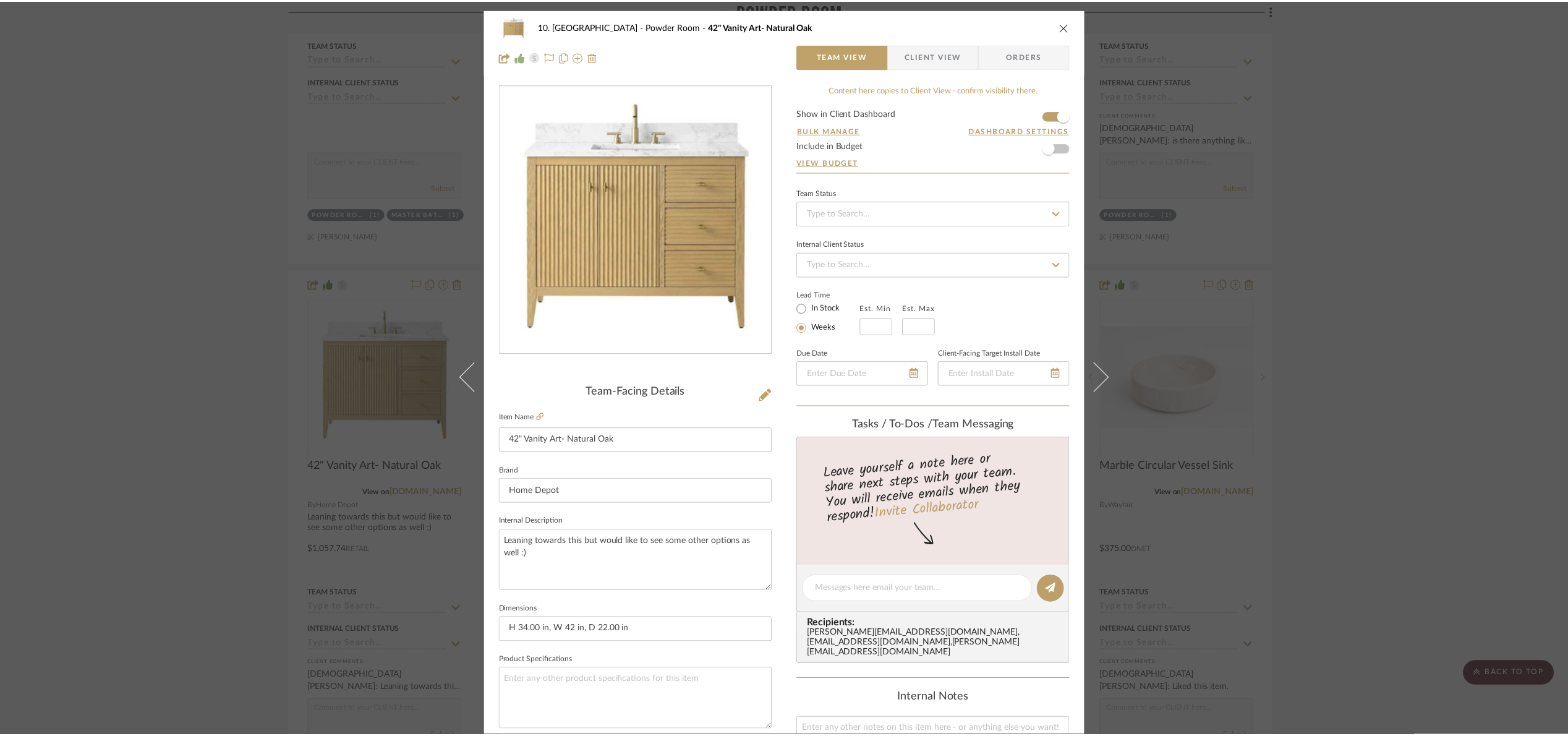
scroll to position [1762, 0]
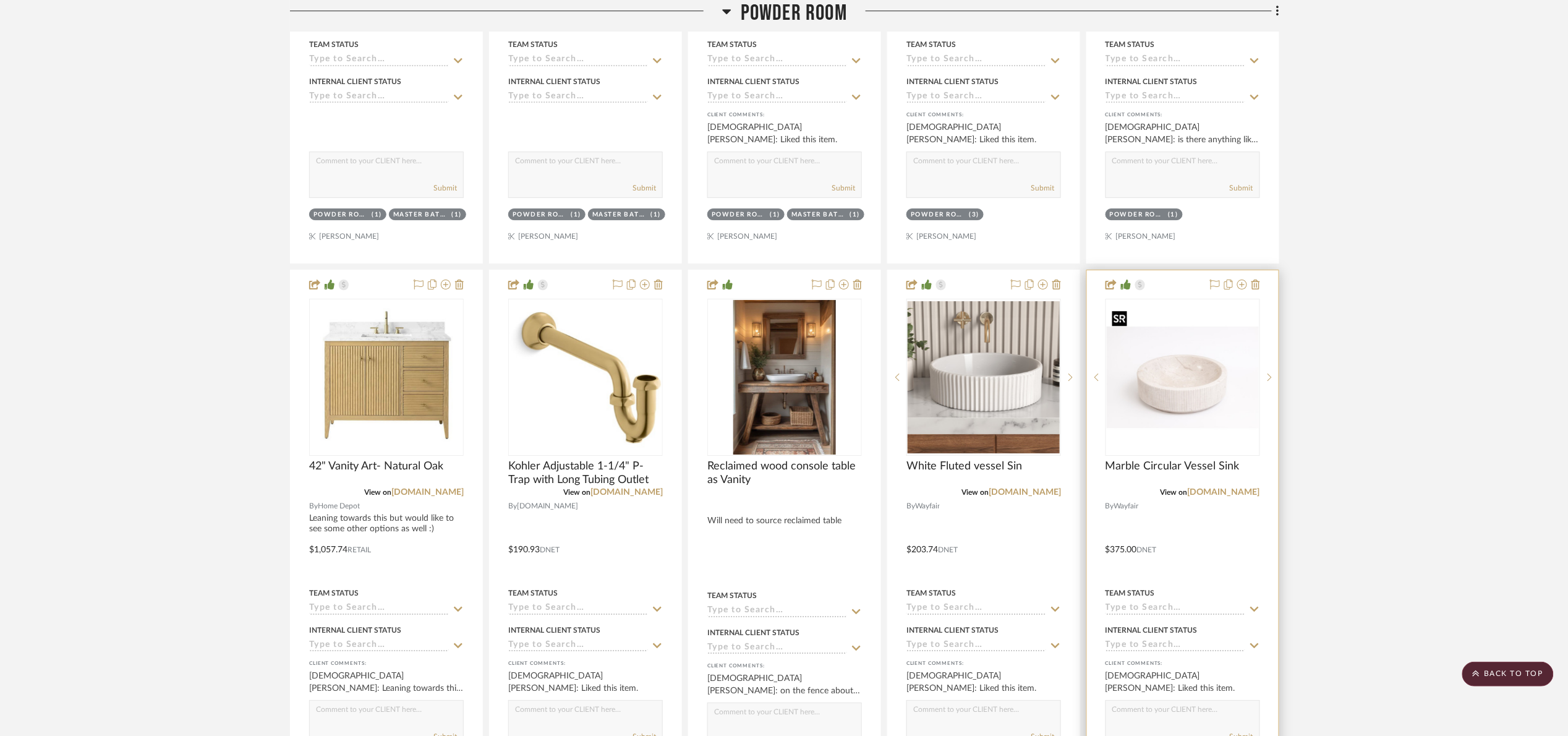
click at [1237, 374] on img "0" at bounding box center [1183, 377] width 152 height 152
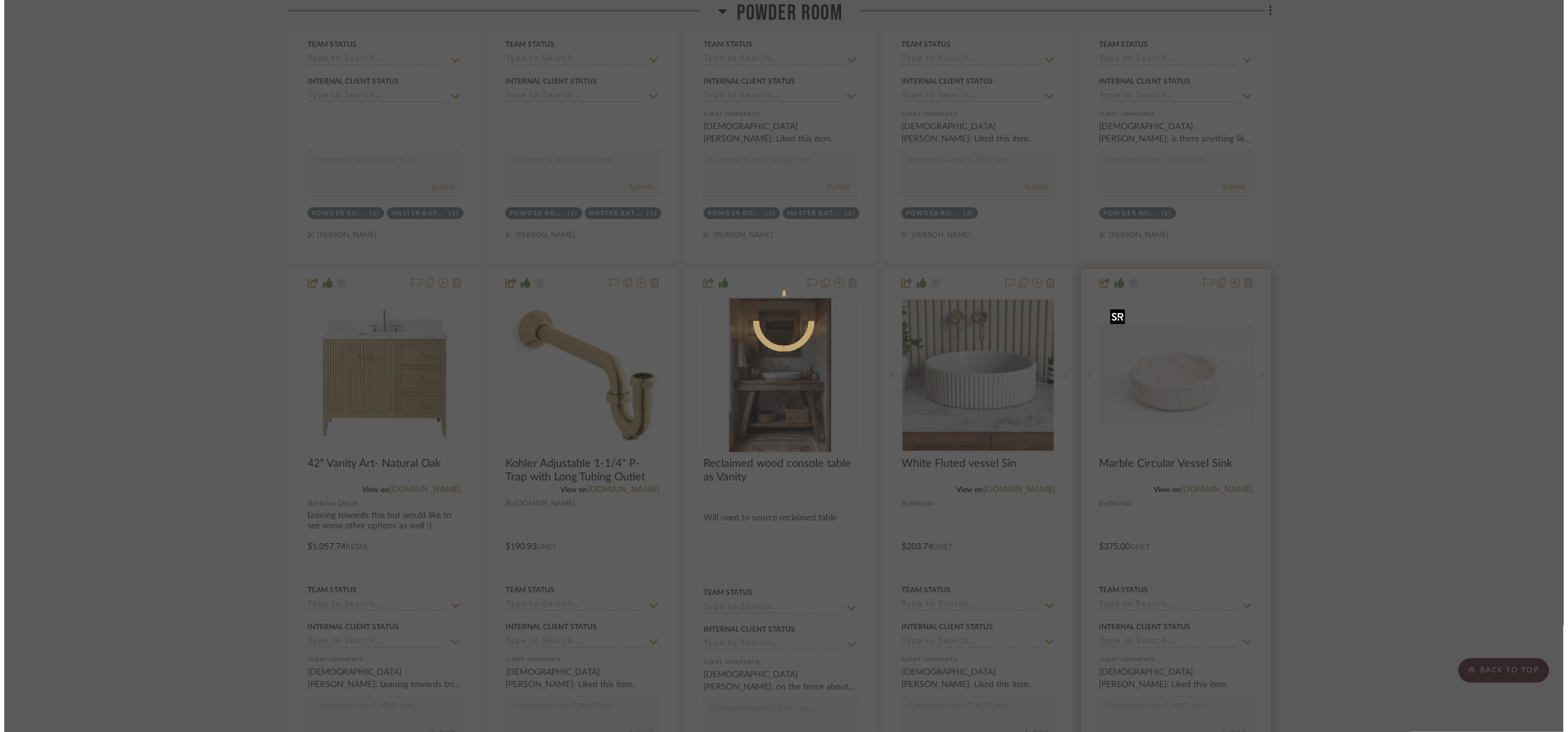
scroll to position [0, 0]
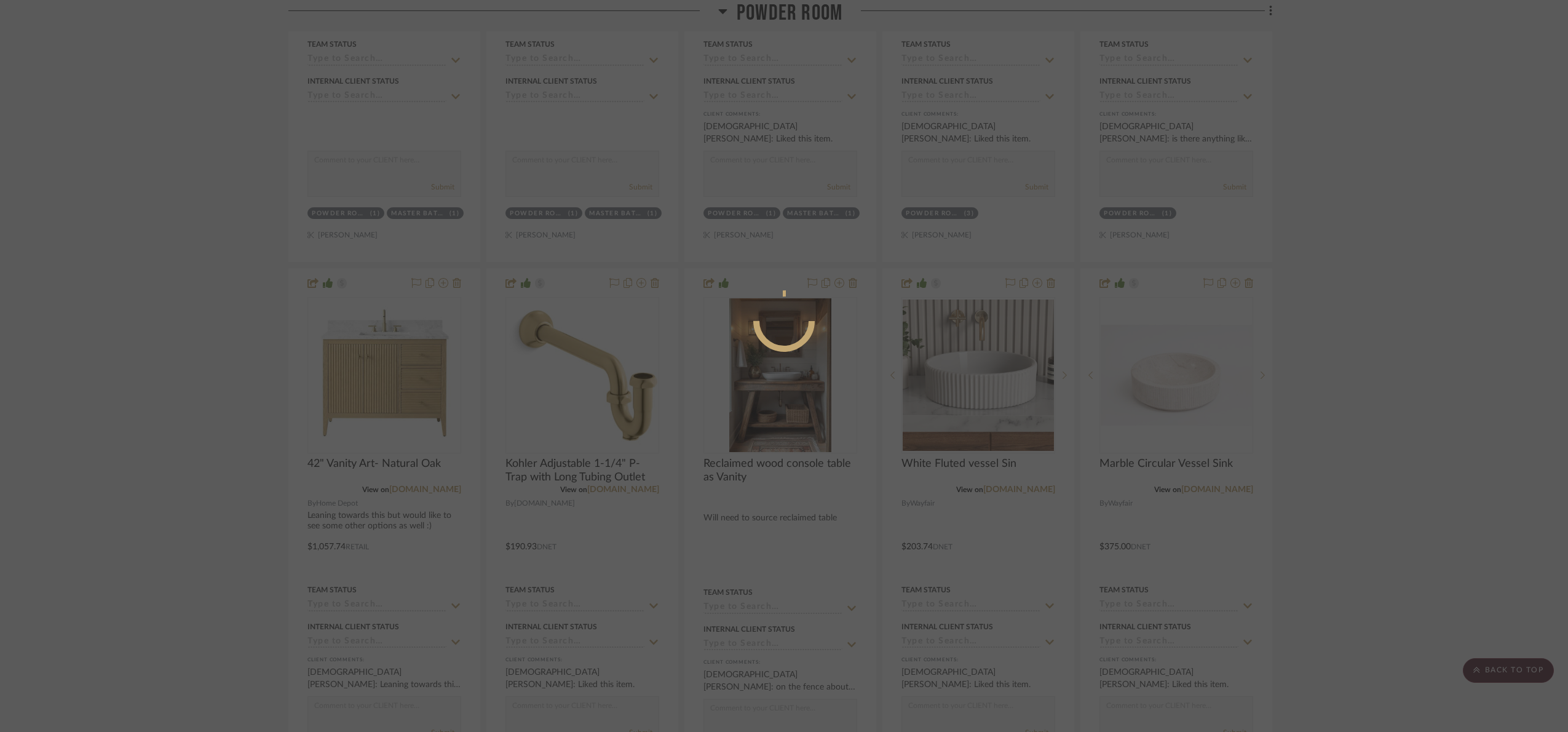
click at [1378, 314] on div at bounding box center [784, 366] width 1568 height 732
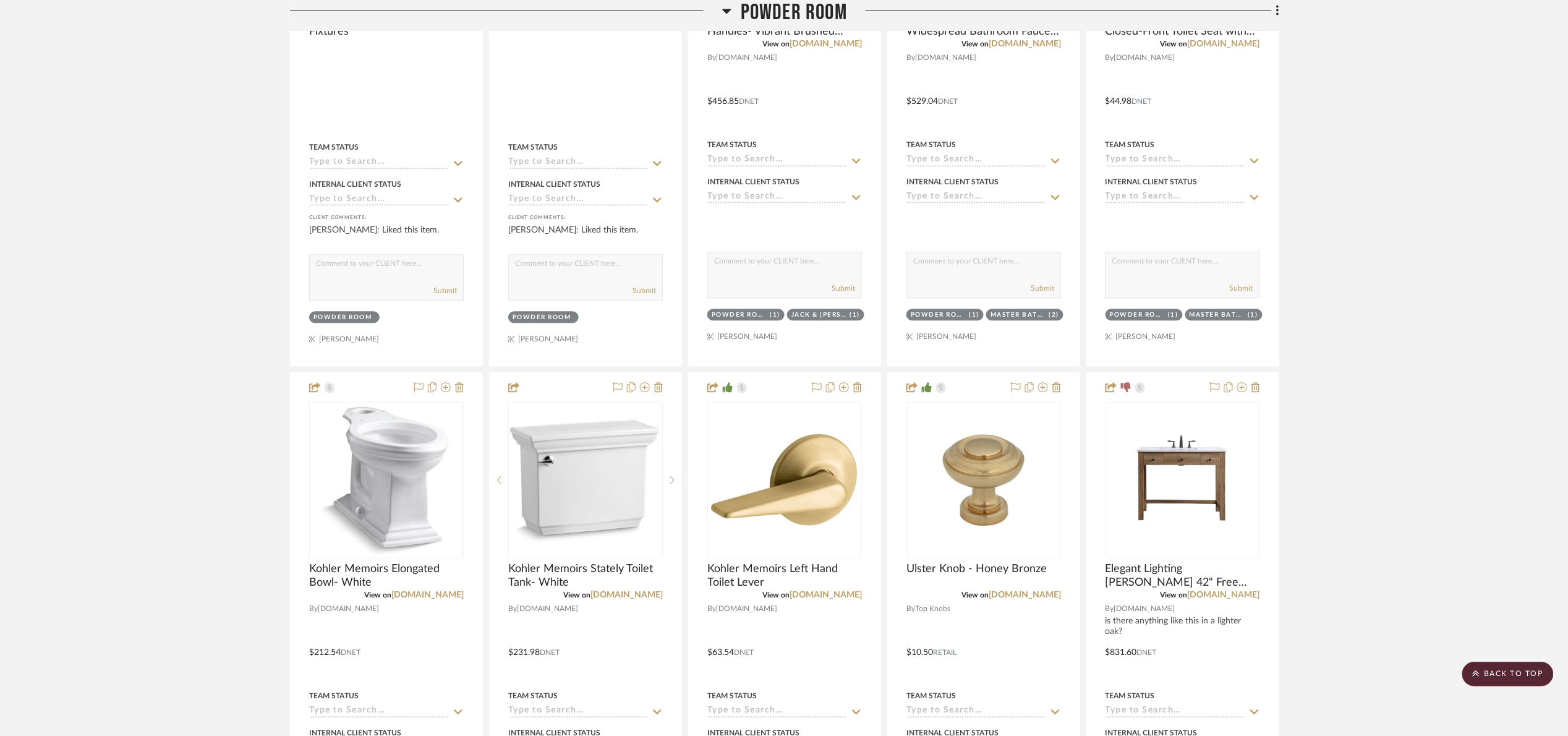
scroll to position [1020, 0]
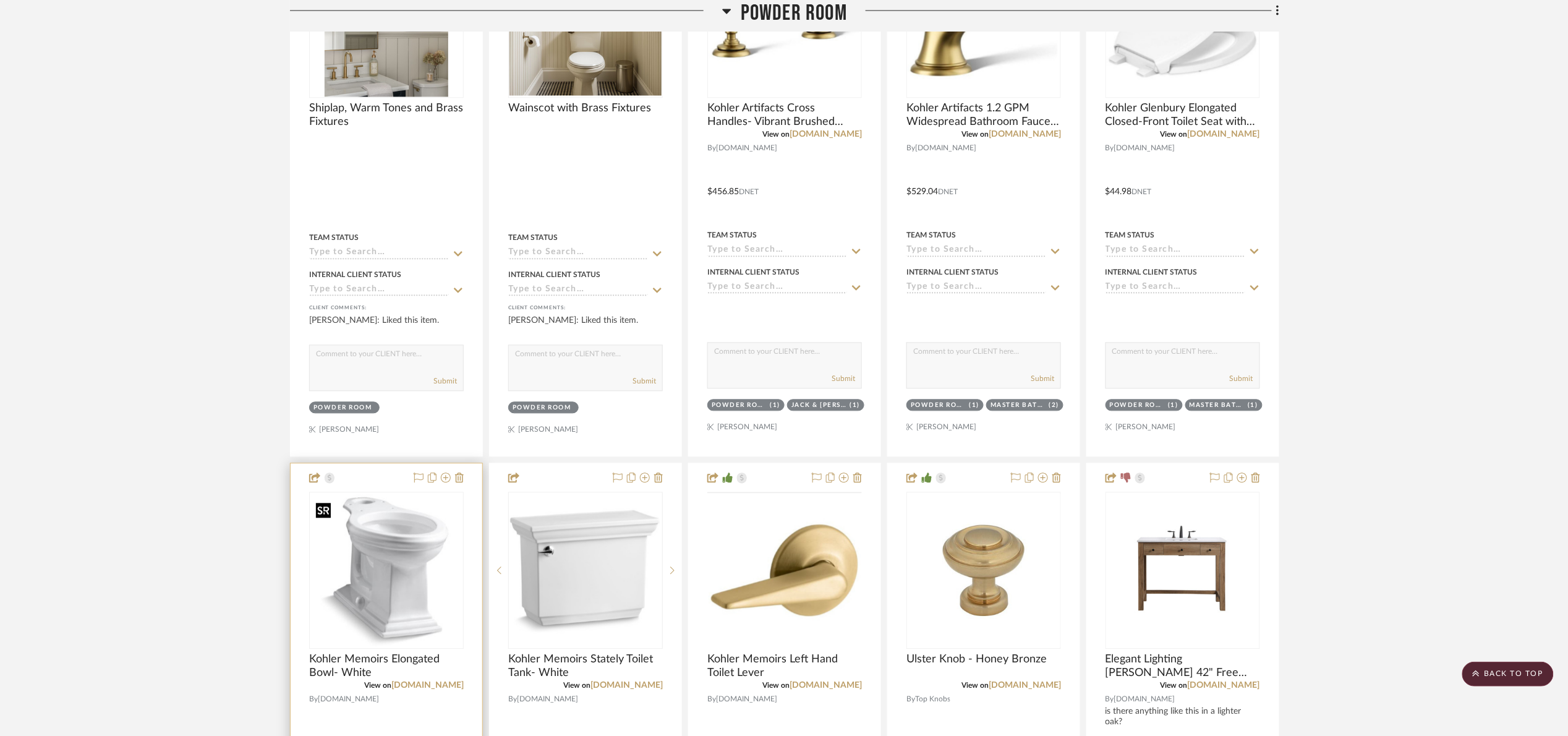
click at [0, 0] on img at bounding box center [0, 0] width 0 height 0
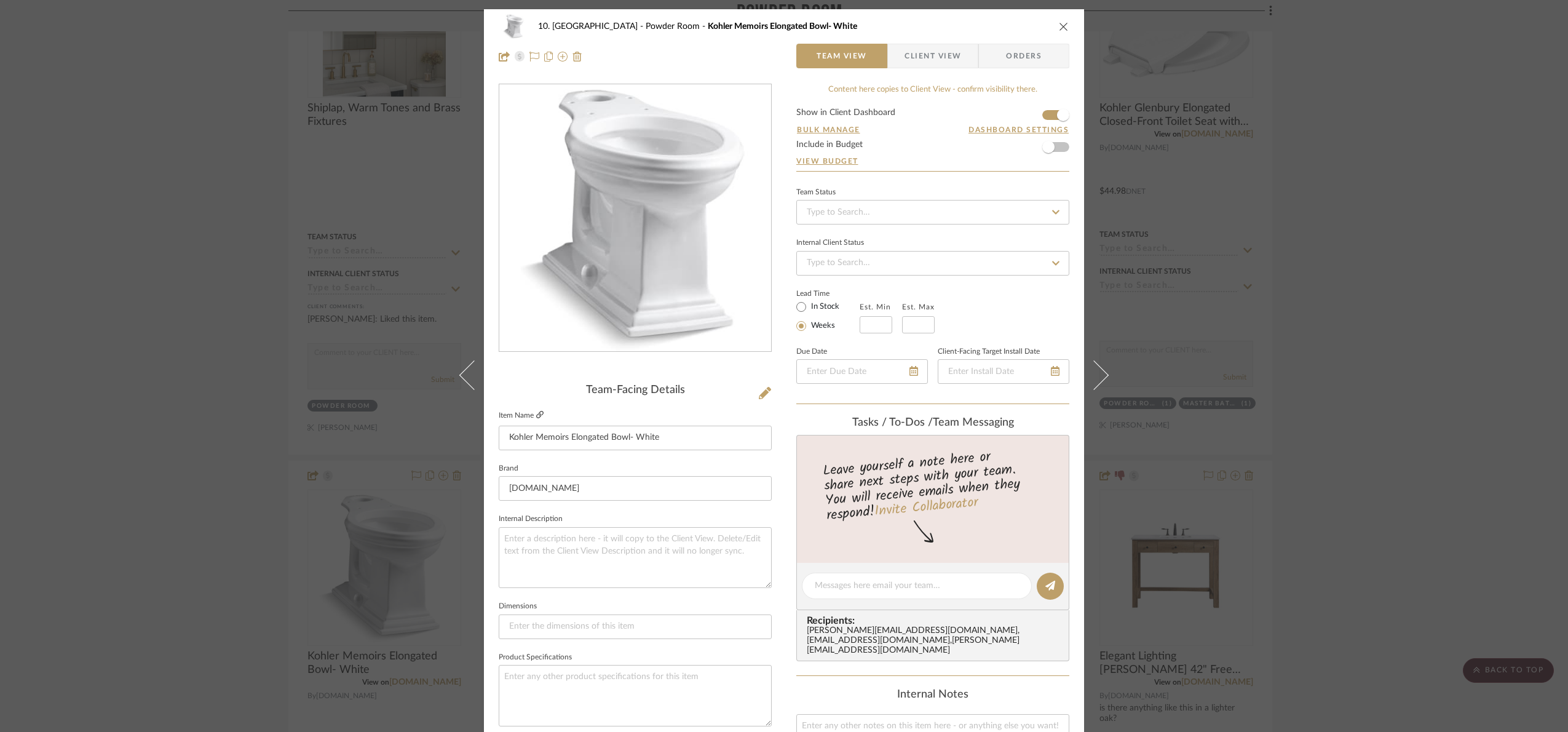
click at [536, 414] on icon at bounding box center [540, 414] width 7 height 7
click at [1435, 380] on div "10. Vignola Powder Room Kohler Memoirs Elongated Bowl- White Team View Client V…" at bounding box center [784, 366] width 1568 height 732
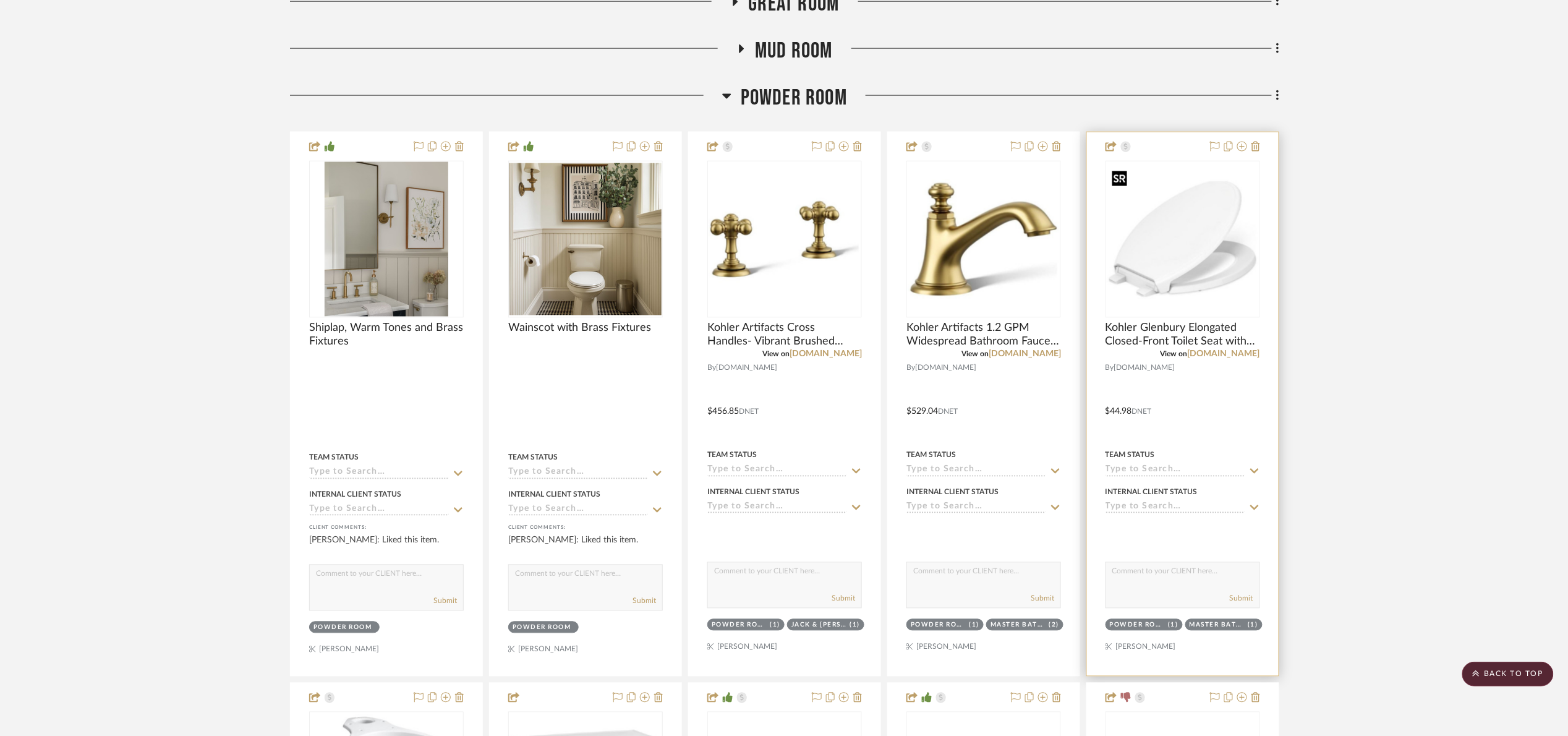
scroll to position [742, 0]
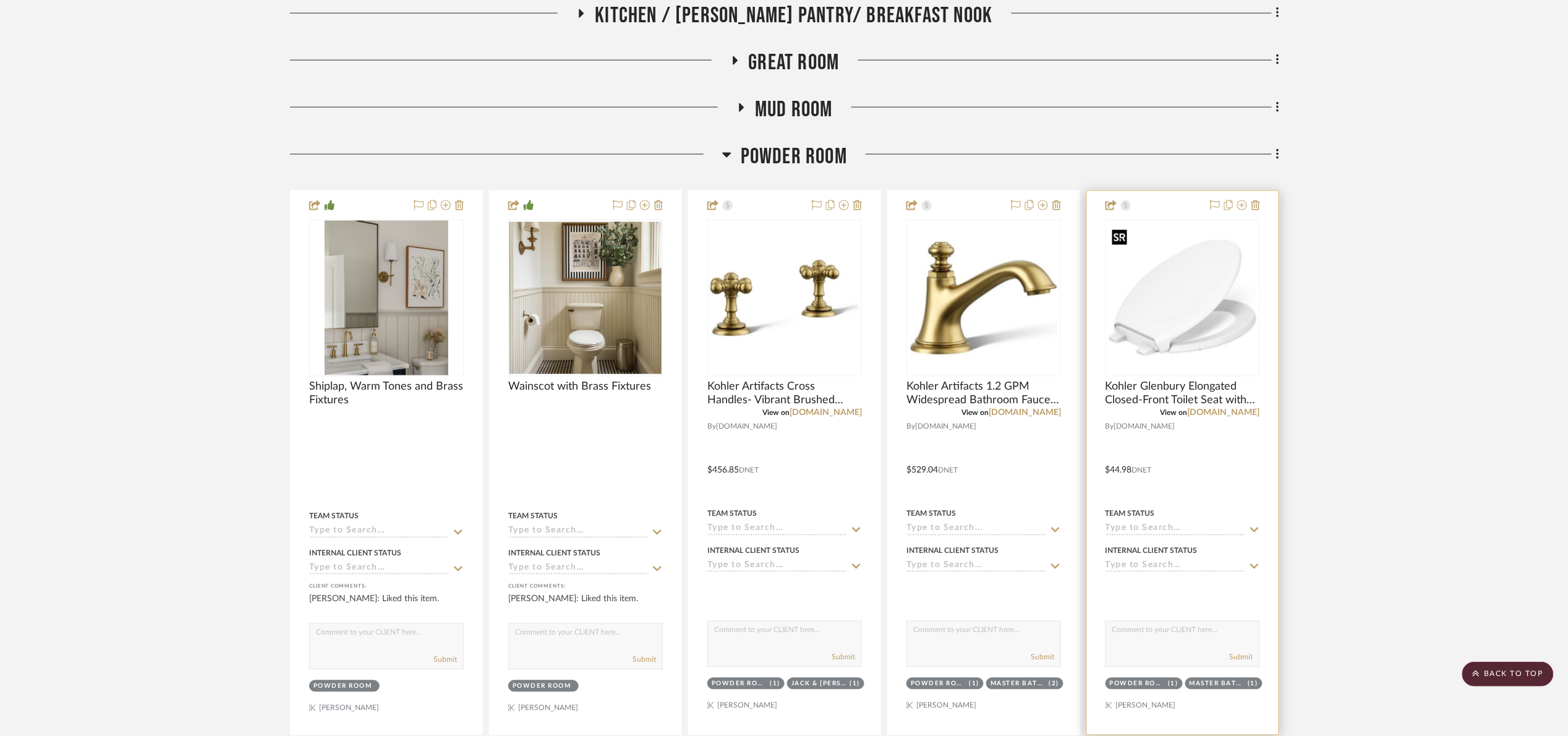
click at [1175, 299] on img "0" at bounding box center [1183, 298] width 152 height 152
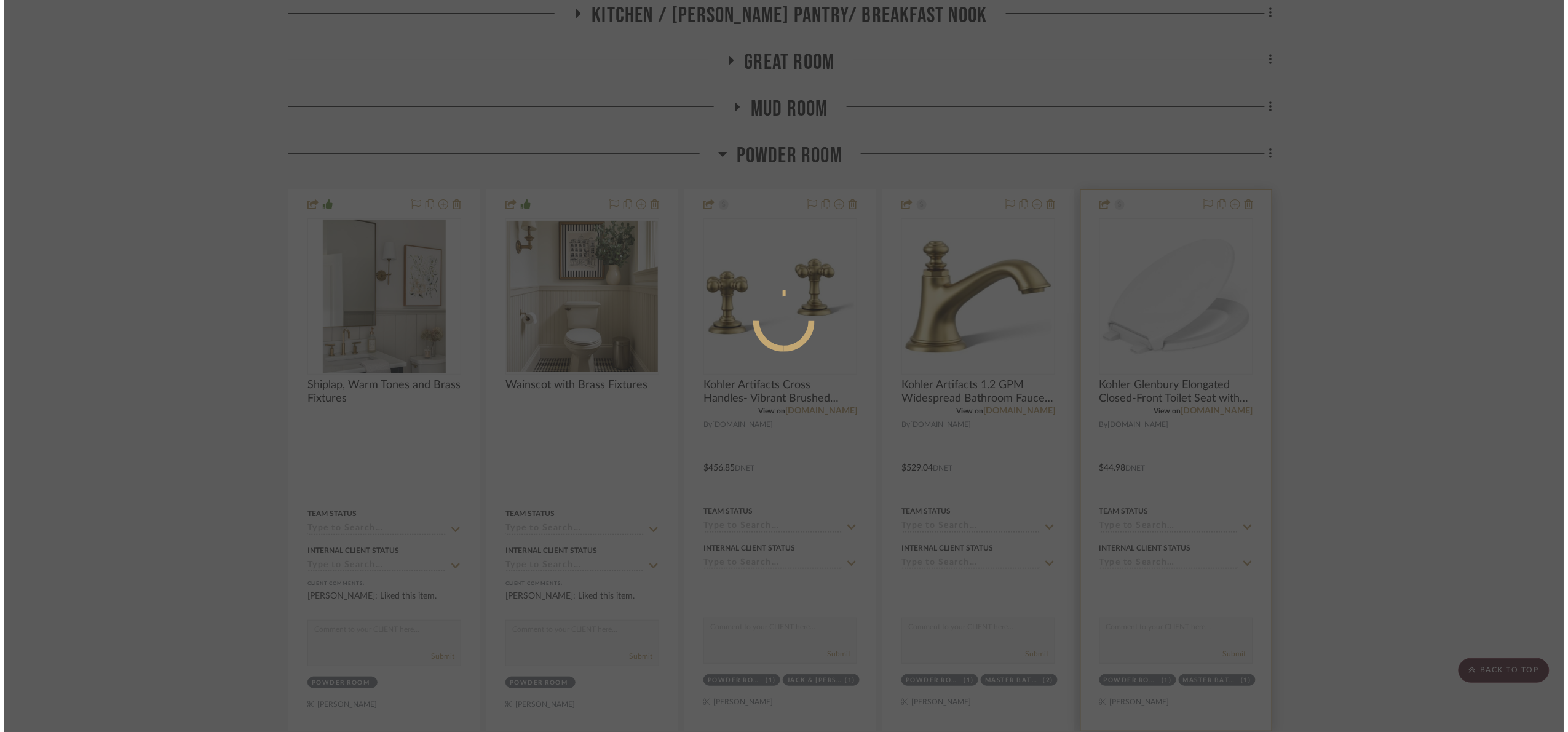
scroll to position [0, 0]
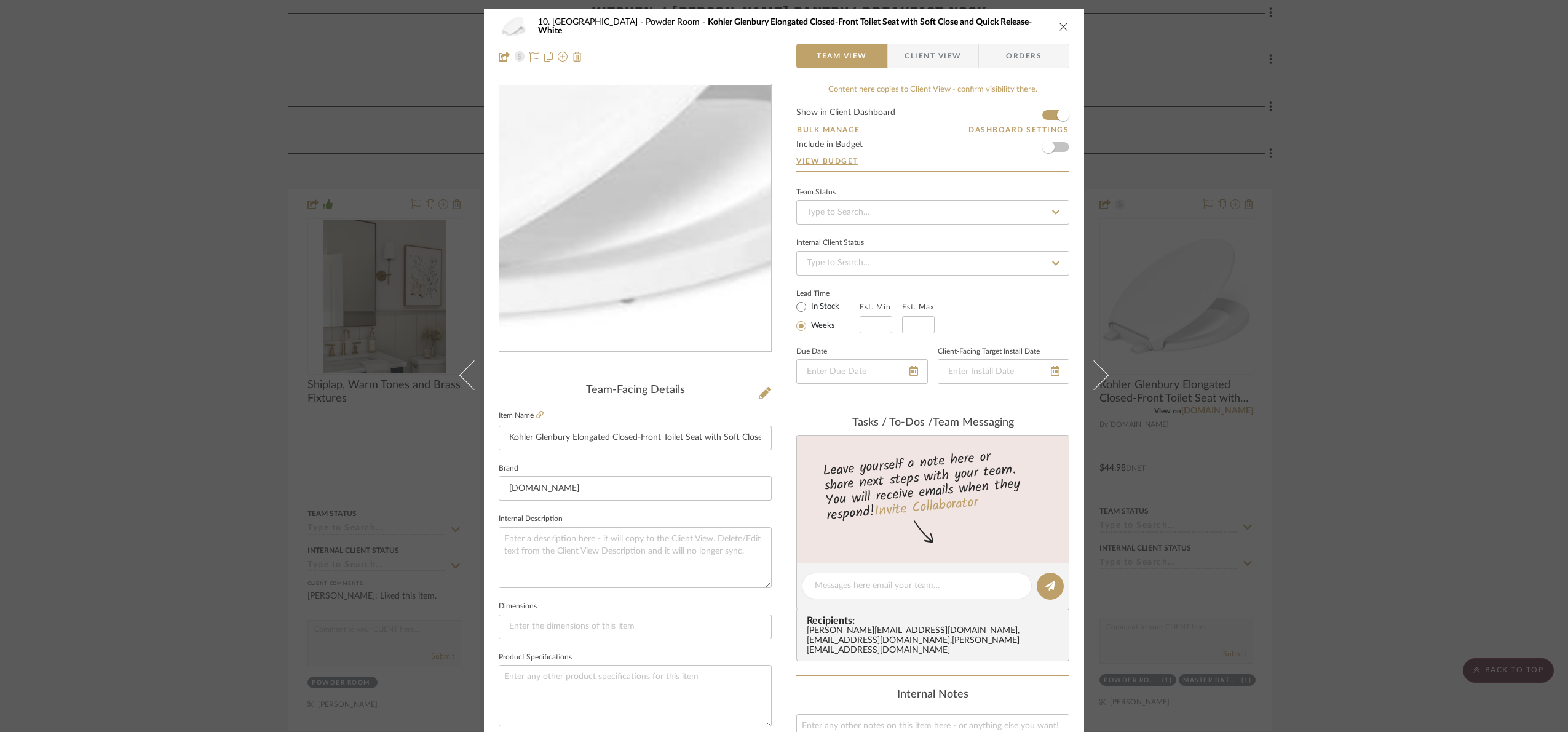
click at [664, 282] on img "0" at bounding box center [635, 218] width 267 height 267
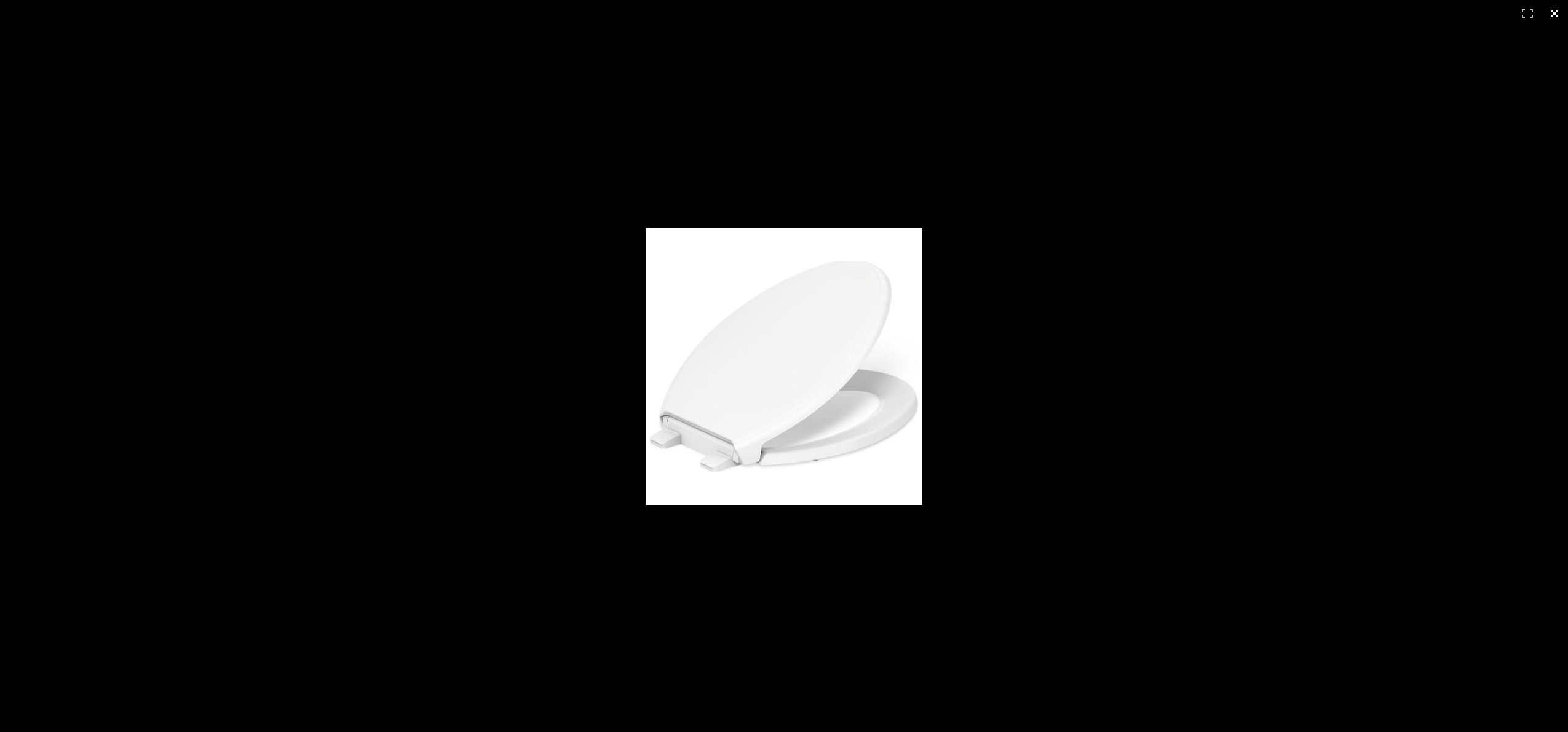
click at [1557, 155] on div at bounding box center [784, 366] width 1568 height 732
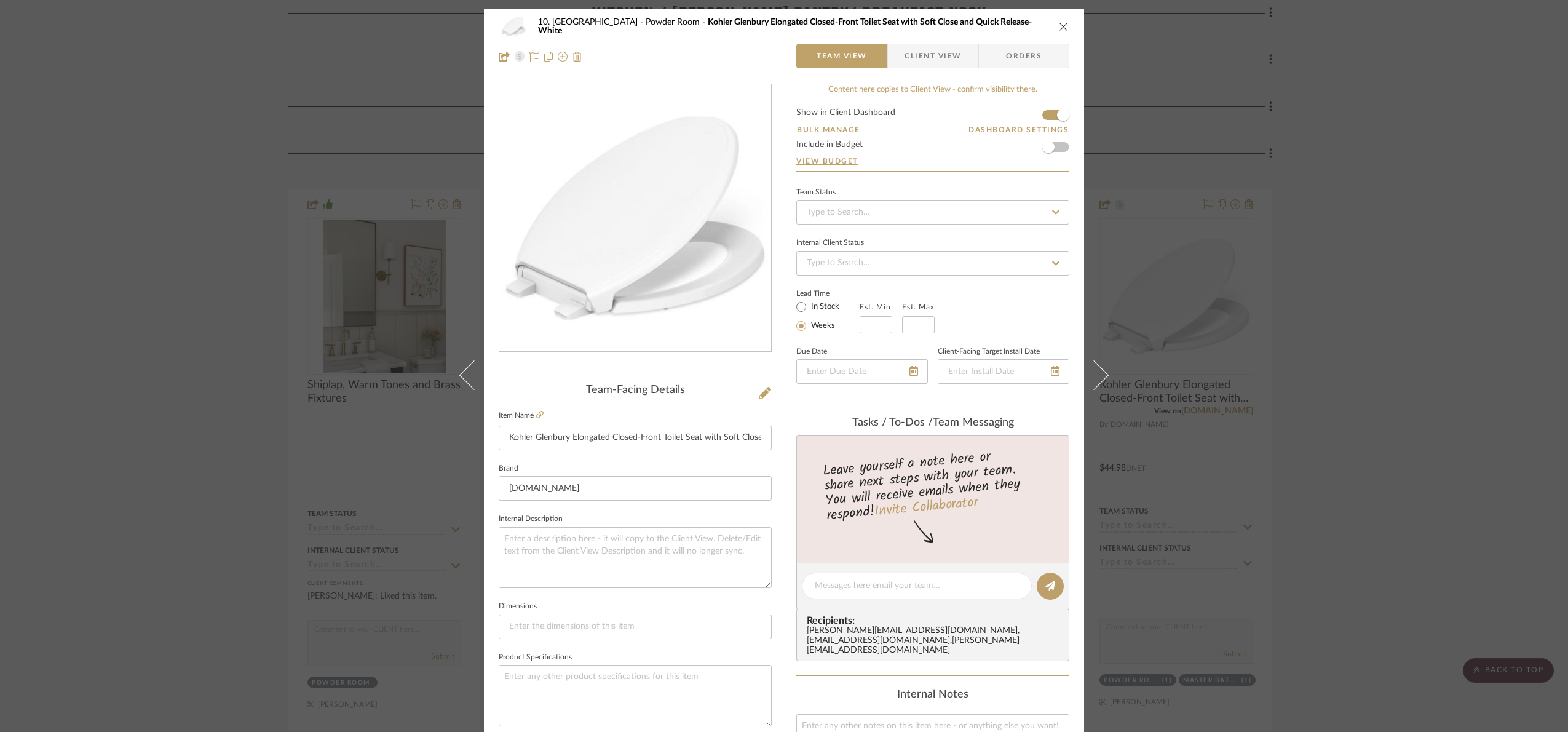
click at [1537, 202] on div "10. Vignola Powder Room Kohler Glenbury Elongated Closed-Front Toilet Seat with…" at bounding box center [784, 366] width 1568 height 732
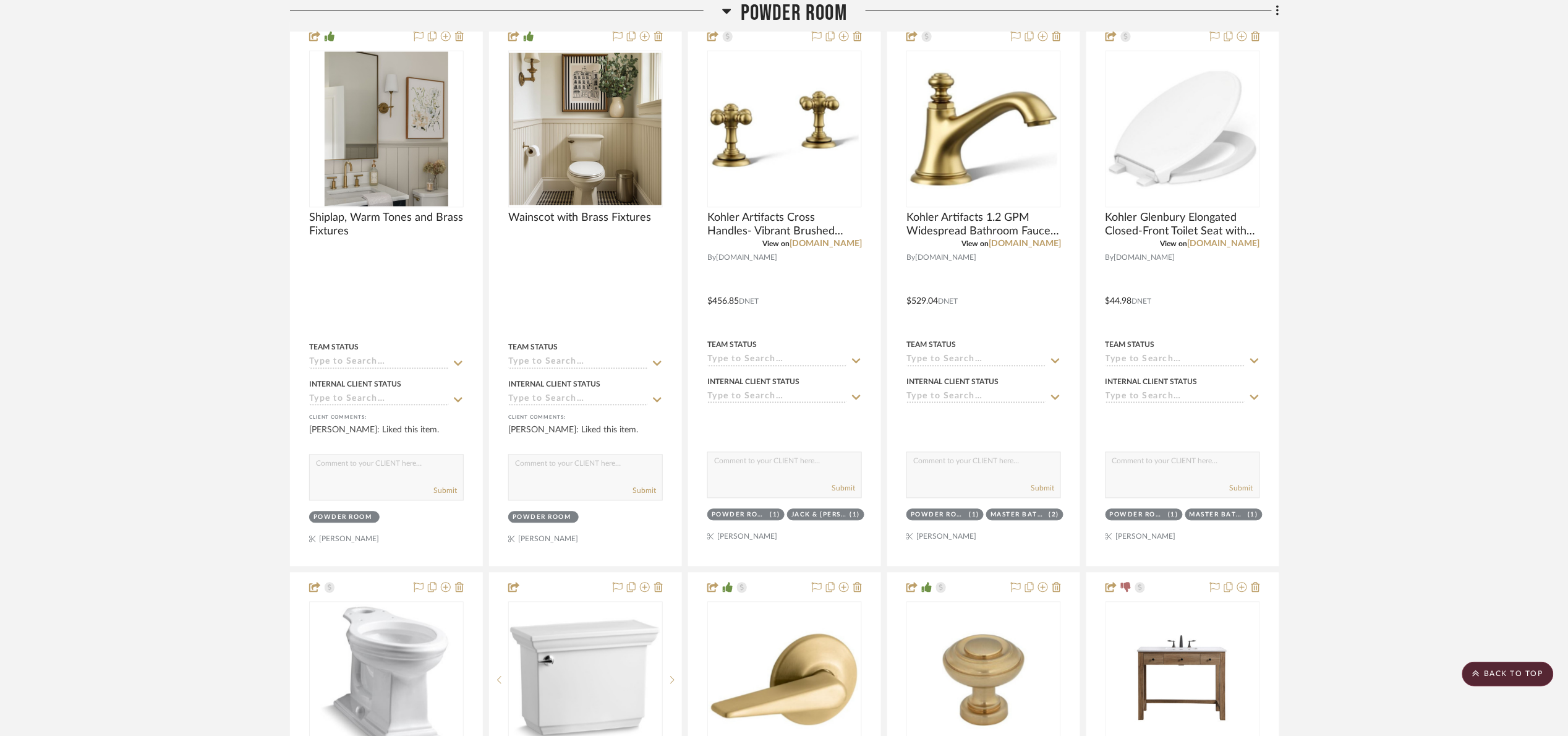
scroll to position [1206, 0]
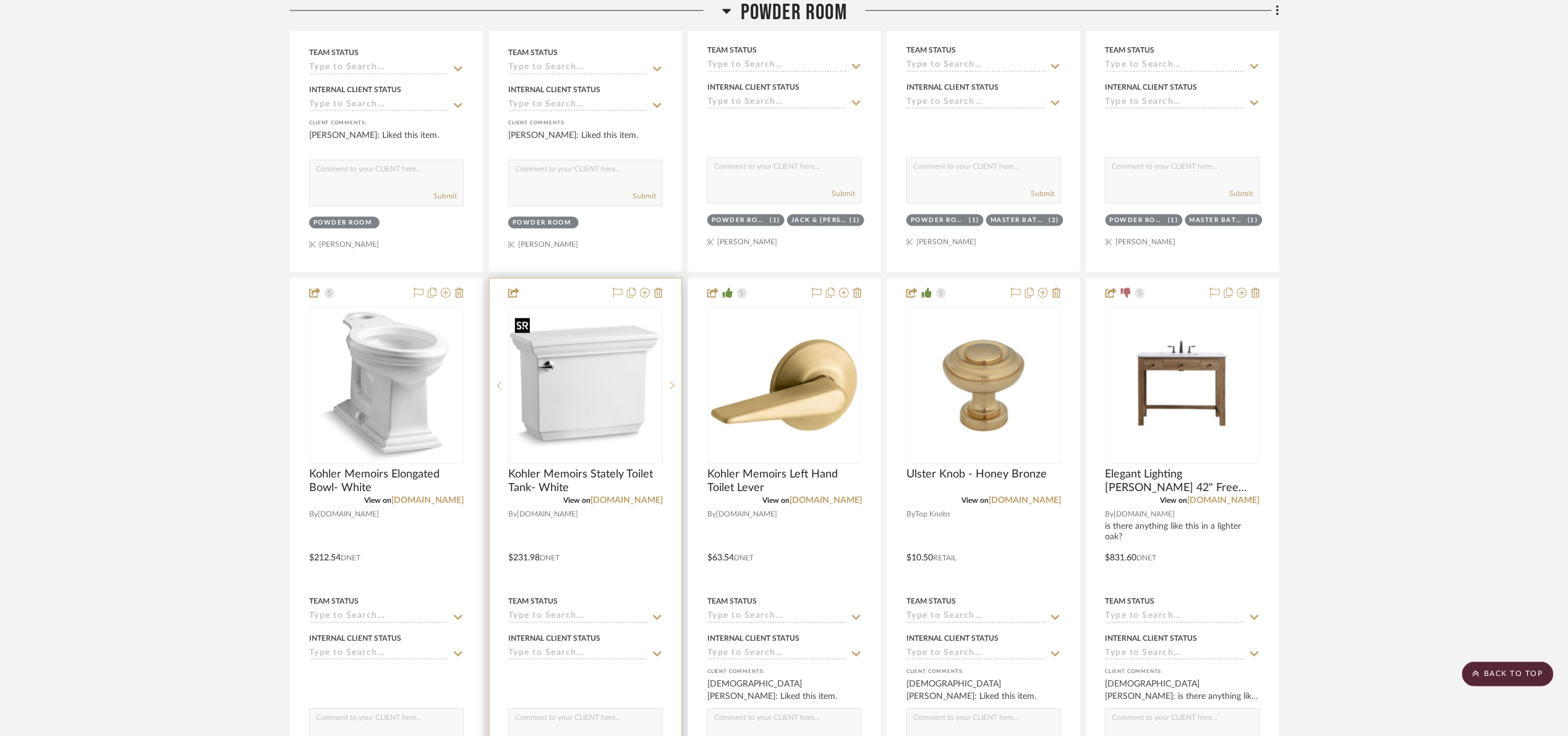
click at [622, 385] on img "0" at bounding box center [586, 385] width 152 height 152
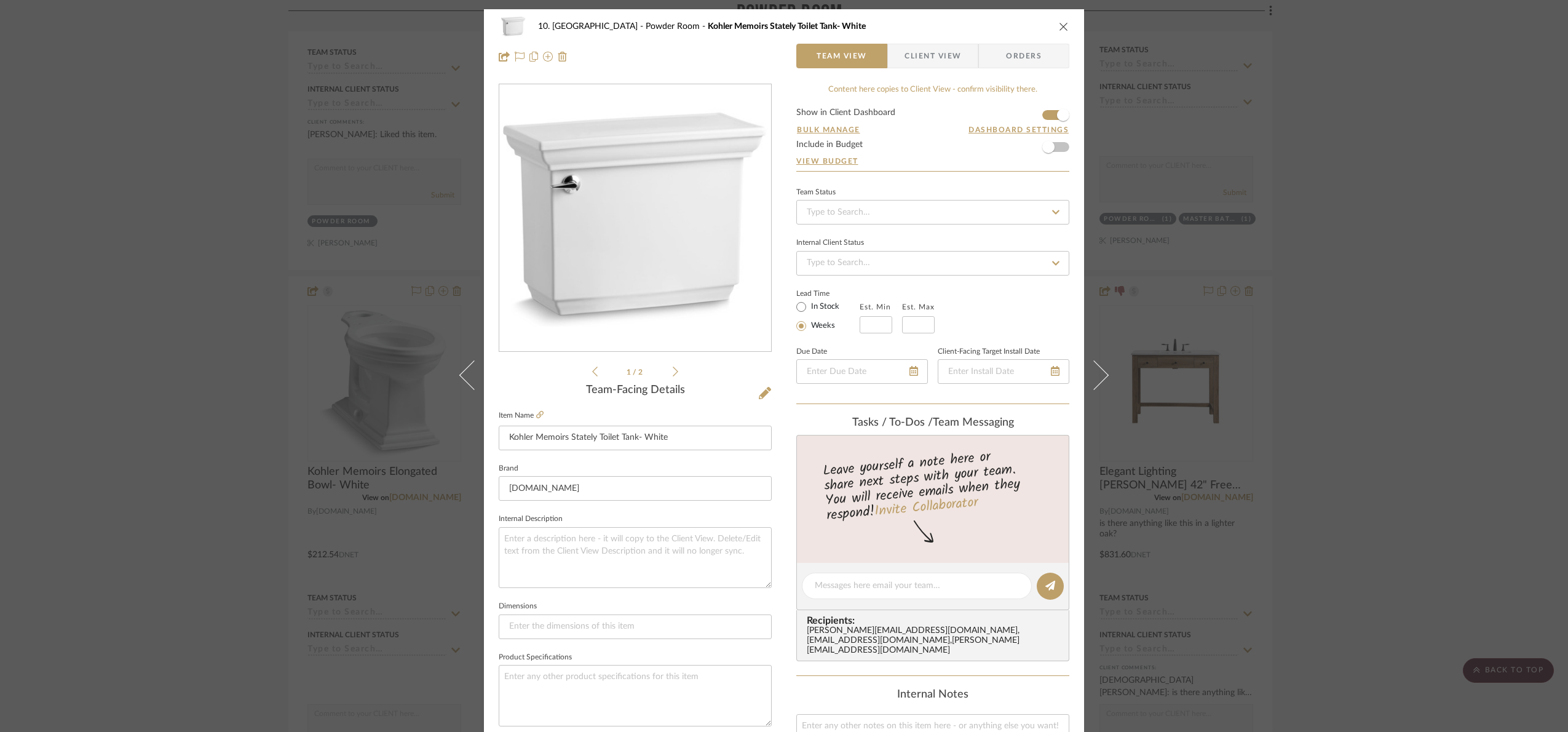
click at [706, 234] on img "0" at bounding box center [635, 218] width 267 height 267
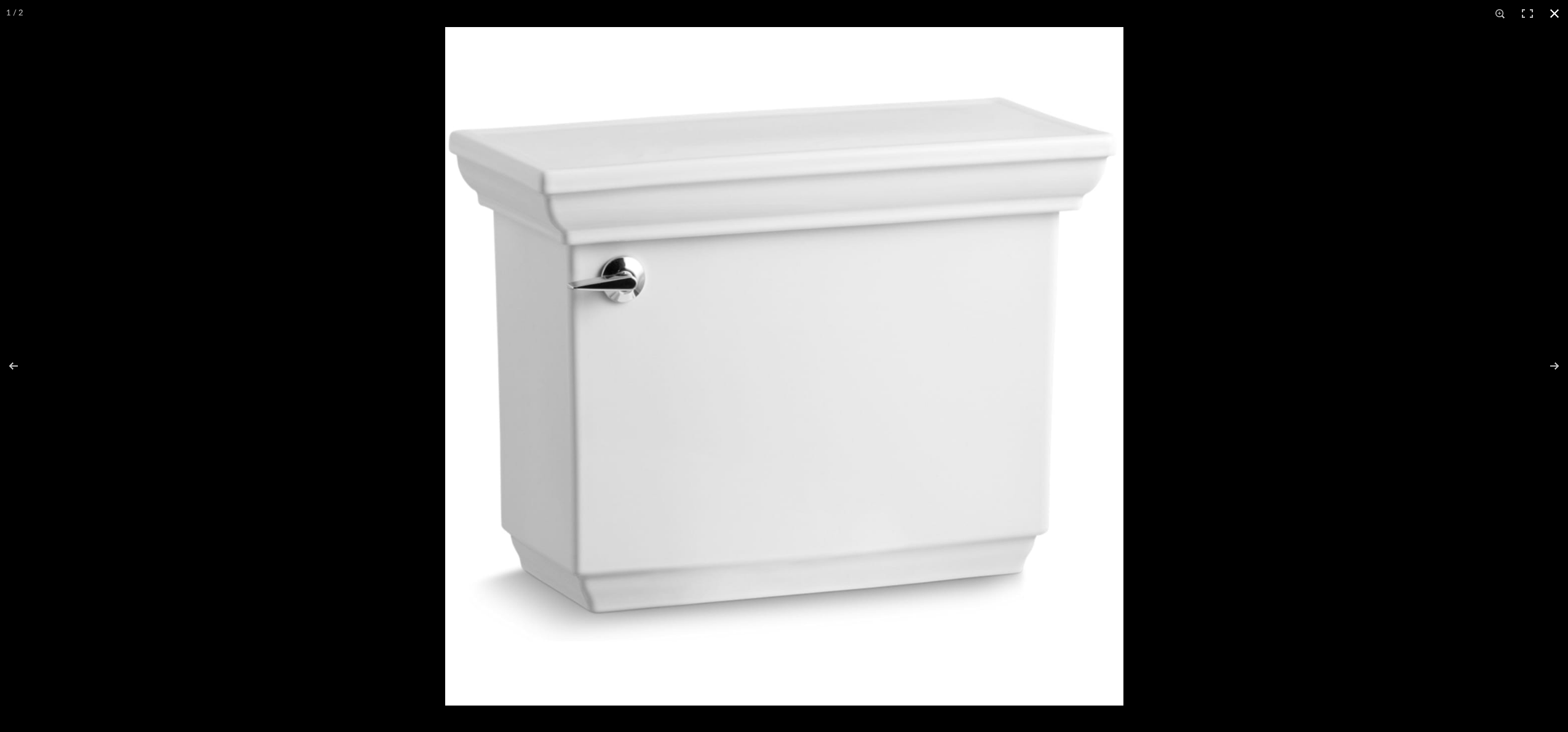
click at [1520, 182] on div at bounding box center [1229, 393] width 1568 height 732
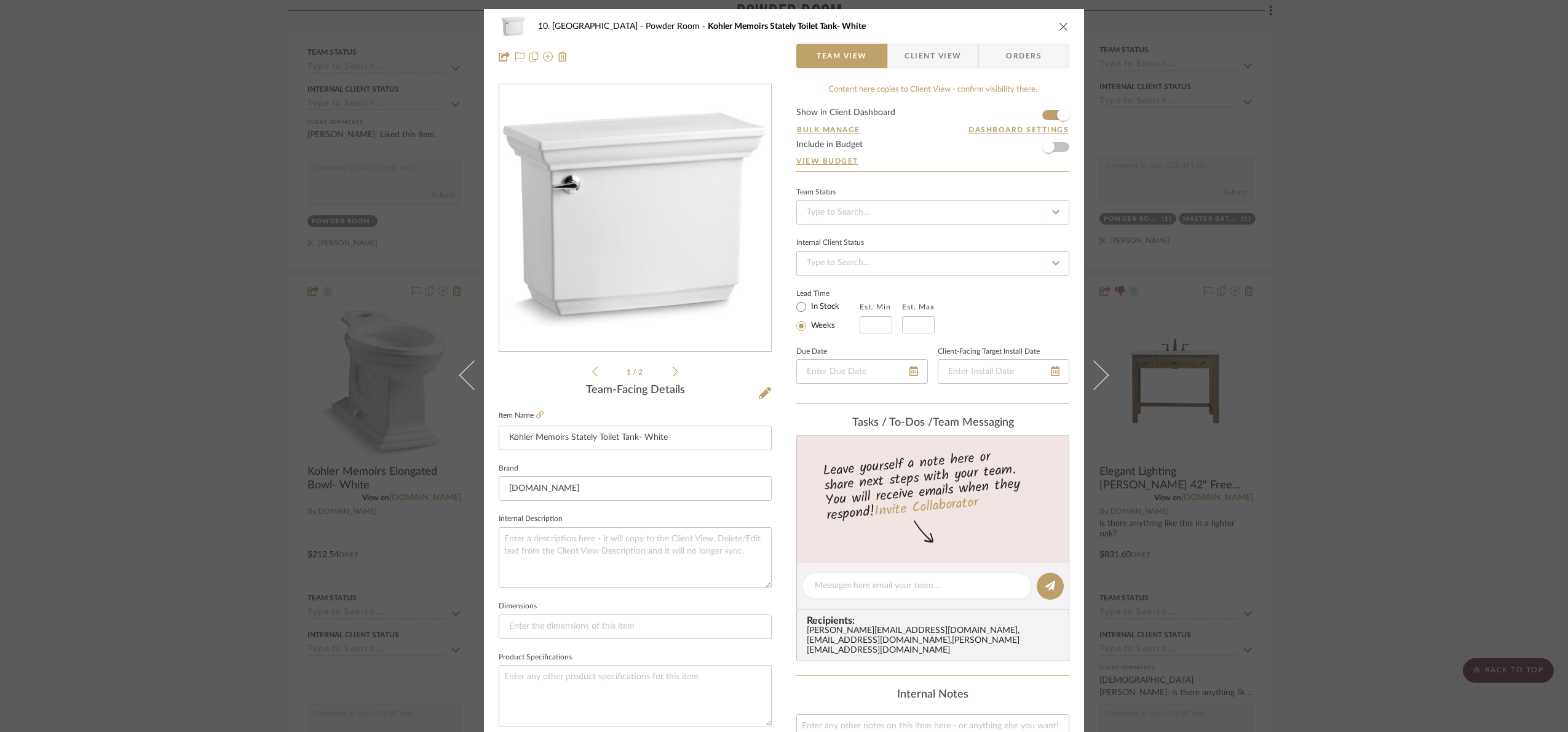
click at [1521, 182] on div "10. Vignola Powder Room Kohler Memoirs Stately Toilet Tank- White Team View Cli…" at bounding box center [784, 366] width 1568 height 732
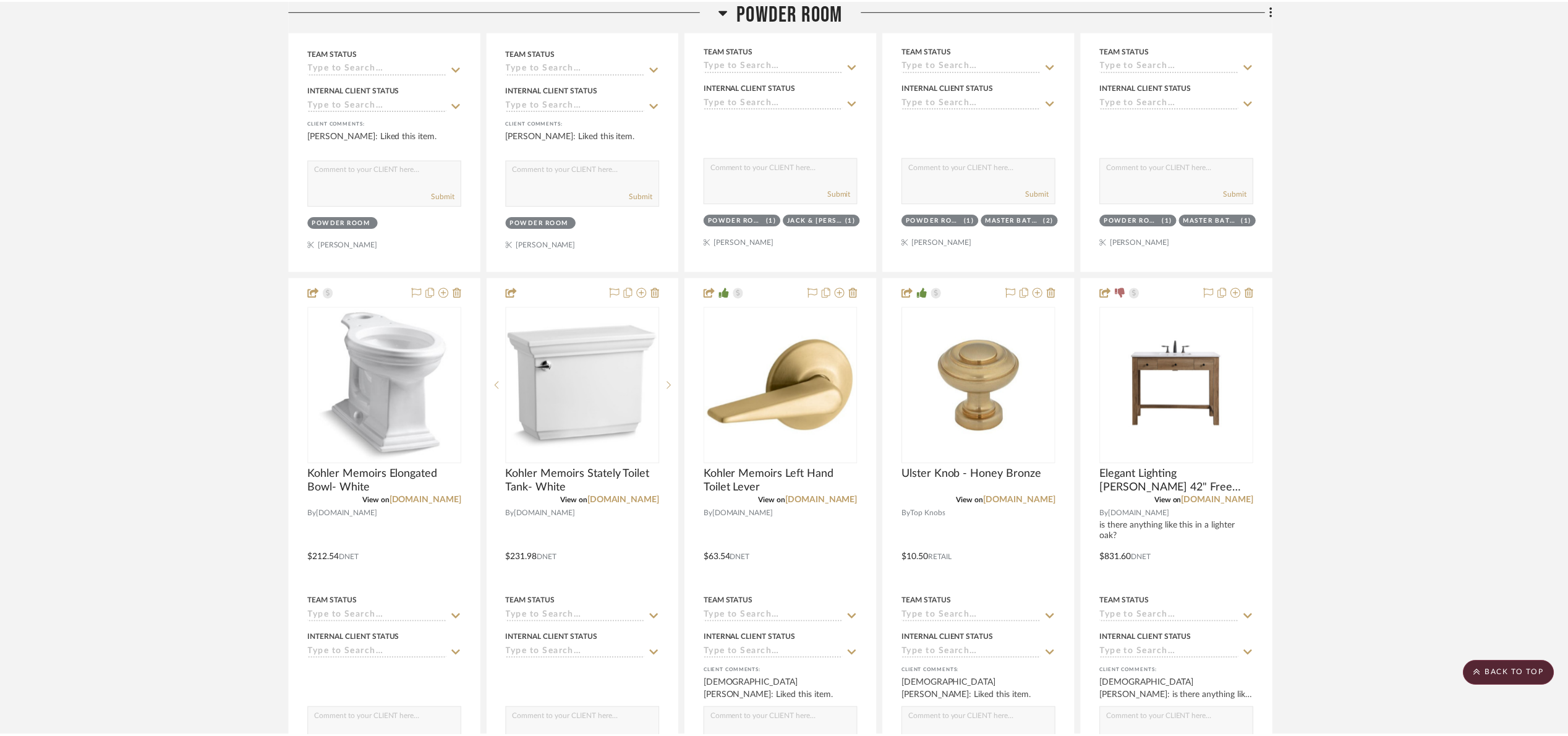
scroll to position [1206, 0]
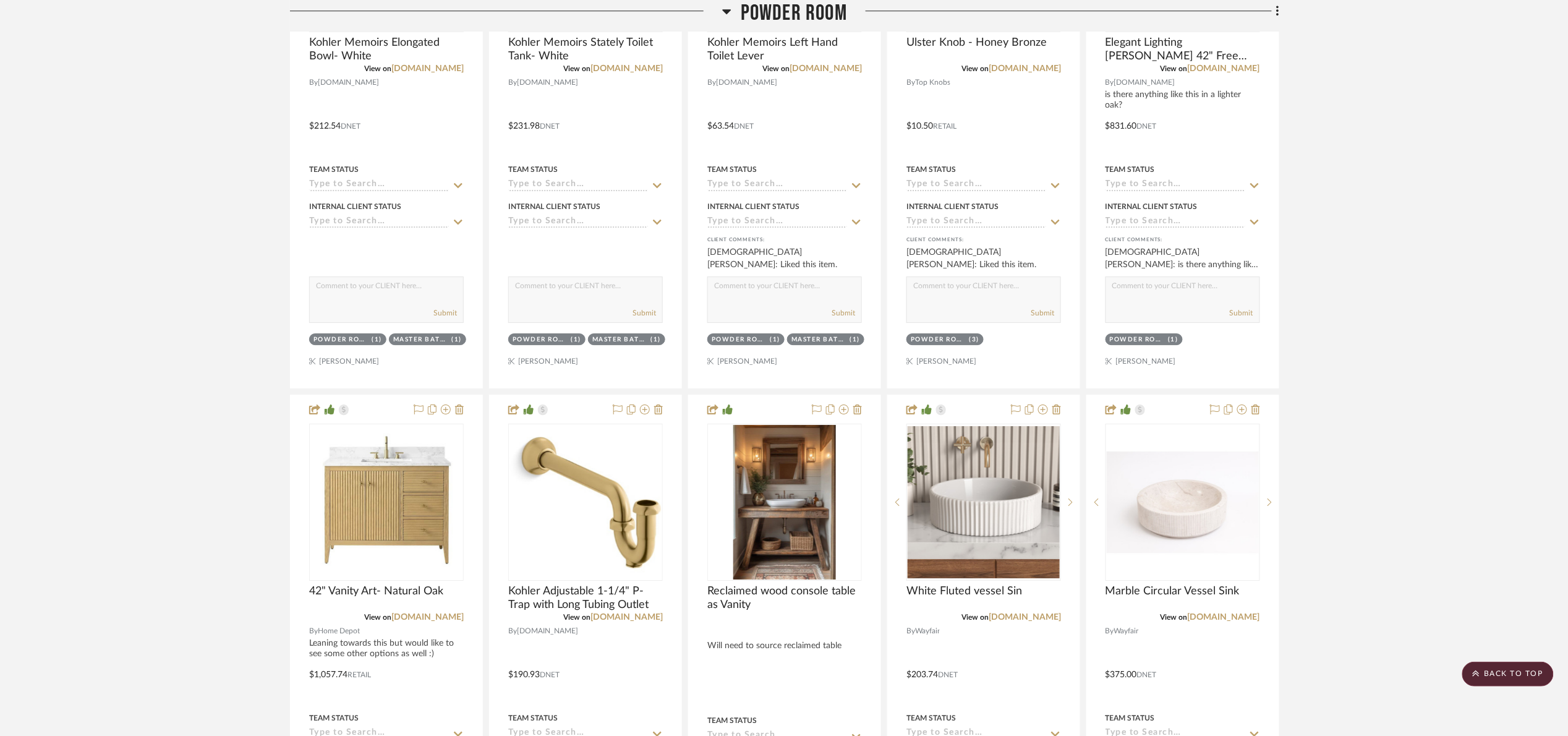
scroll to position [1670, 0]
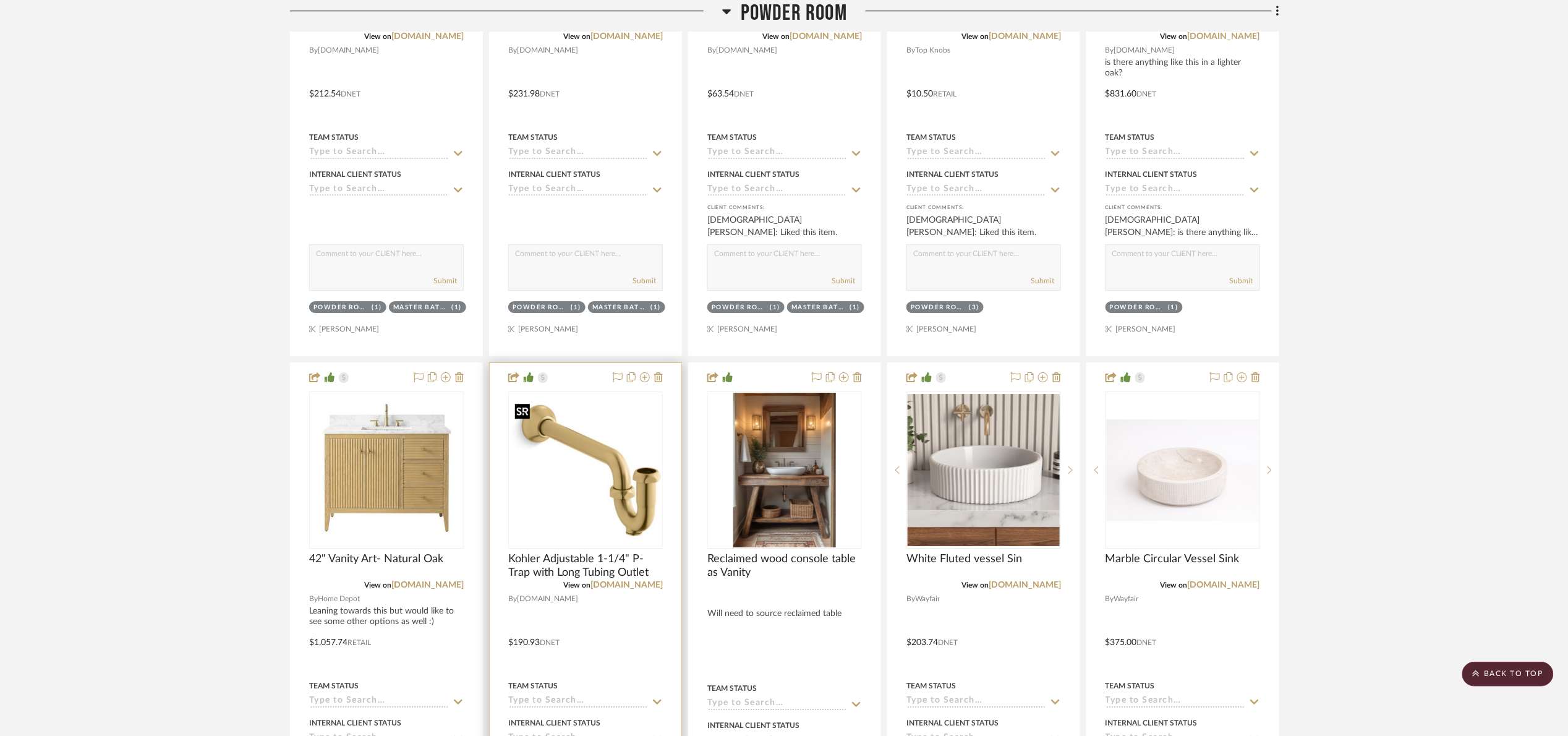
click at [568, 462] on img "0" at bounding box center [586, 470] width 152 height 152
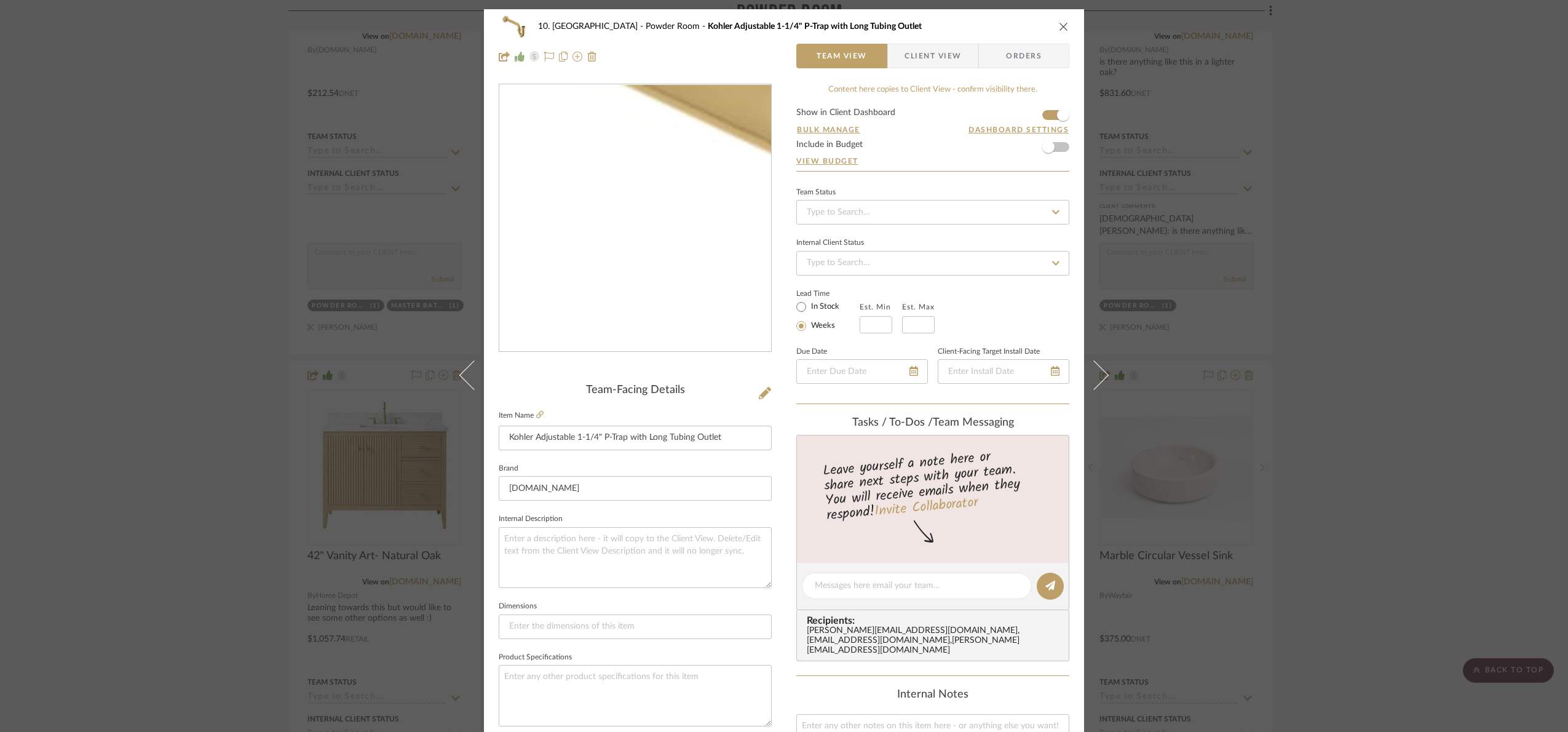
click at [621, 230] on img "0" at bounding box center [635, 218] width 267 height 267
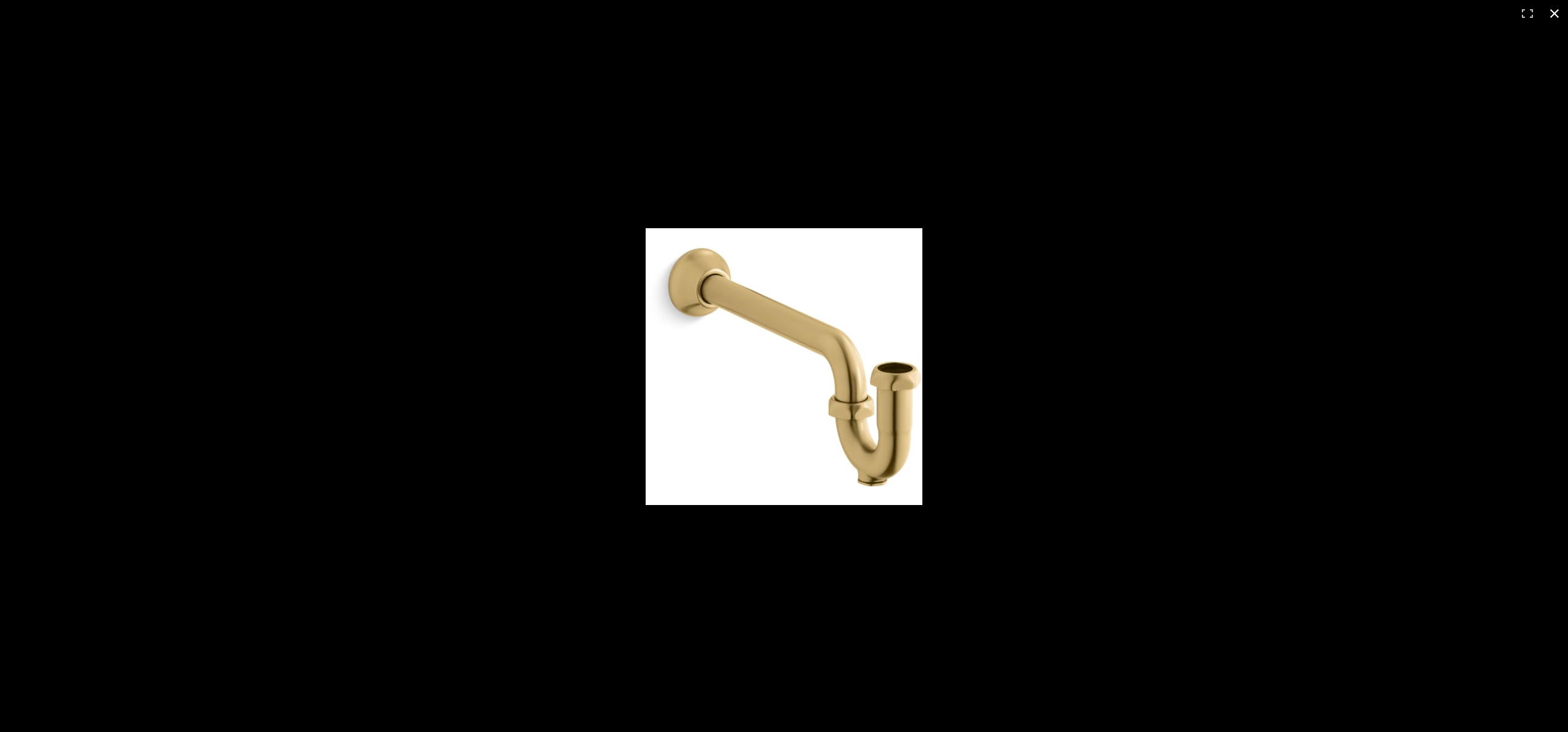
click at [1530, 187] on div at bounding box center [784, 366] width 1568 height 732
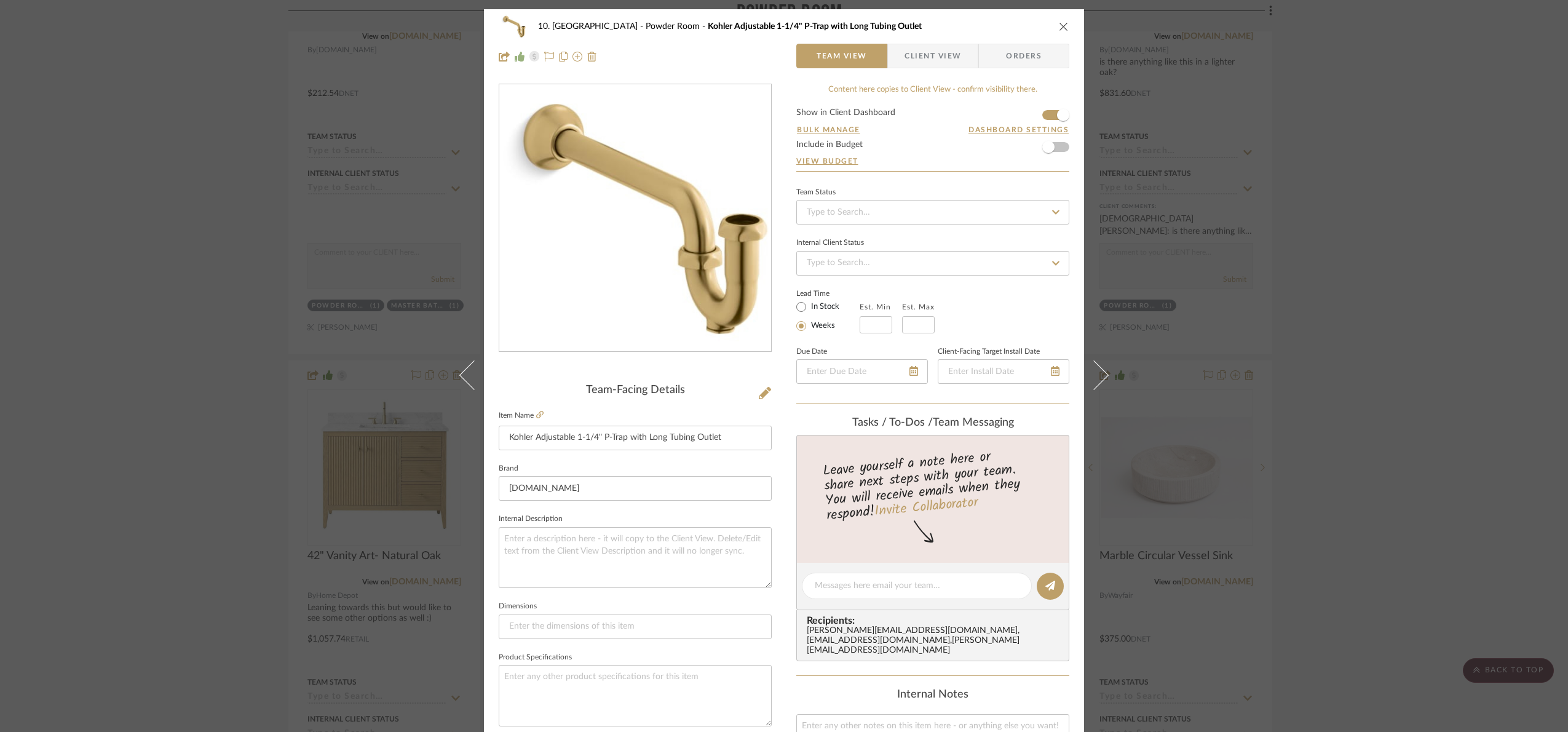
click at [1529, 190] on div "10. Vignola Powder Room Kohler Adjustable 1-1/4" P-Trap with Long Tubing Outlet…" at bounding box center [784, 366] width 1568 height 732
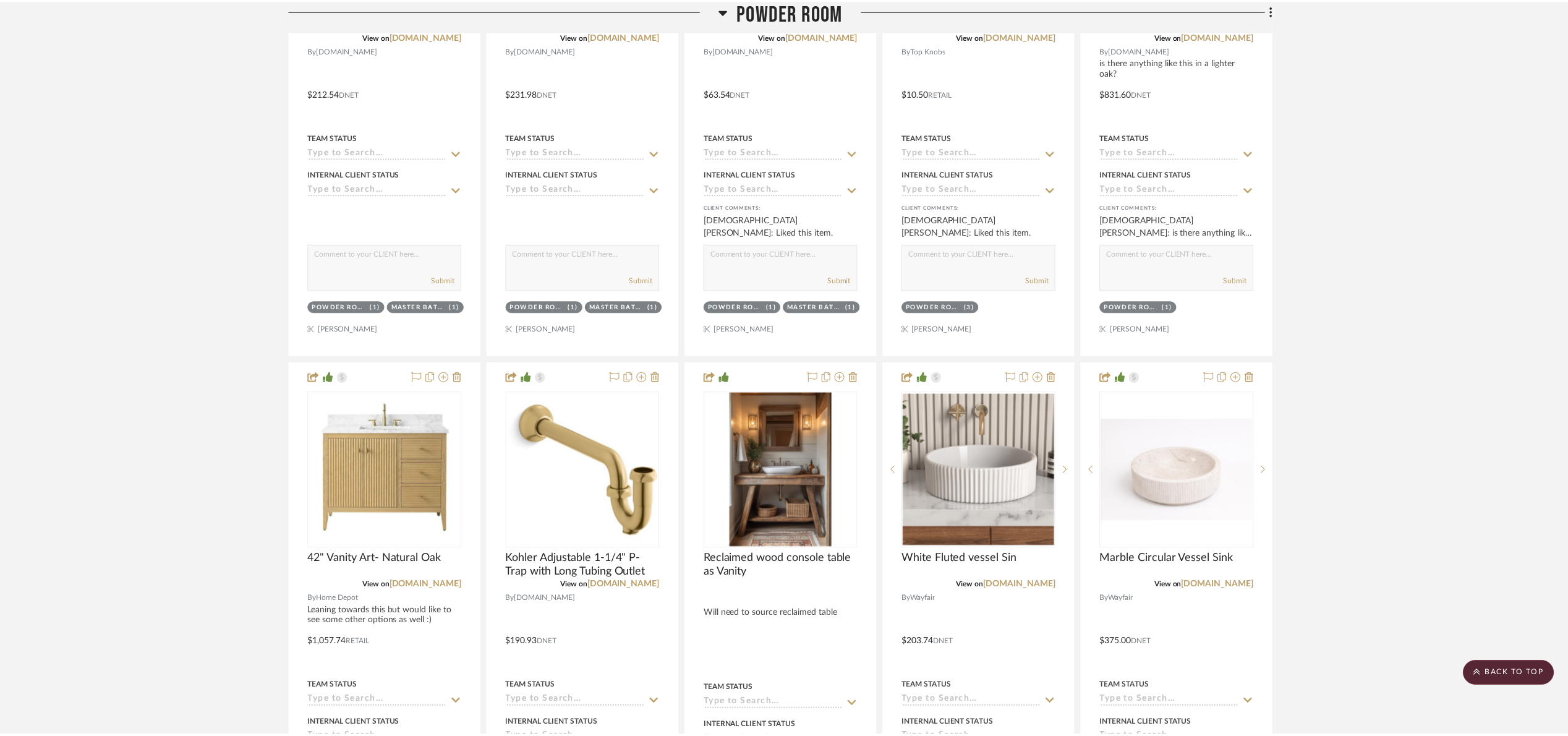
scroll to position [1670, 0]
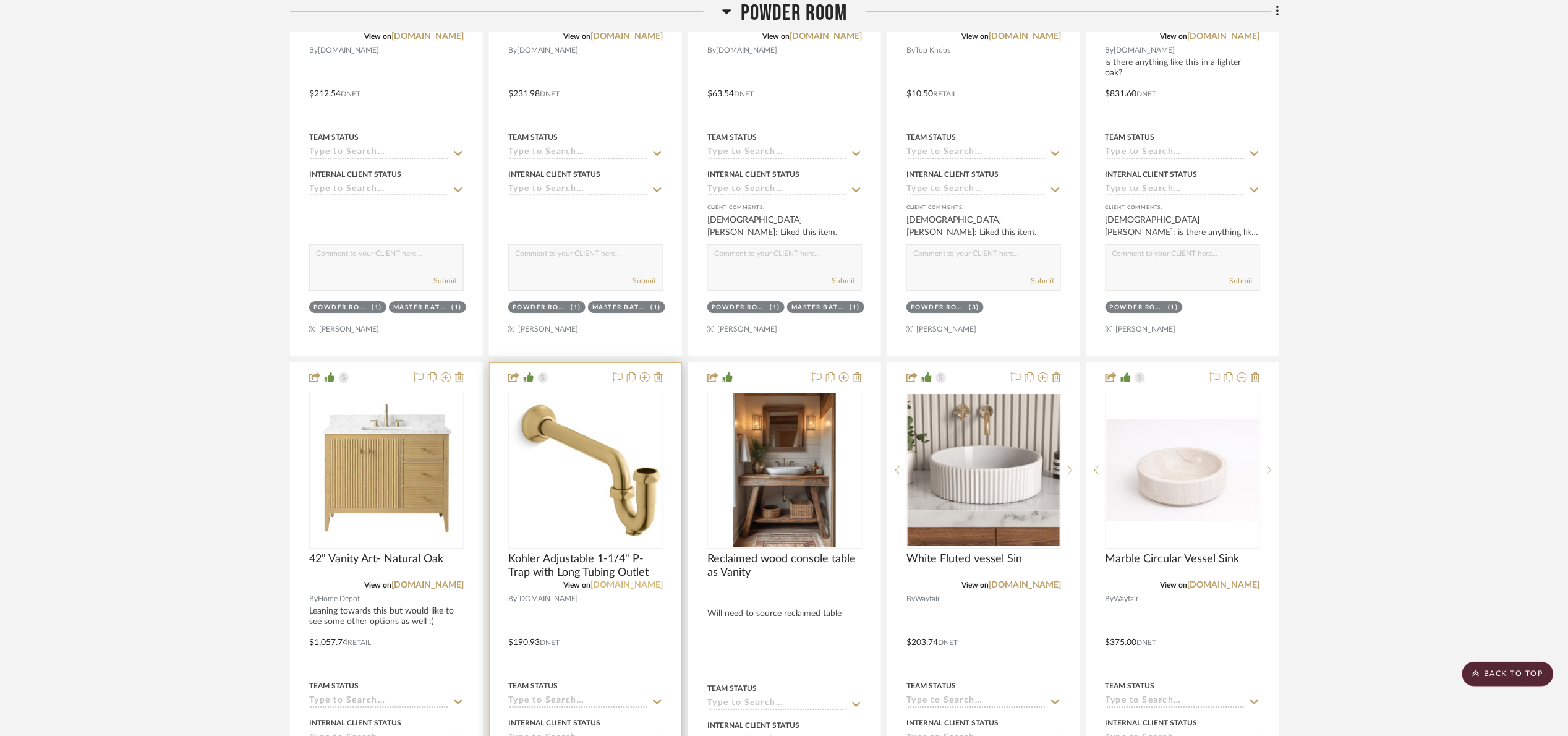
click at [642, 588] on link "[DOMAIN_NAME]" at bounding box center [627, 585] width 72 height 9
click at [438, 589] on link "homedepot.com" at bounding box center [428, 585] width 72 height 9
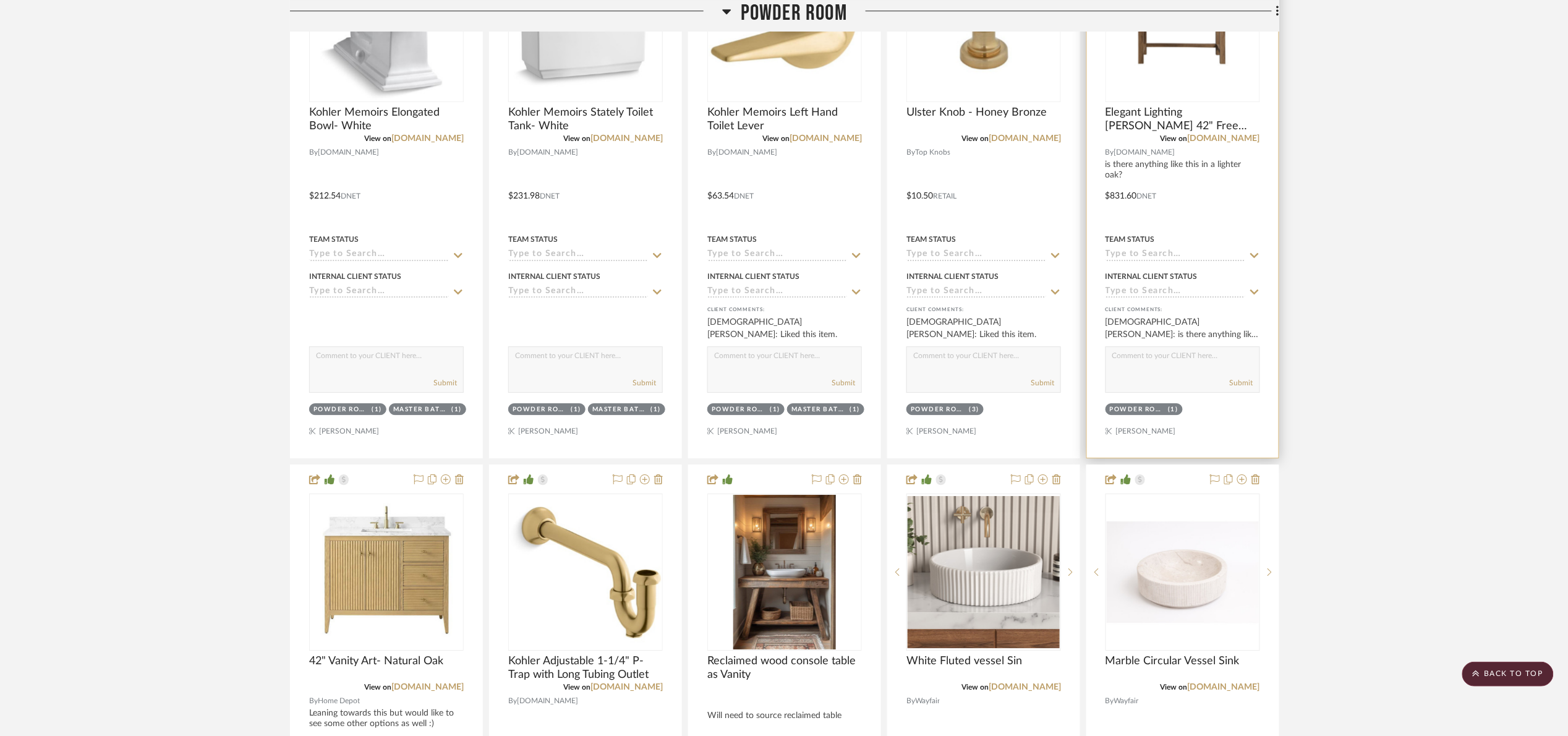
scroll to position [1299, 0]
